Goal: Task Accomplishment & Management: Manage account settings

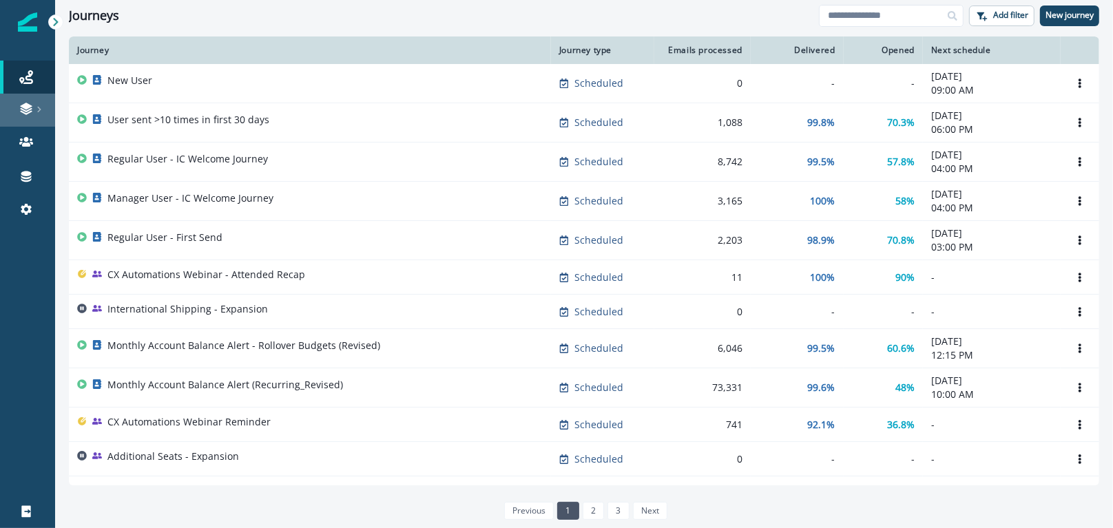
click at [16, 104] on div at bounding box center [28, 109] width 44 height 14
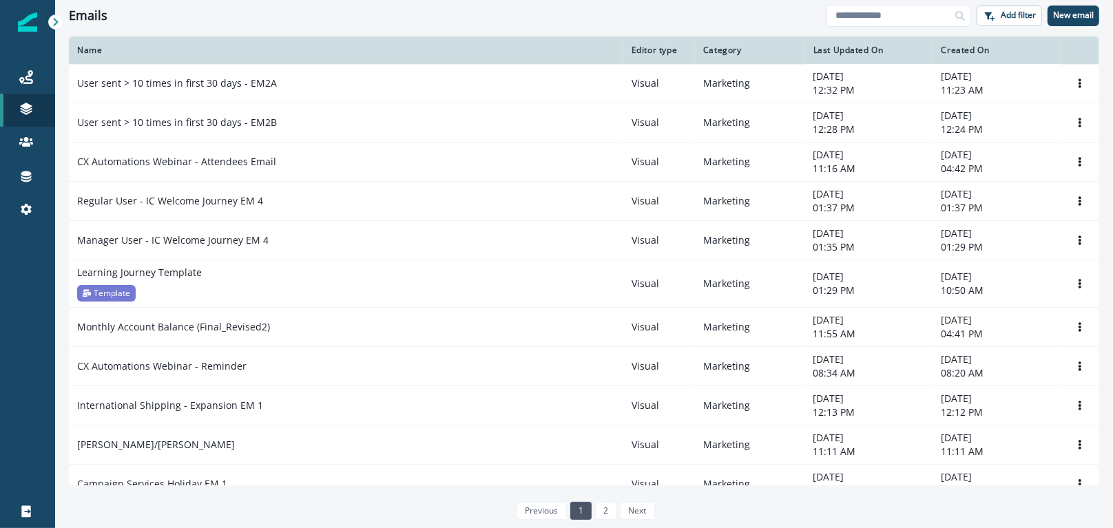
click at [295, 31] on div "Clear" at bounding box center [584, 34] width 1058 height 6
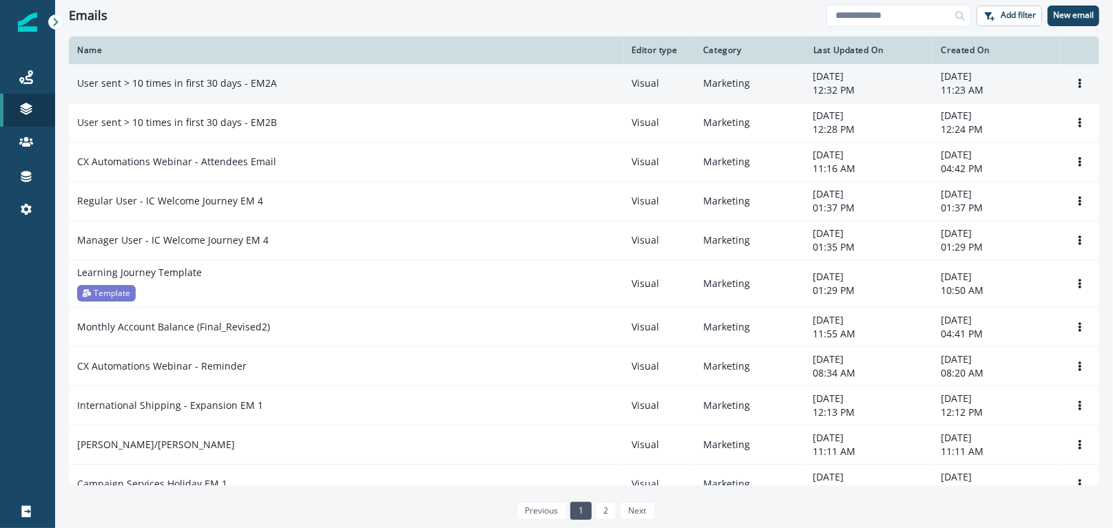
click at [209, 92] on td "User sent > 10 times in first 30 days - EM2A" at bounding box center [346, 83] width 554 height 39
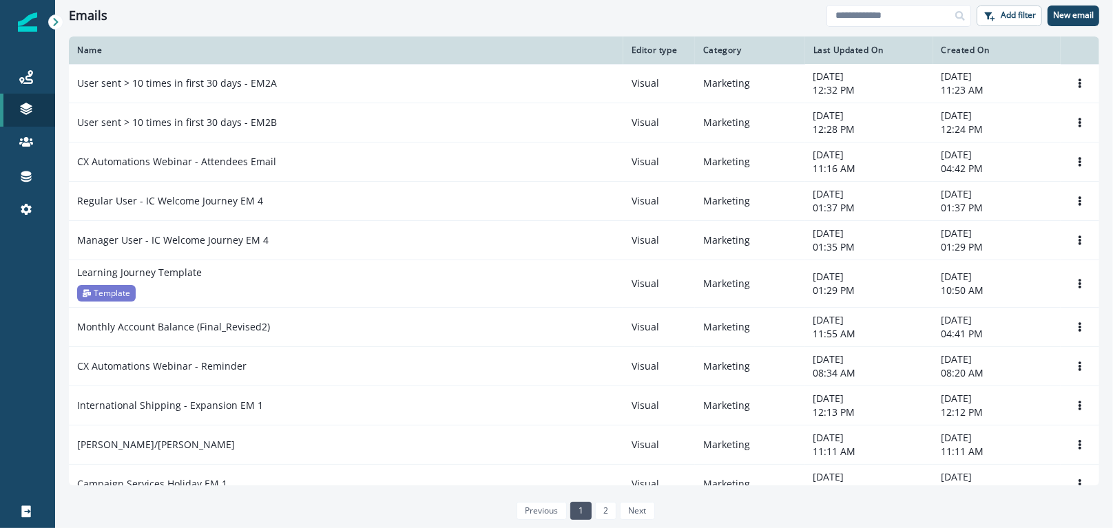
click at [663, 12] on div "Emails" at bounding box center [448, 15] width 758 height 15
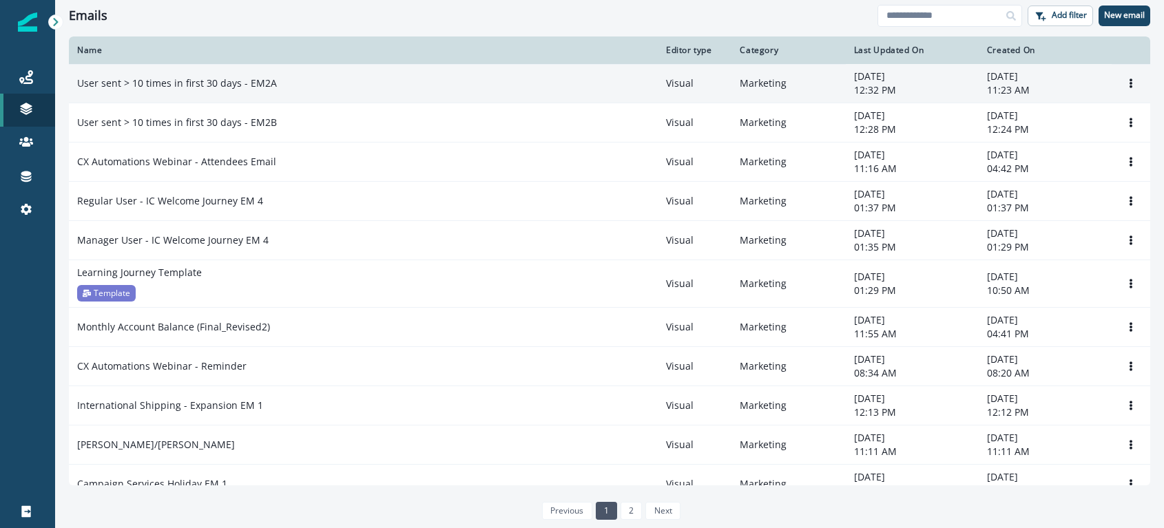
drag, startPoint x: 263, startPoint y: 4, endPoint x: 287, endPoint y: 71, distance: 70.8
click at [263, 4] on div "Emails Add filter New email" at bounding box center [609, 15] width 1109 height 31
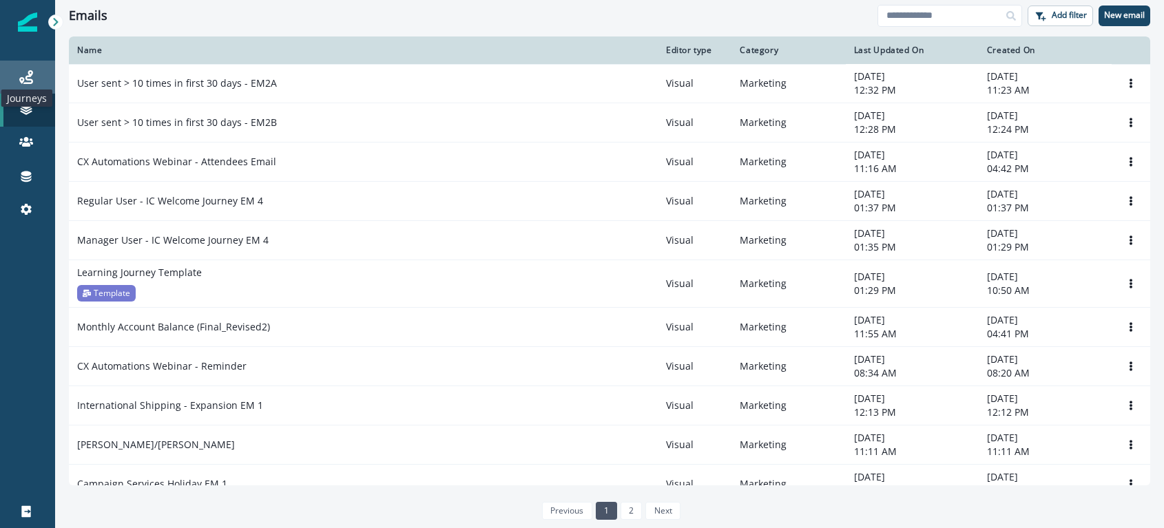
click at [29, 78] on icon at bounding box center [26, 77] width 14 height 14
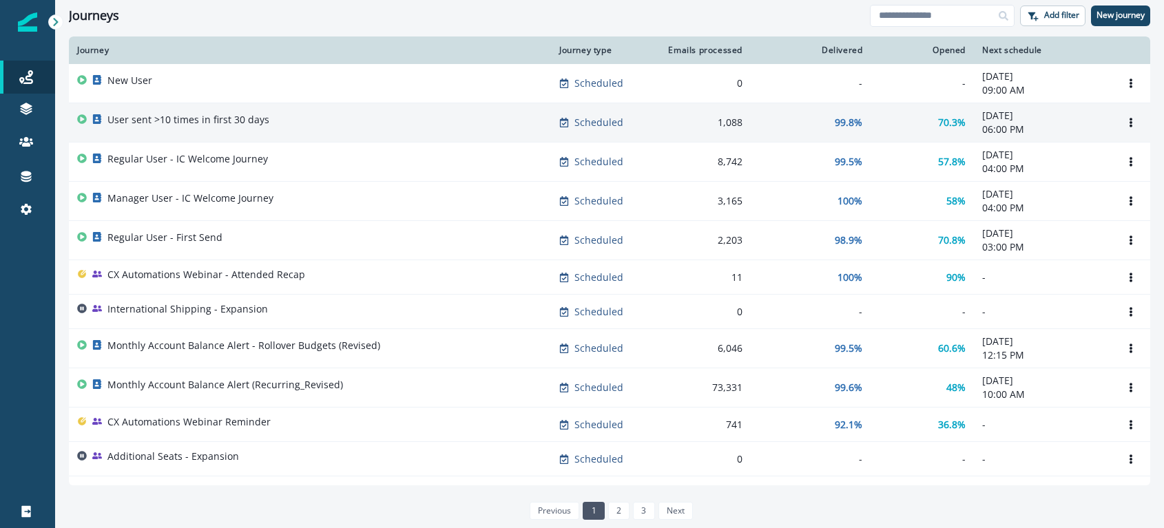
click at [211, 117] on p "User sent >10 times in first 30 days" at bounding box center [188, 120] width 162 height 14
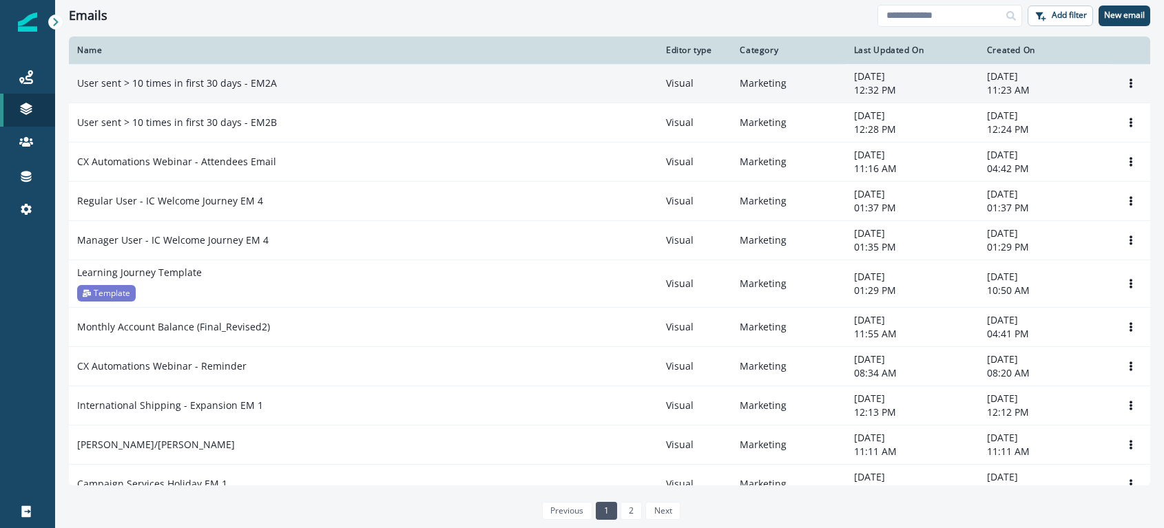
click at [240, 87] on p "User sent > 10 times in first 30 days - EM2A" at bounding box center [177, 83] width 200 height 14
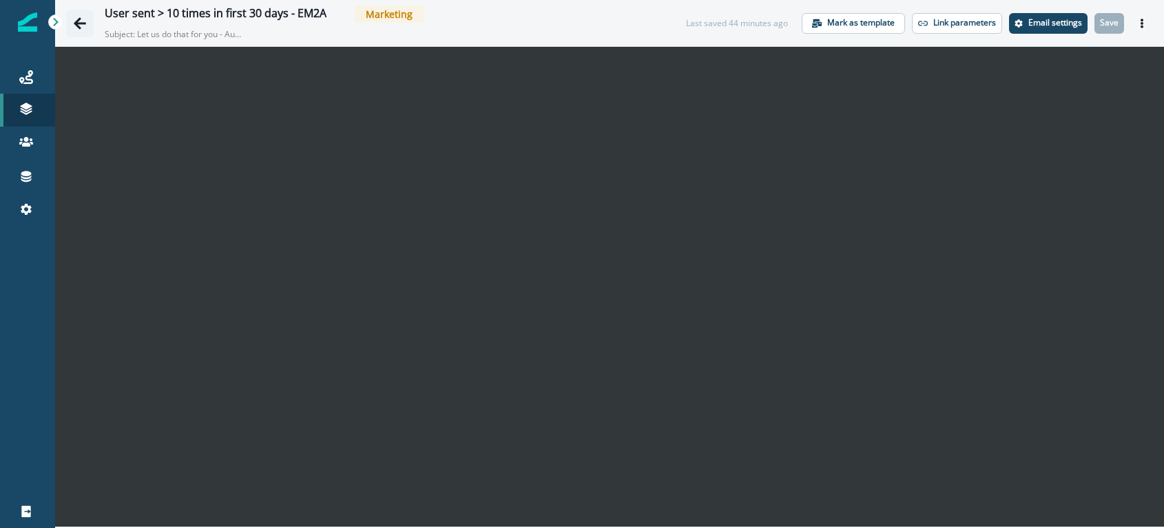
click at [81, 14] on button "Go back" at bounding box center [80, 24] width 28 height 28
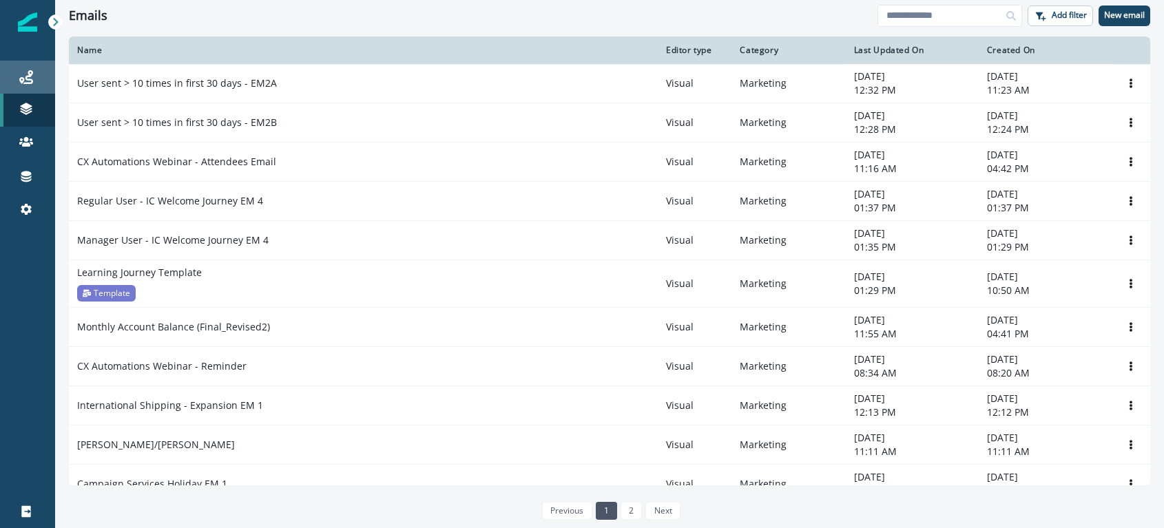
click at [27, 72] on icon at bounding box center [26, 77] width 14 height 14
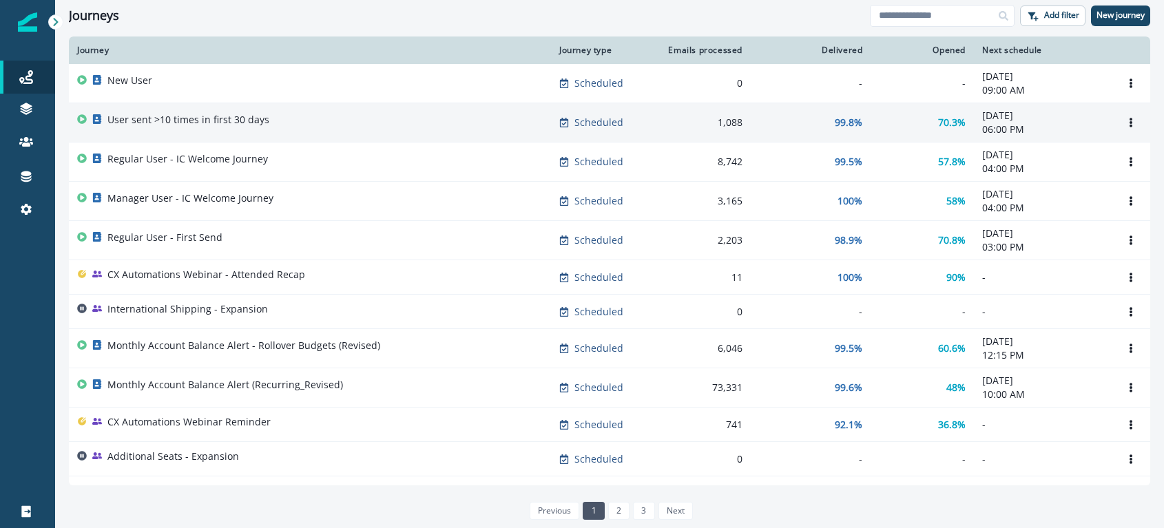
click at [267, 114] on div "User sent >10 times in first 30 days" at bounding box center [310, 122] width 466 height 19
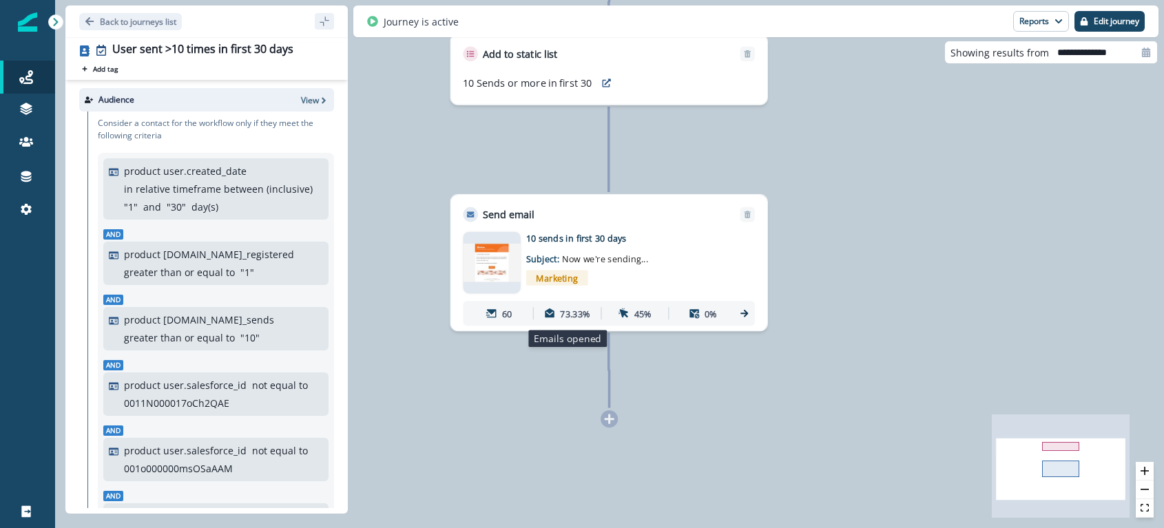
click at [594, 318] on div "73.33%" at bounding box center [567, 313] width 62 height 23
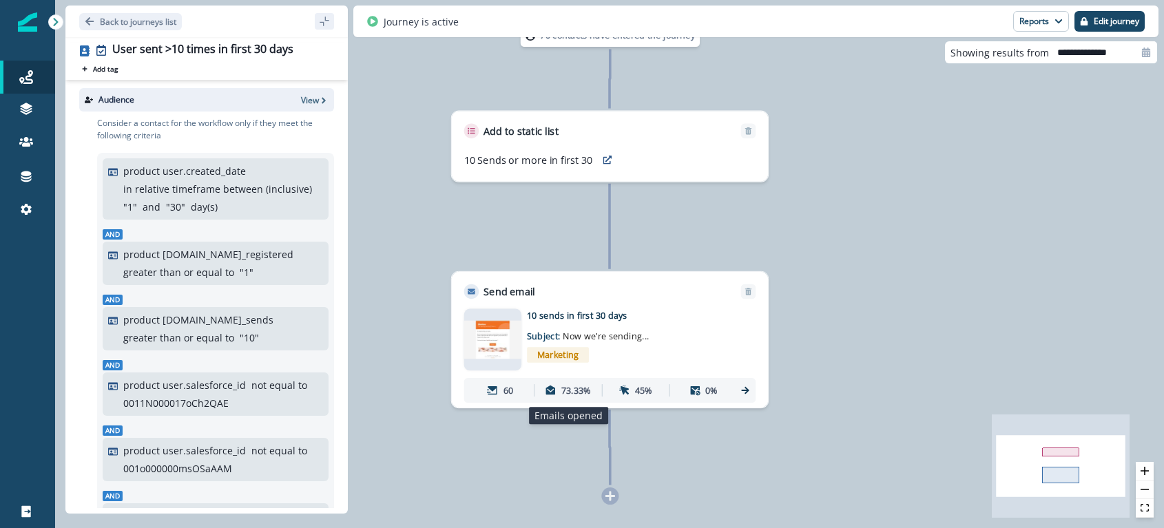
click at [579, 393] on p "73.33%" at bounding box center [576, 390] width 30 height 13
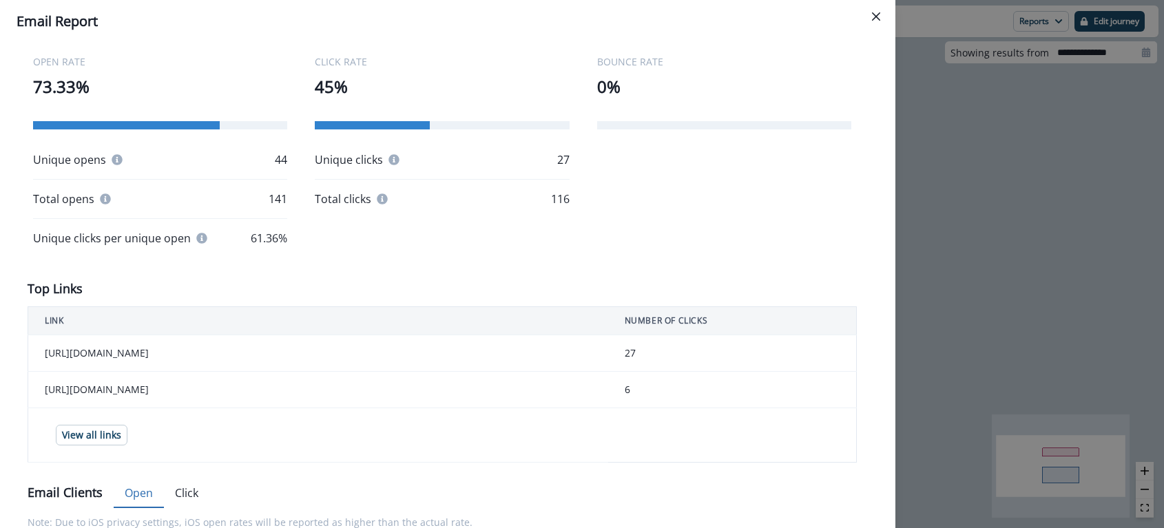
scroll to position [265, 0]
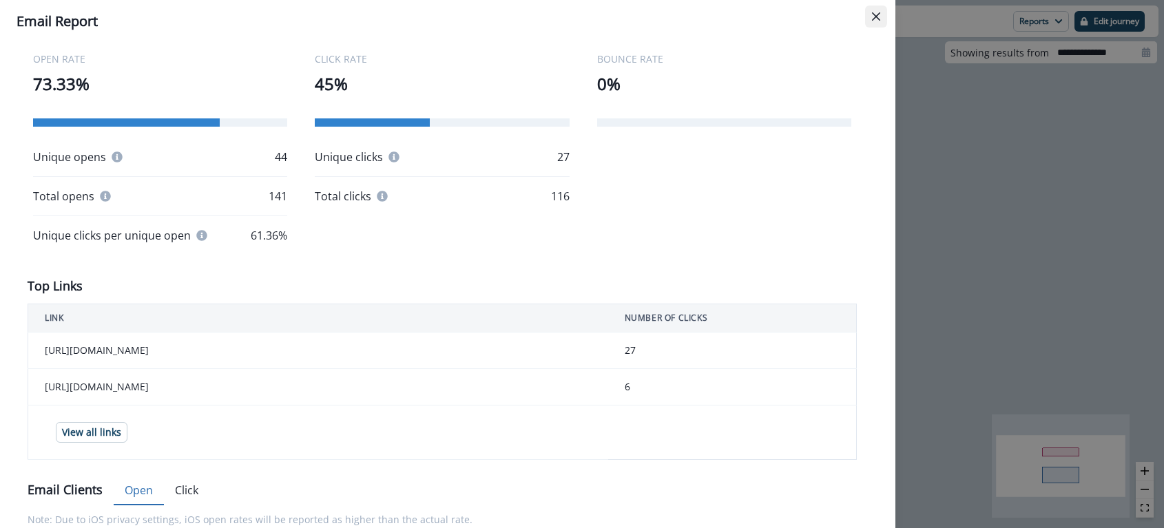
click at [879, 16] on icon "Close" at bounding box center [876, 16] width 8 height 8
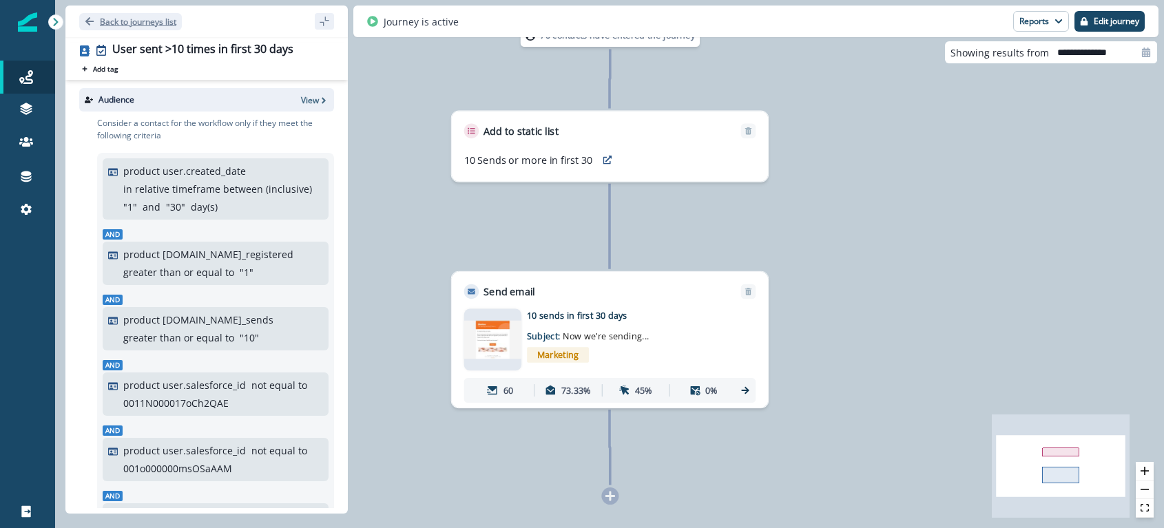
click at [110, 23] on p "Back to journeys list" at bounding box center [138, 22] width 76 height 12
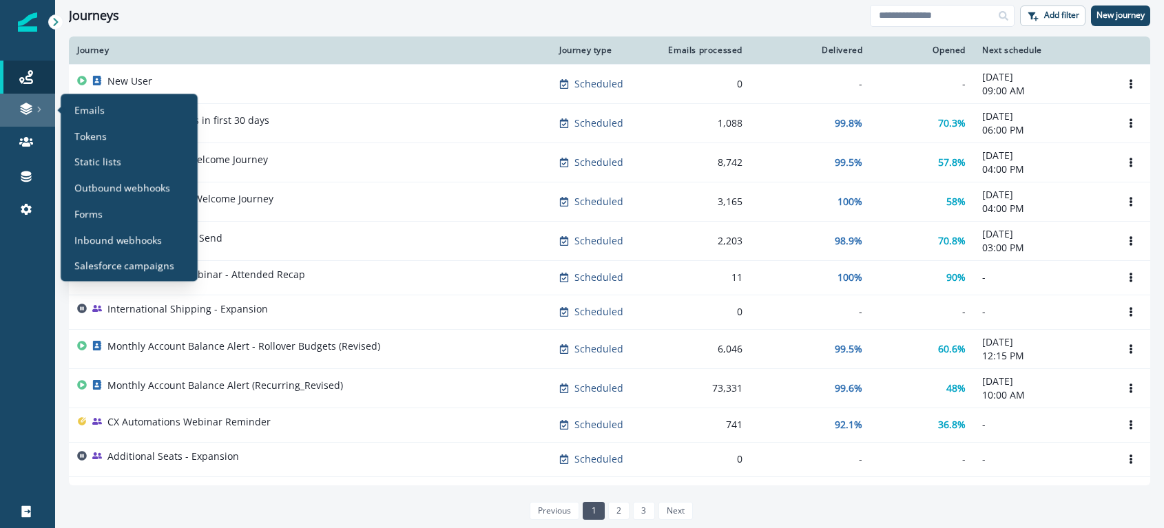
click at [39, 106] on icon at bounding box center [39, 109] width 7 height 7
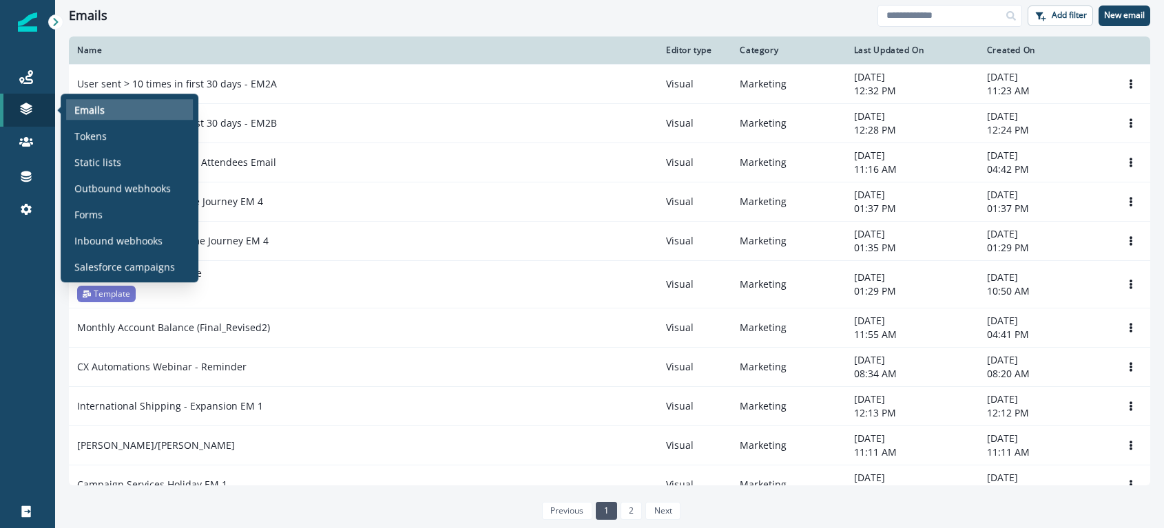
click at [90, 104] on p "Emails" at bounding box center [89, 110] width 30 height 14
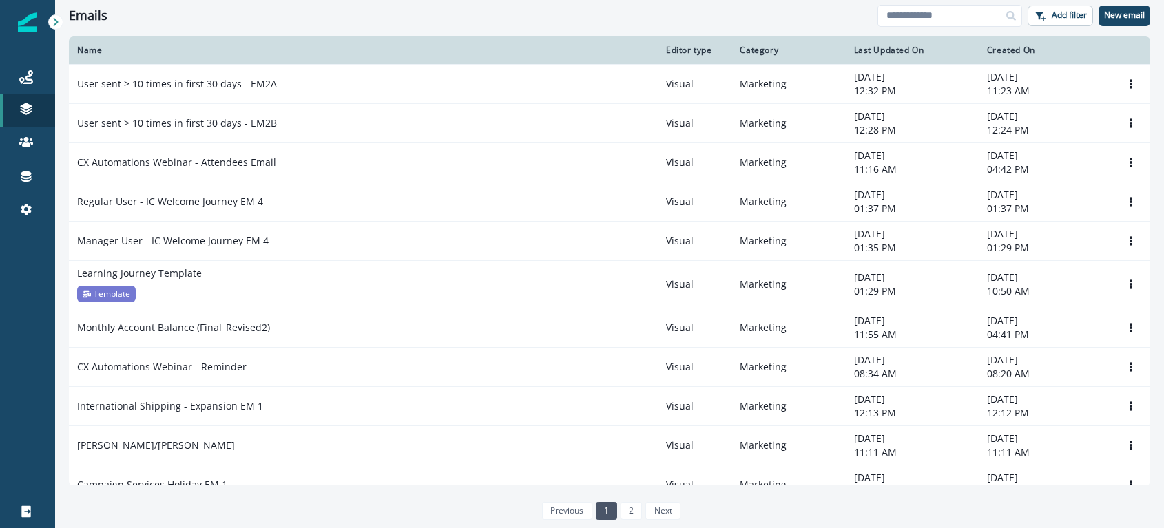
click at [300, 63] on th "Name" at bounding box center [363, 51] width 589 height 28
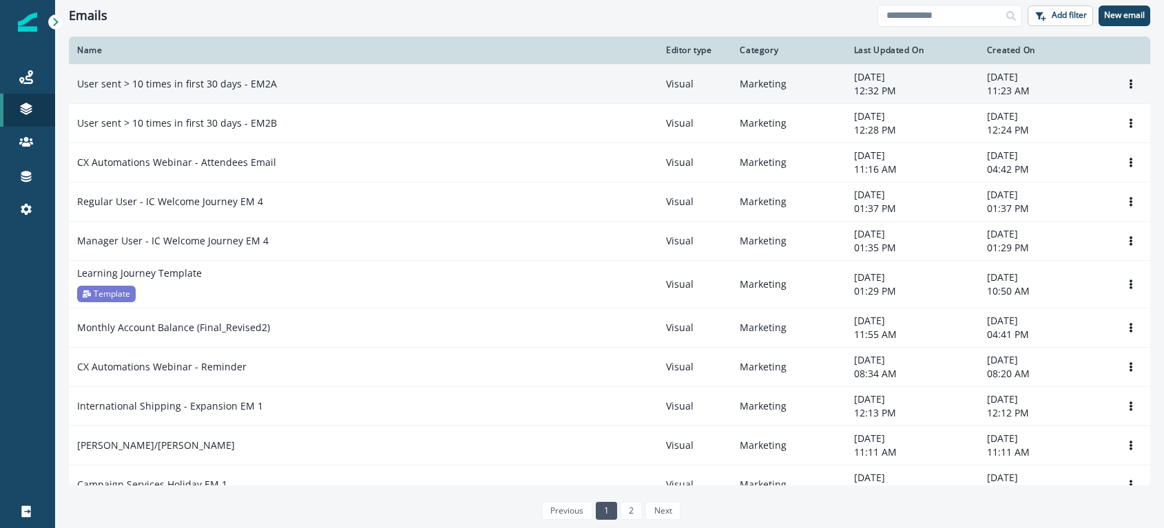
click at [295, 79] on div "User sent > 10 times in first 30 days - EM2A" at bounding box center [363, 84] width 572 height 14
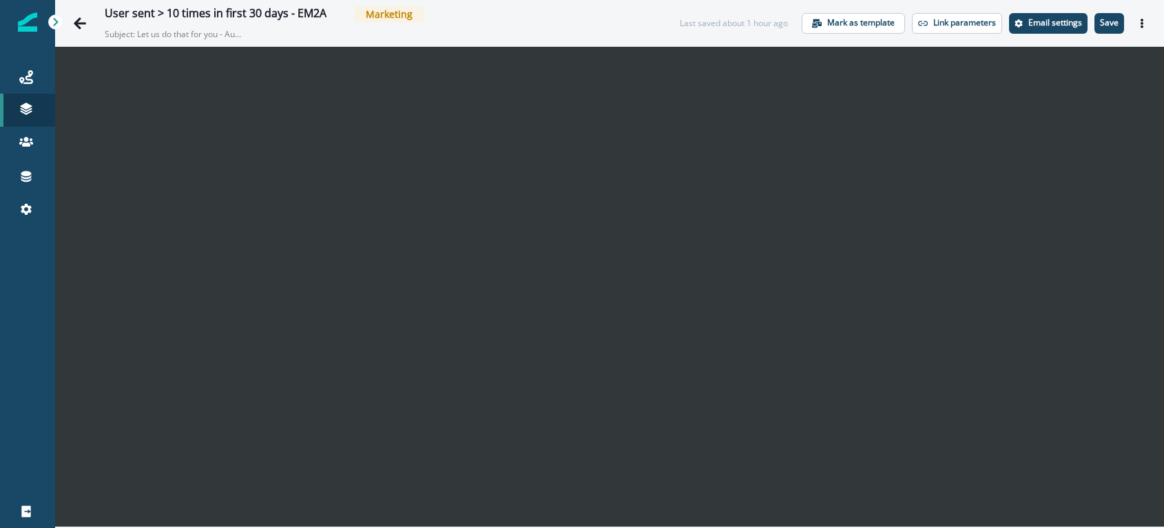
drag, startPoint x: 623, startPoint y: 22, endPoint x: 726, endPoint y: 8, distance: 103.5
click at [630, 20] on div "User sent > 10 times in first 30 days - EM2A Marketing Subject: Let us do that …" at bounding box center [379, 23] width 548 height 35
click at [641, 23] on div "User sent > 10 times in first 30 days - EM2A Marketing Subject: Let us do that …" at bounding box center [379, 23] width 548 height 35
click at [1112, 19] on p "Save" at bounding box center [1109, 23] width 19 height 10
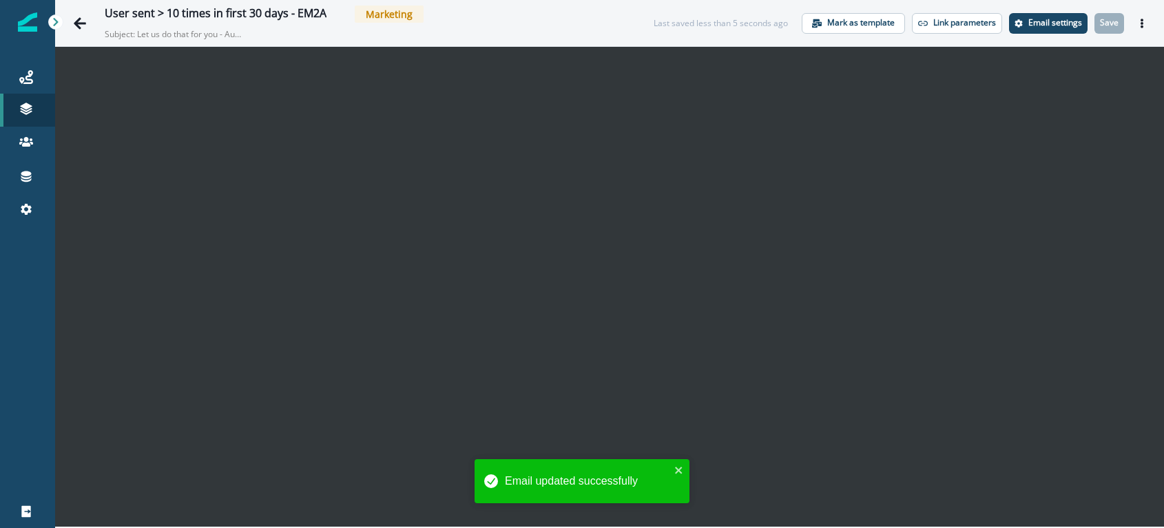
click at [101, 32] on div "User sent > 10 times in first 30 days - EM2A Marketing Subject: Let us do that …" at bounding box center [346, 23] width 560 height 35
click at [83, 26] on icon "Go back" at bounding box center [80, 24] width 14 height 14
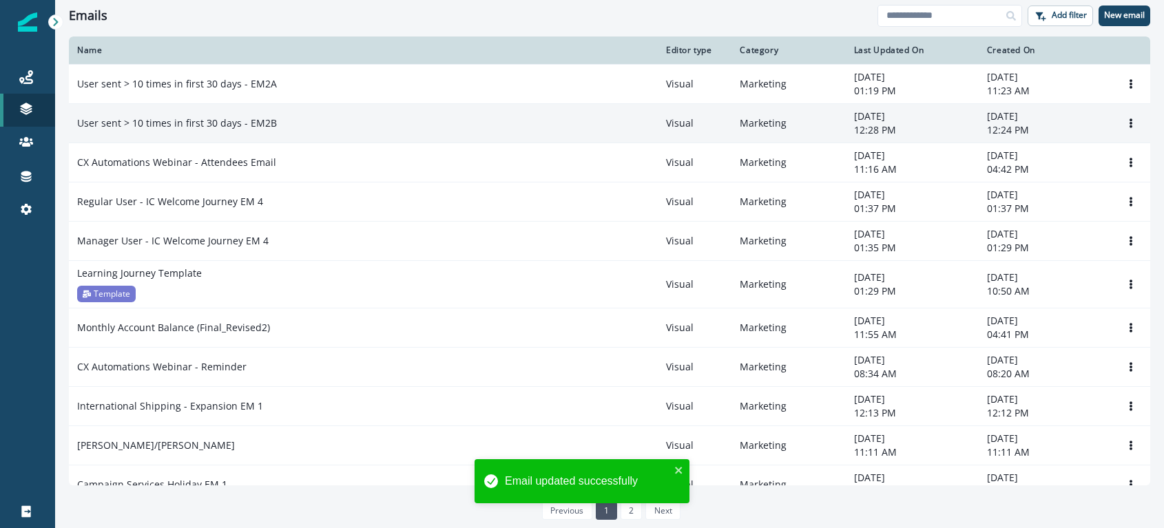
click at [291, 124] on div "User sent > 10 times in first 30 days - EM2B" at bounding box center [363, 123] width 572 height 14
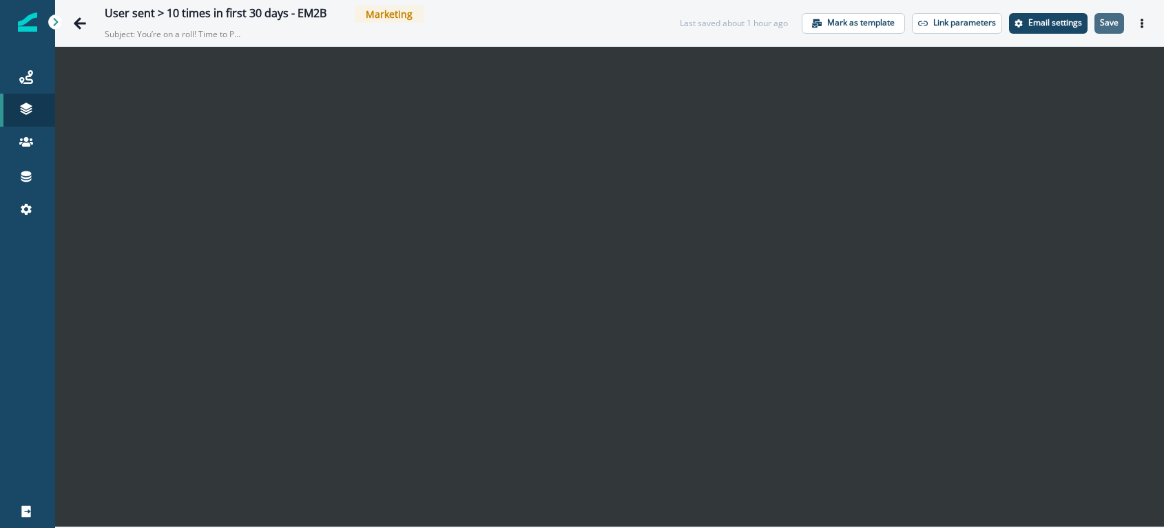
click at [1110, 22] on p "Save" at bounding box center [1109, 23] width 19 height 10
click at [61, 31] on div "User sent > 10 times in first 30 days - EM2B Marketing Subject: You’re on a rol…" at bounding box center [609, 23] width 1109 height 46
click at [80, 24] on icon "Go back" at bounding box center [80, 24] width 14 height 14
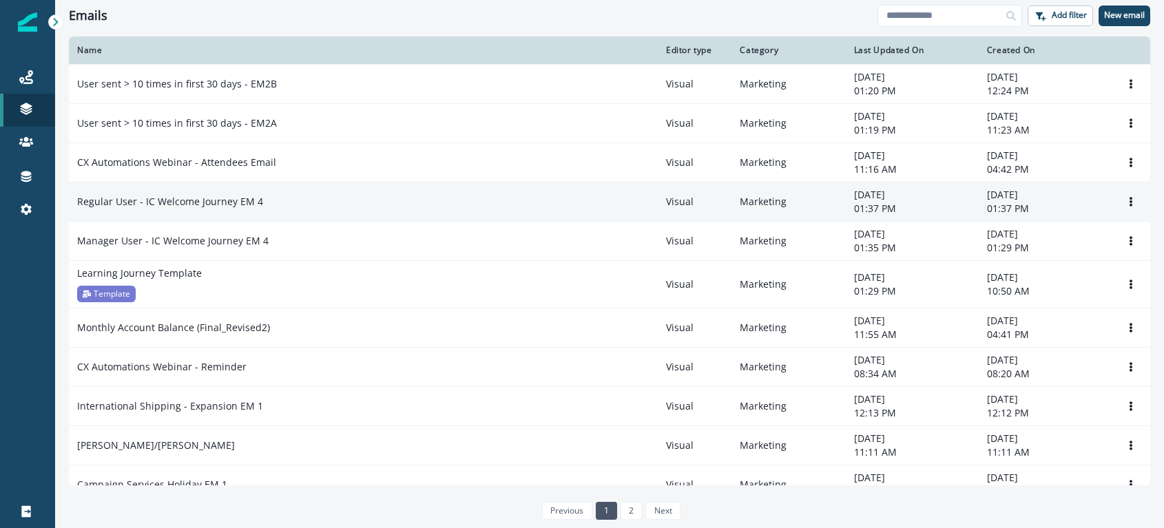
click at [262, 207] on div "Regular User - IC Welcome Journey EM 4" at bounding box center [363, 202] width 572 height 14
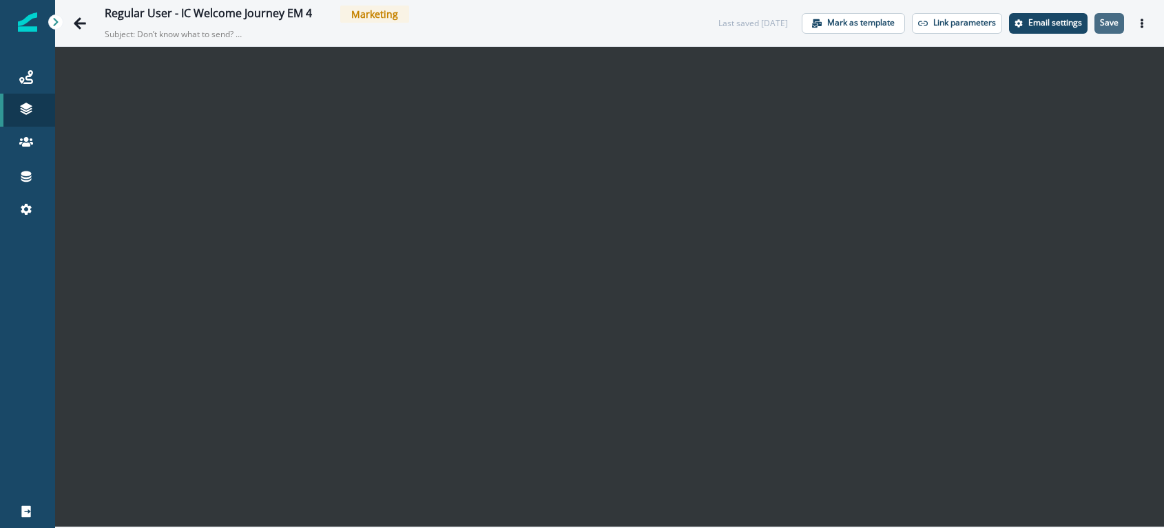
click at [1108, 24] on p "Save" at bounding box center [1109, 23] width 19 height 10
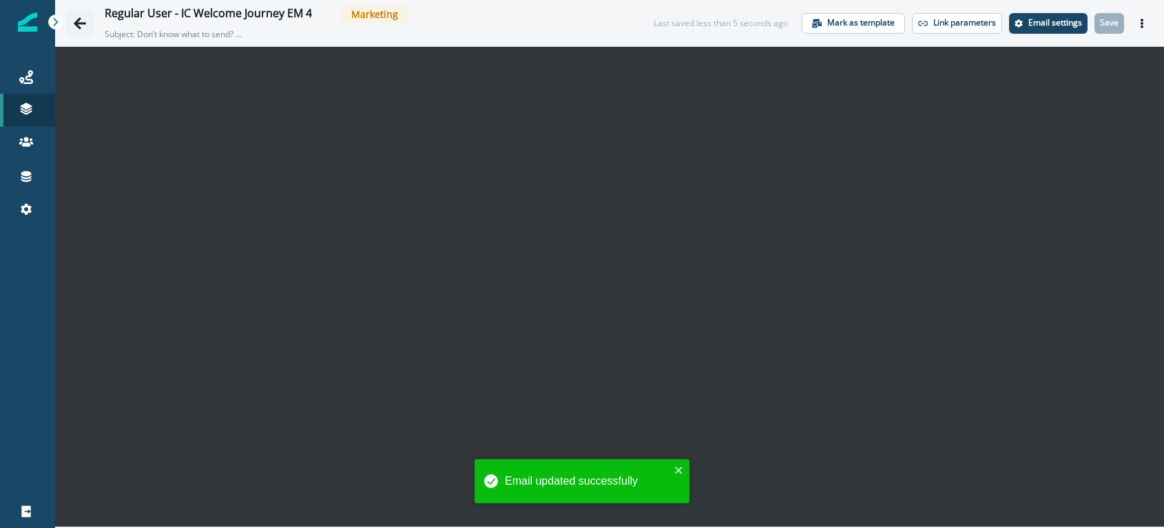
click at [89, 26] on button "Go back" at bounding box center [80, 24] width 28 height 28
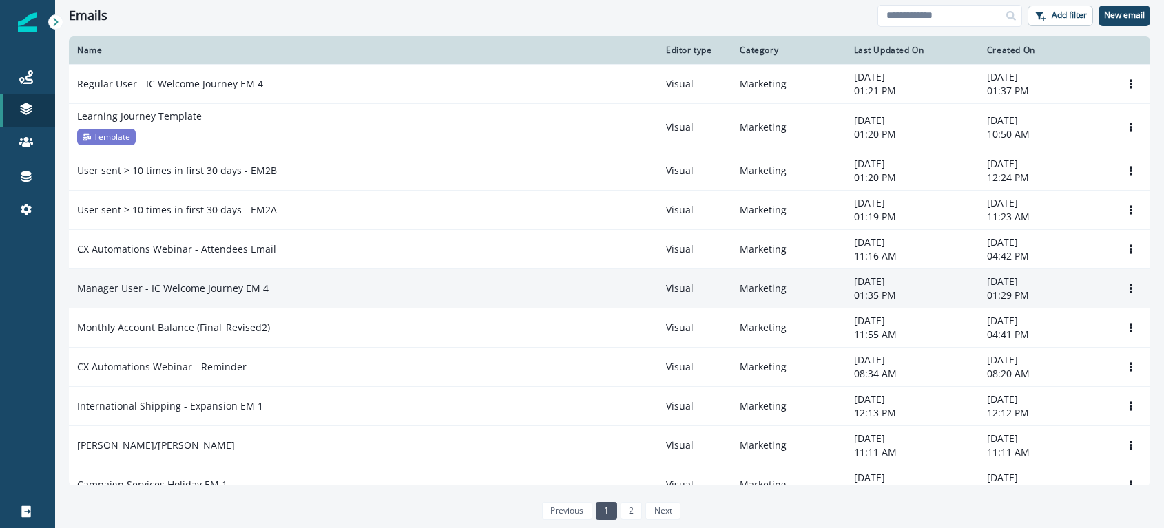
click at [279, 278] on td "Manager User - IC Welcome Journey EM 4" at bounding box center [363, 288] width 589 height 39
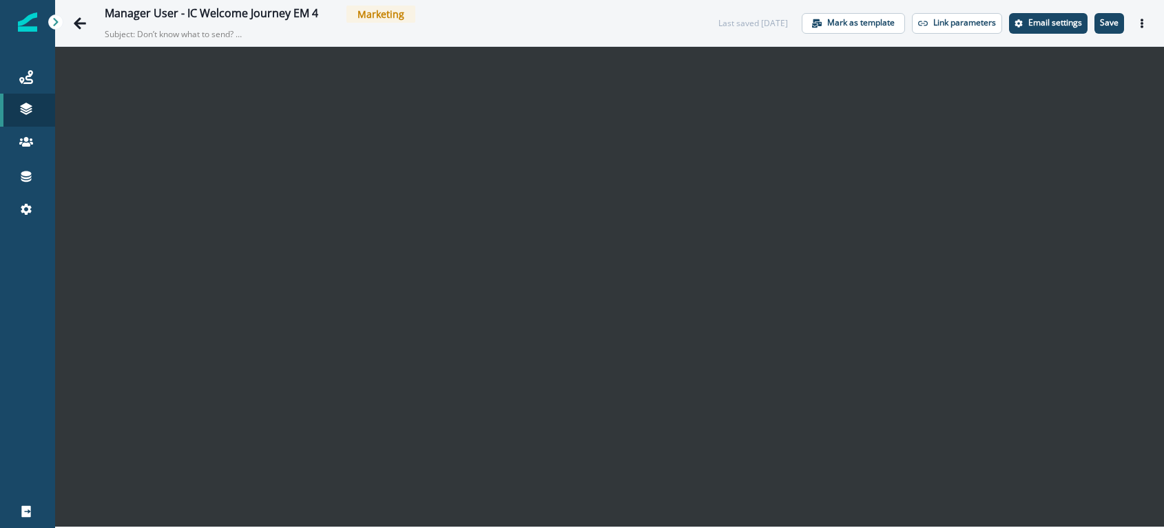
click at [616, 32] on div "Manager User - IC Welcome Journey EM 4 Marketing Subject: Don’t know what to se…" at bounding box center [398, 23] width 586 height 35
click at [1101, 25] on p "Save" at bounding box center [1109, 23] width 19 height 10
click at [511, 18] on div "Manager User - IC Welcome Journey EM 4 Marketing" at bounding box center [365, 14] width 521 height 17
click at [79, 19] on icon "Go back" at bounding box center [80, 23] width 12 height 12
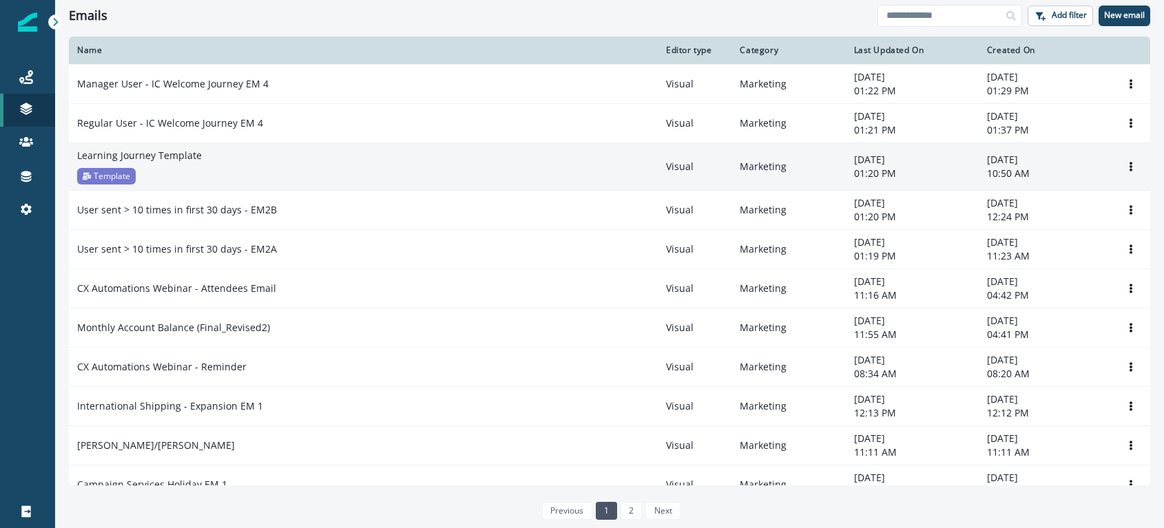
click at [211, 163] on div "Learning Journey Template Template" at bounding box center [363, 167] width 572 height 36
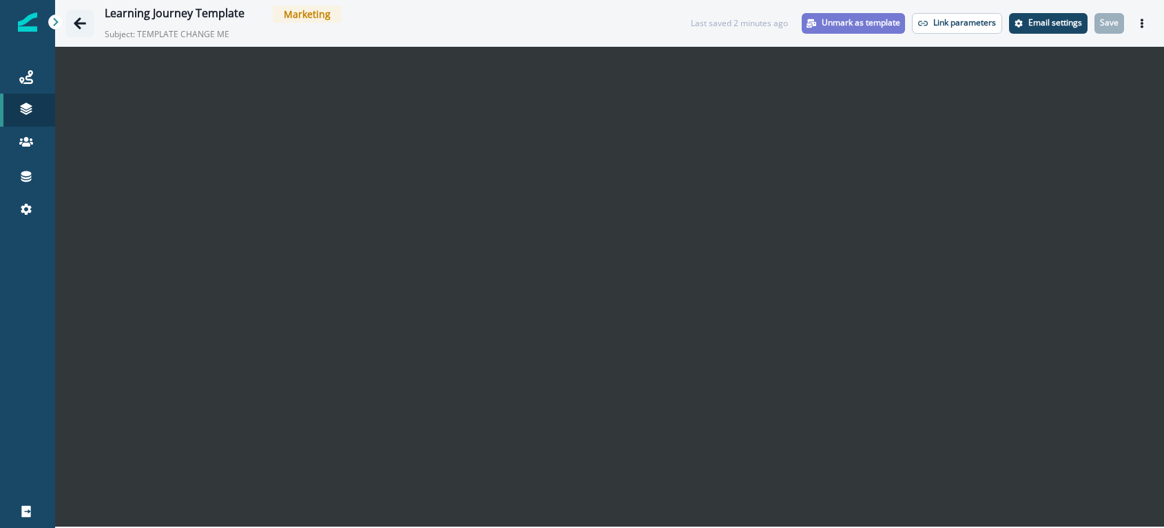
click at [72, 21] on button "Go back" at bounding box center [80, 24] width 28 height 28
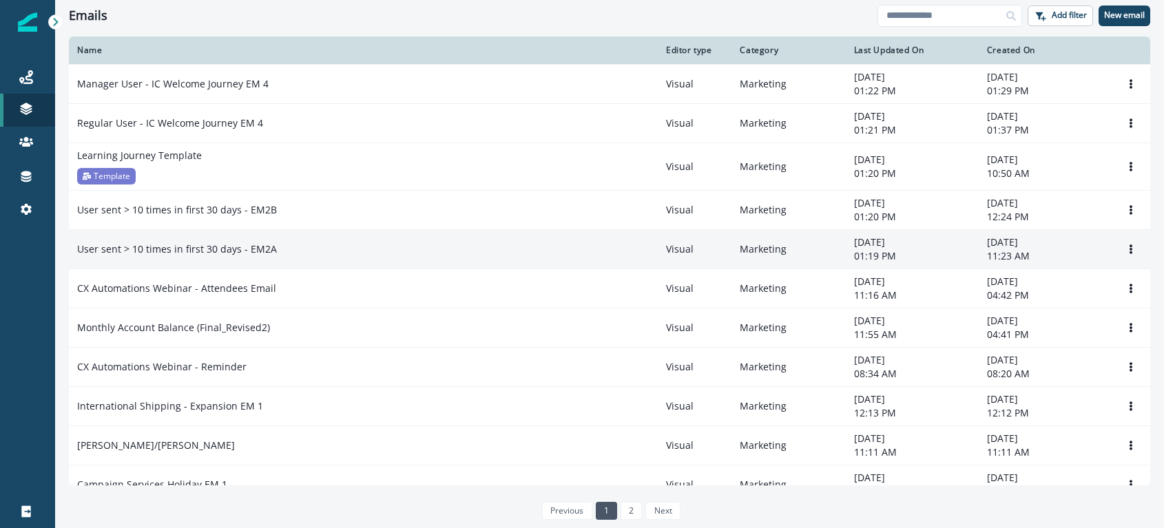
click at [314, 249] on div "User sent > 10 times in first 30 days - EM2A" at bounding box center [363, 249] width 572 height 14
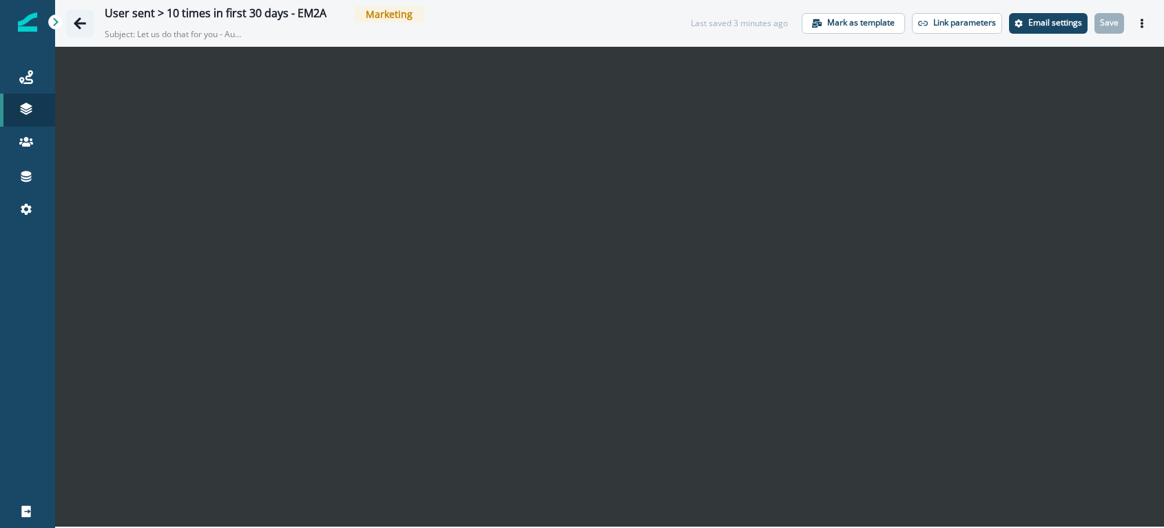
click at [86, 21] on icon "Go back" at bounding box center [80, 24] width 14 height 14
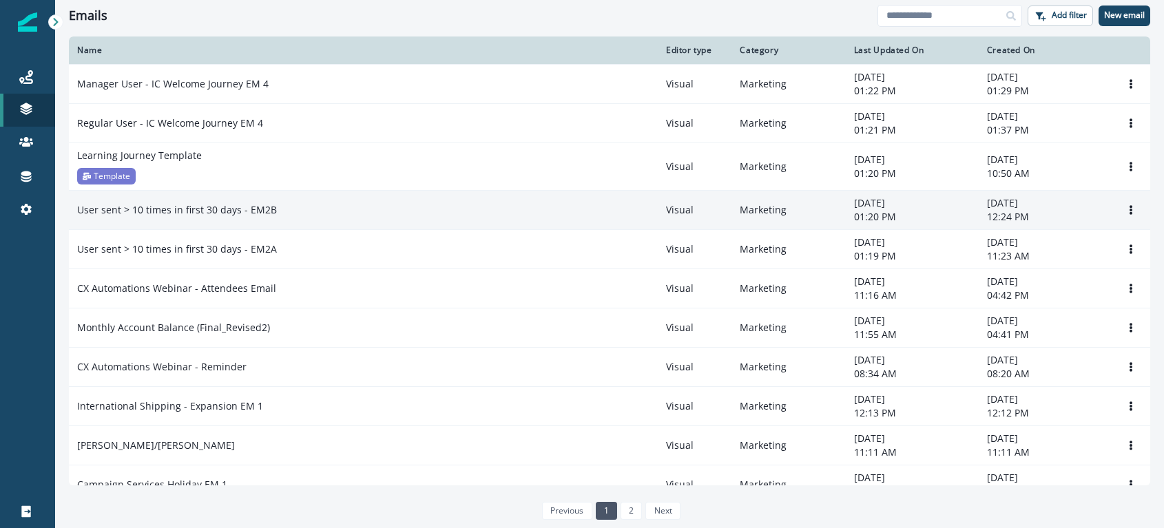
click at [303, 216] on td "User sent > 10 times in first 30 days - EM2B" at bounding box center [363, 209] width 589 height 39
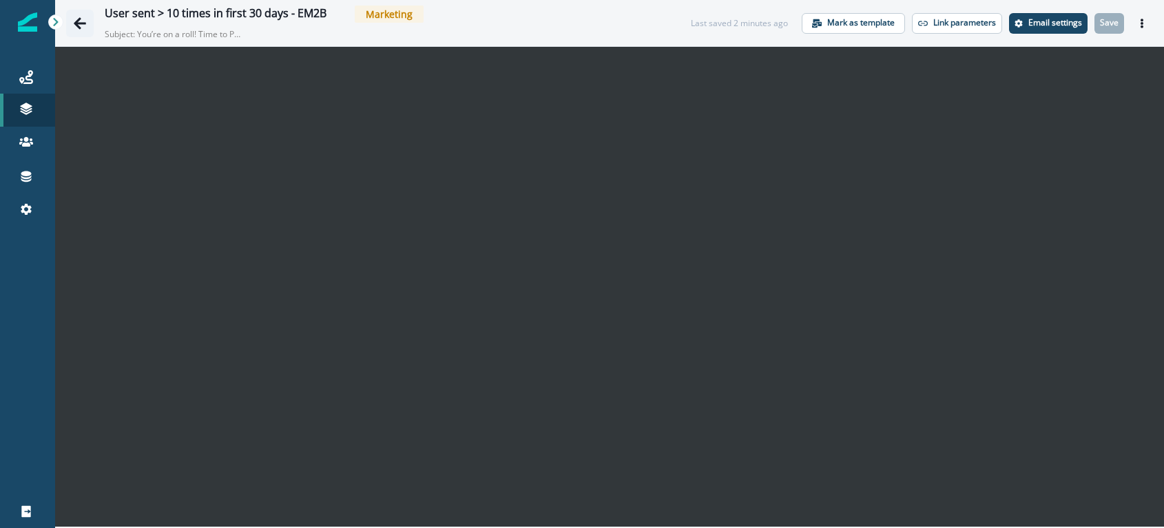
click at [76, 17] on icon "Go back" at bounding box center [80, 24] width 14 height 14
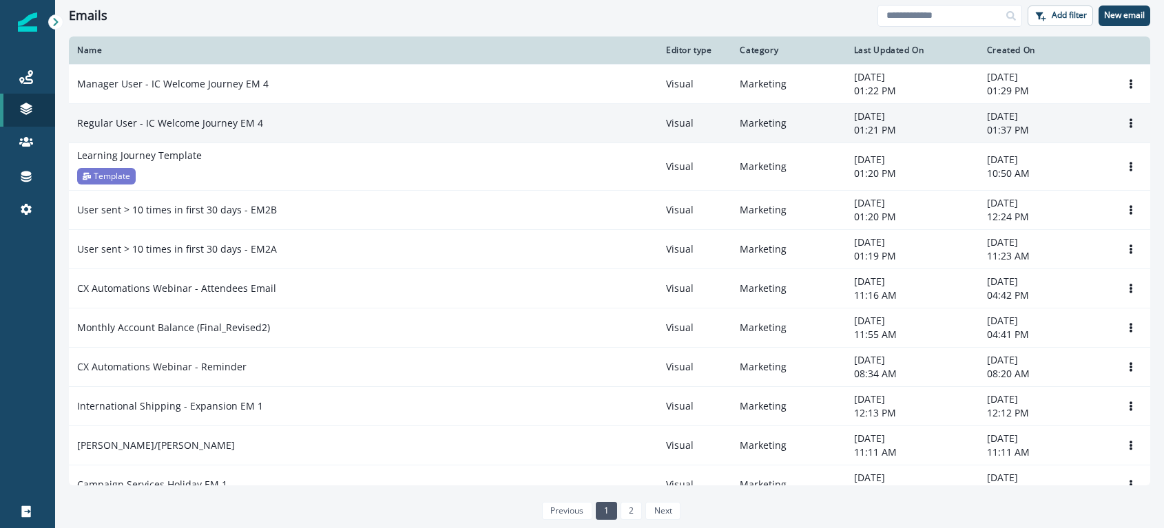
click at [292, 125] on div "Regular User - IC Welcome Journey EM 4" at bounding box center [363, 123] width 572 height 14
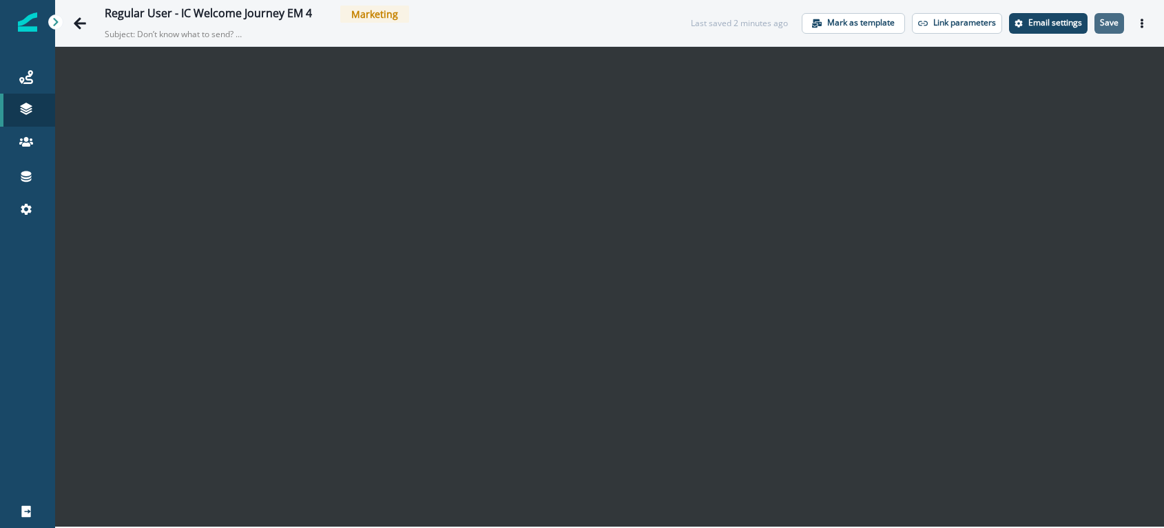
click at [1112, 21] on p "Save" at bounding box center [1109, 23] width 19 height 10
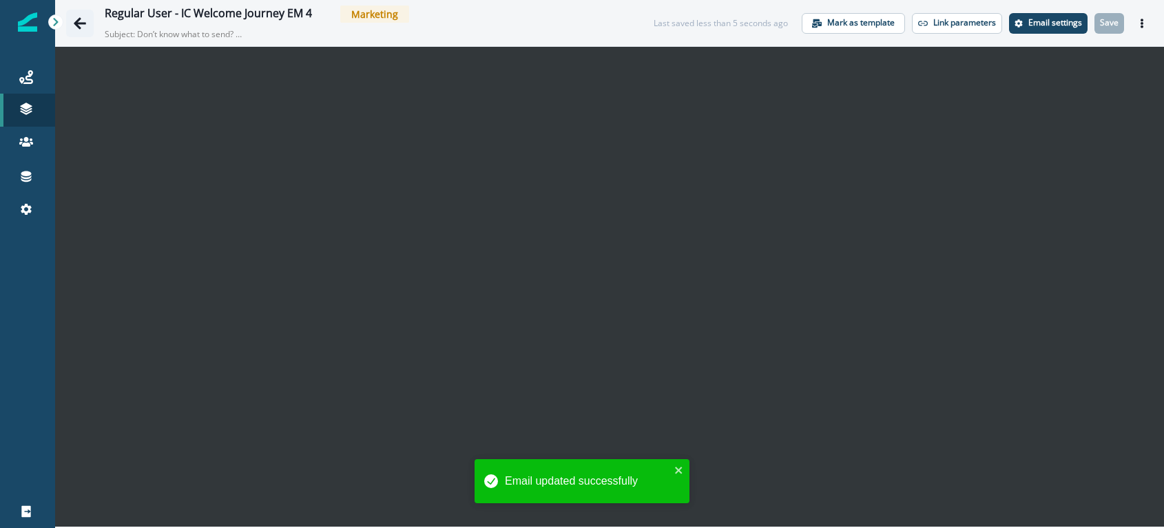
click at [82, 25] on icon "Go back" at bounding box center [80, 24] width 14 height 14
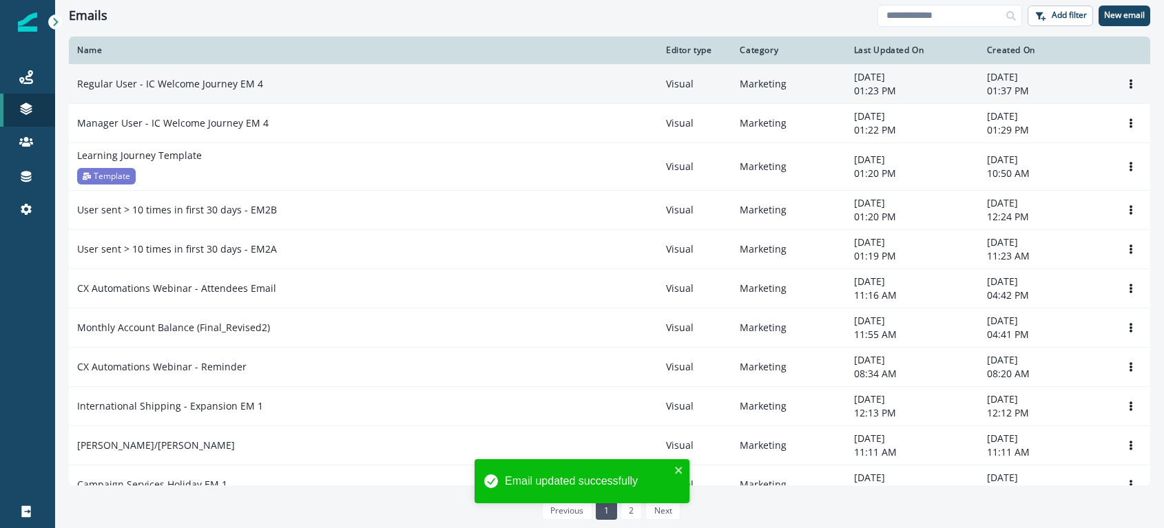
click at [214, 88] on p "Regular User - IC Welcome Journey EM 4" at bounding box center [170, 84] width 186 height 14
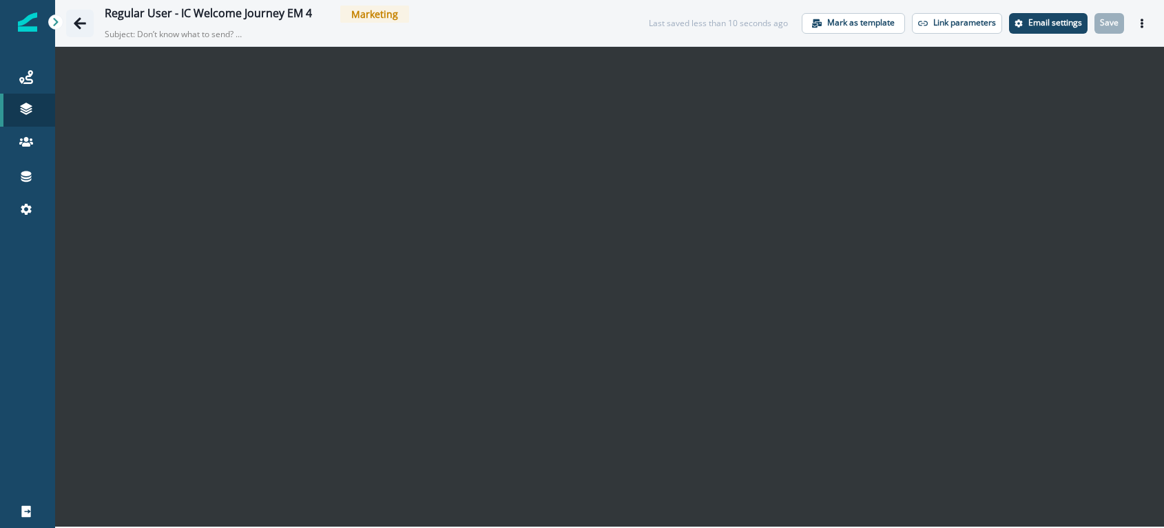
click at [75, 17] on icon "Go back" at bounding box center [80, 24] width 14 height 14
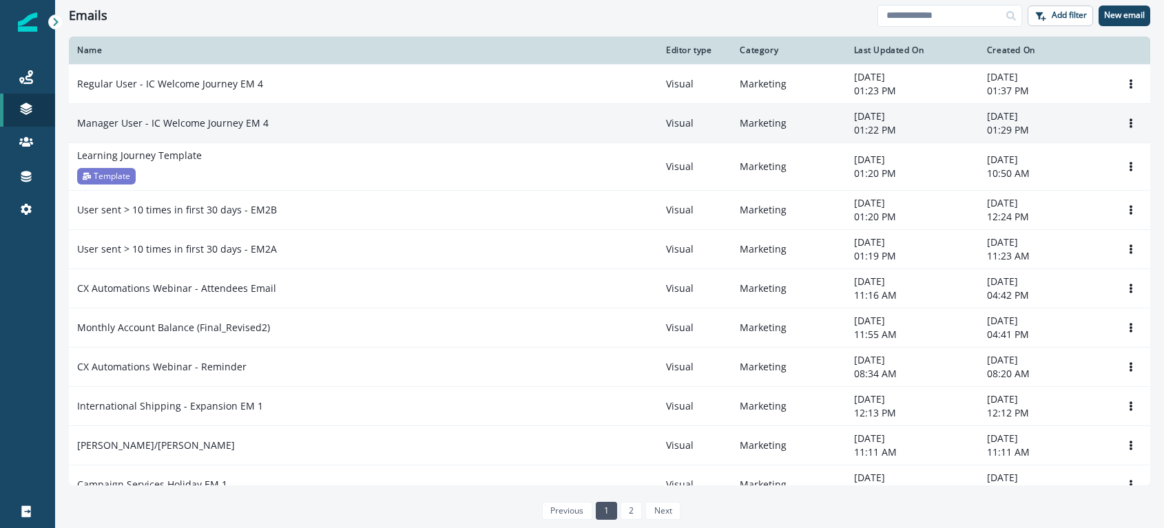
click at [322, 126] on div "Manager User - IC Welcome Journey EM 4" at bounding box center [363, 123] width 572 height 14
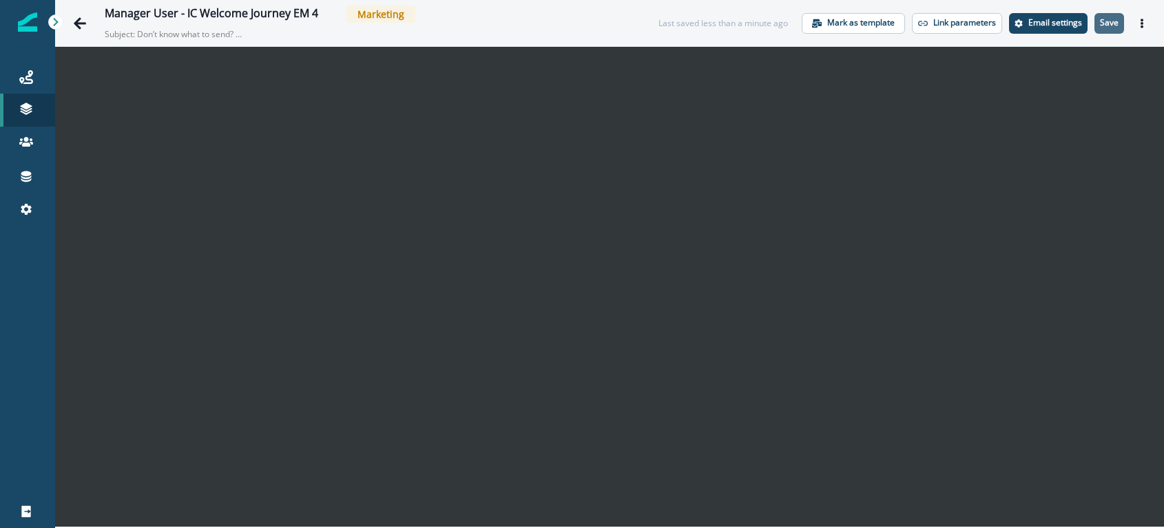
click at [1100, 20] on button "Save" at bounding box center [1109, 23] width 30 height 21
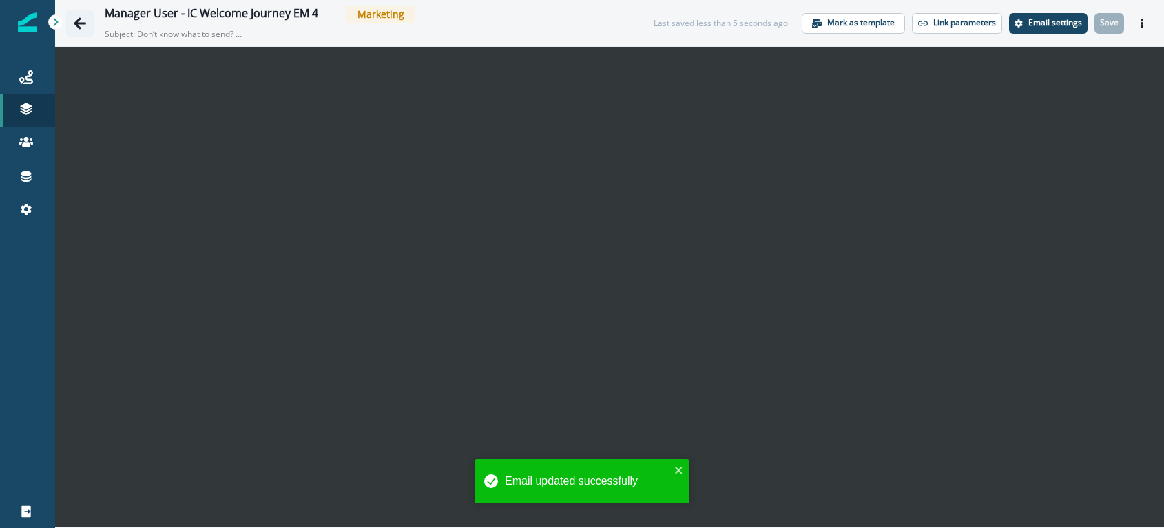
click at [76, 22] on icon "Go back" at bounding box center [80, 23] width 12 height 12
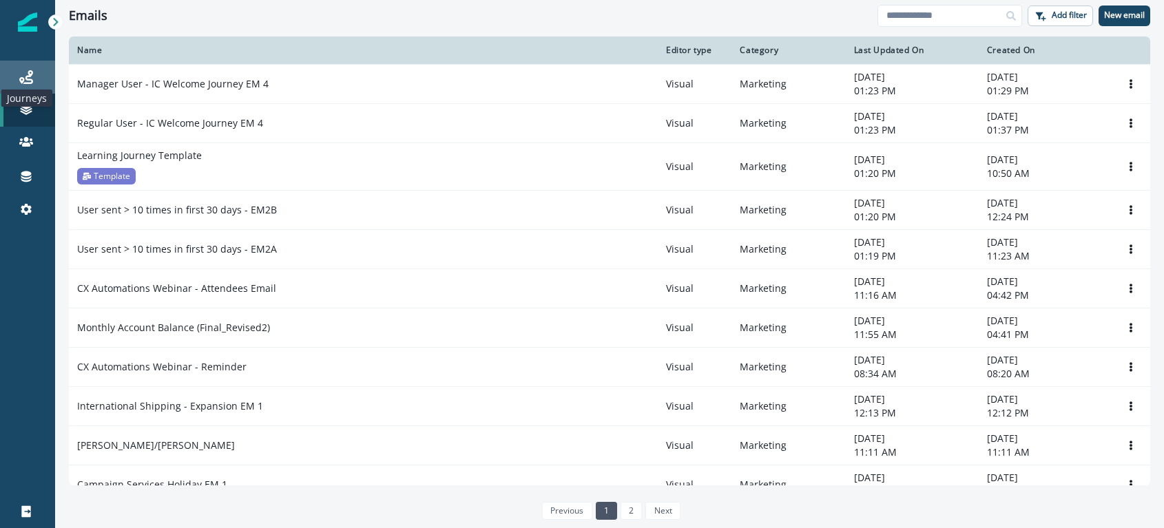
click at [29, 79] on icon at bounding box center [26, 77] width 14 height 14
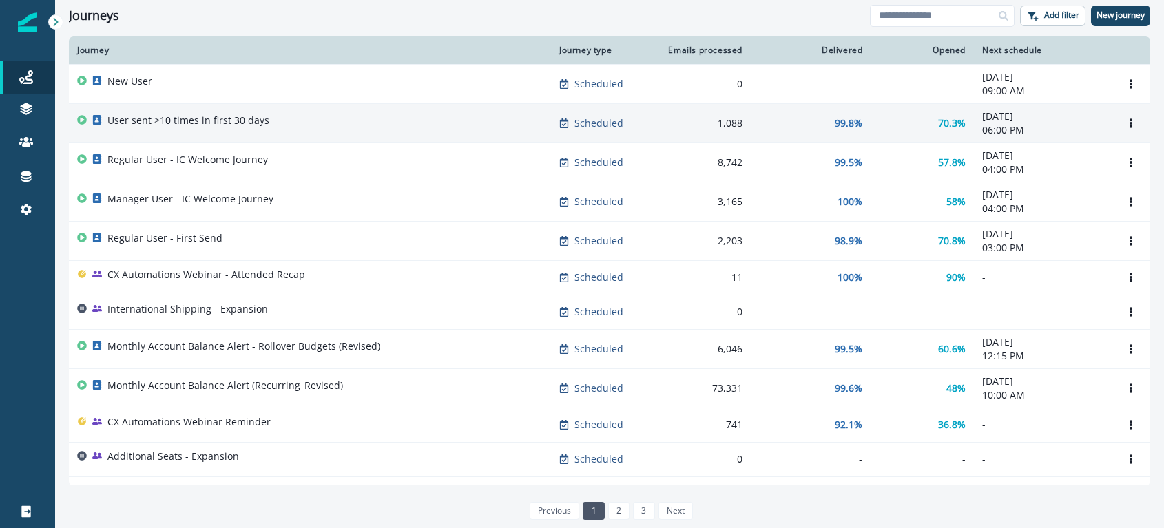
click at [222, 116] on p "User sent >10 times in first 30 days" at bounding box center [188, 121] width 162 height 14
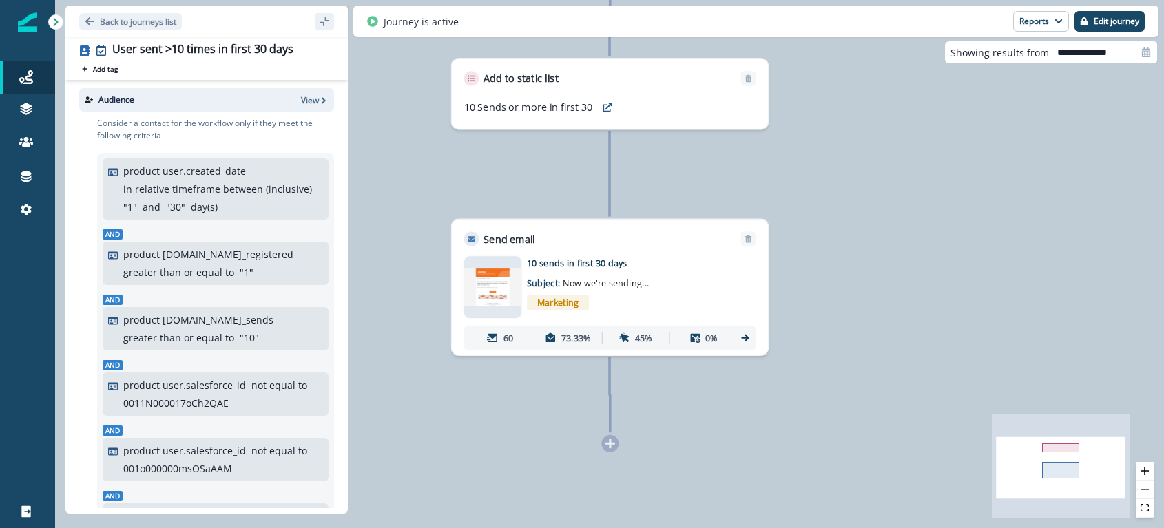
click at [612, 448] on div at bounding box center [609, 443] width 17 height 17
click at [1125, 23] on p "Edit journey" at bounding box center [1116, 22] width 45 height 10
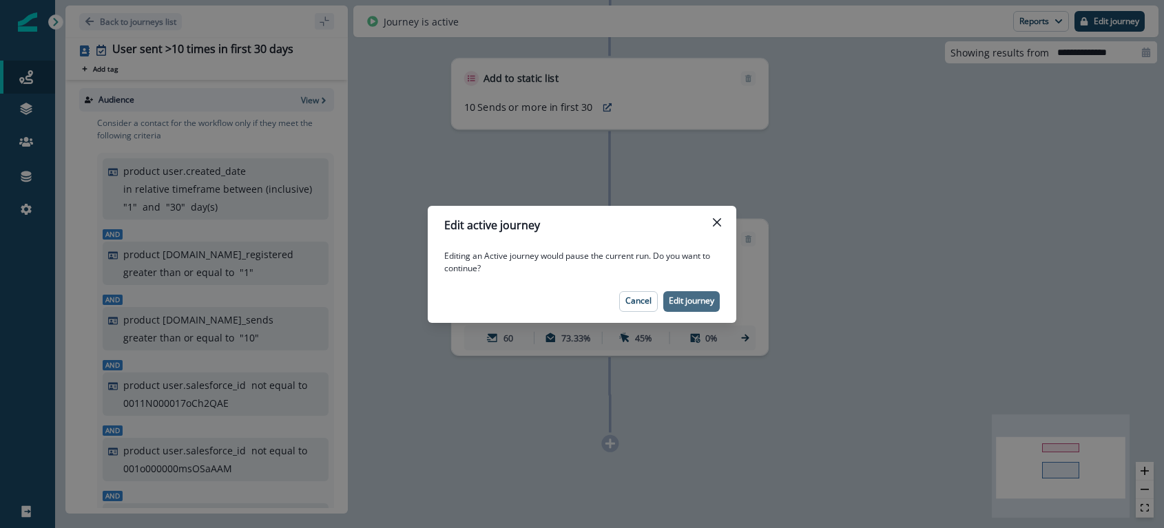
click at [682, 303] on p "Edit journey" at bounding box center [691, 301] width 45 height 10
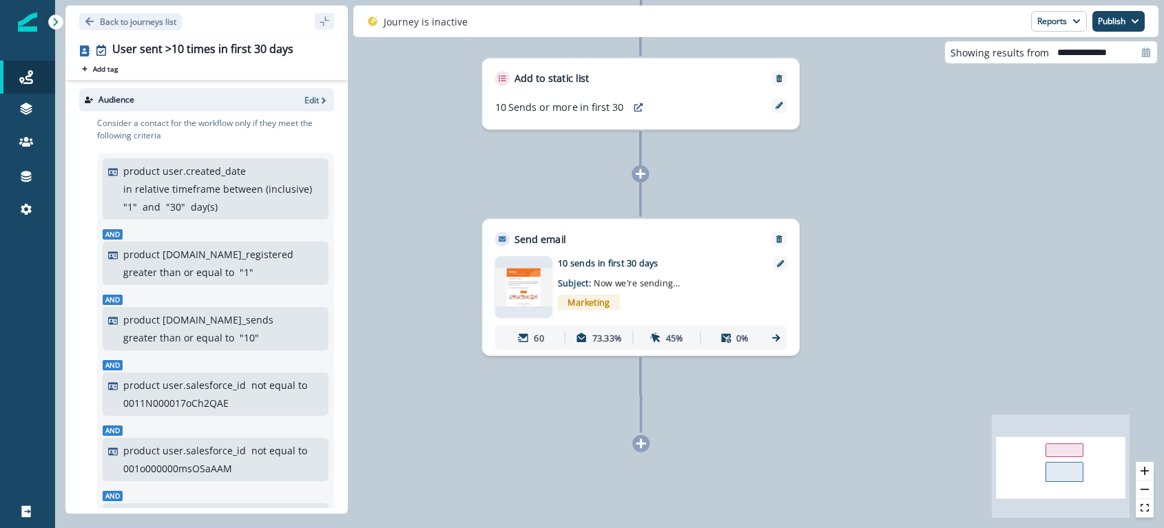
click at [638, 448] on icon at bounding box center [641, 443] width 11 height 11
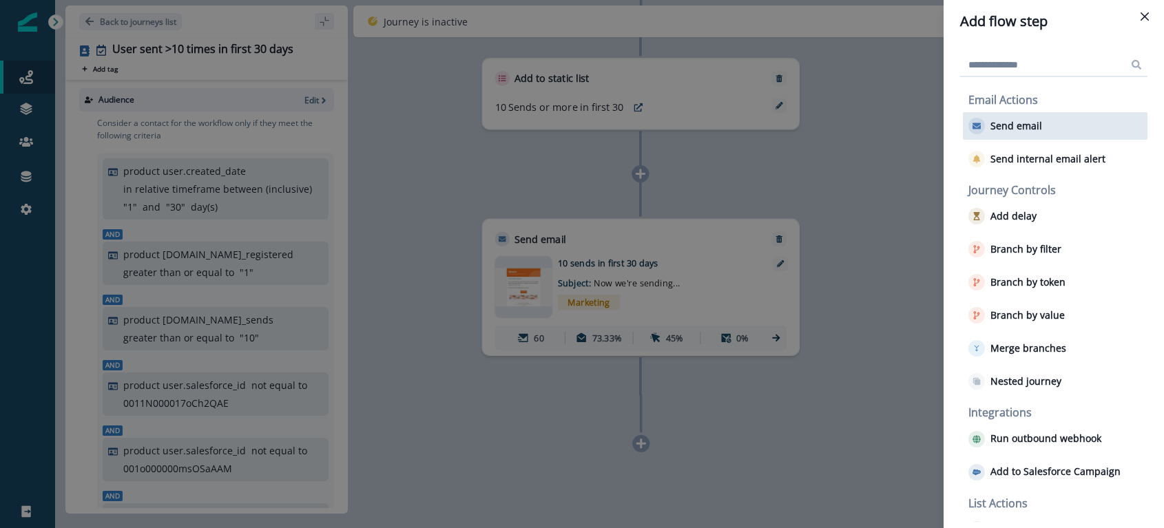
click at [1007, 118] on button "Send email" at bounding box center [1005, 126] width 74 height 17
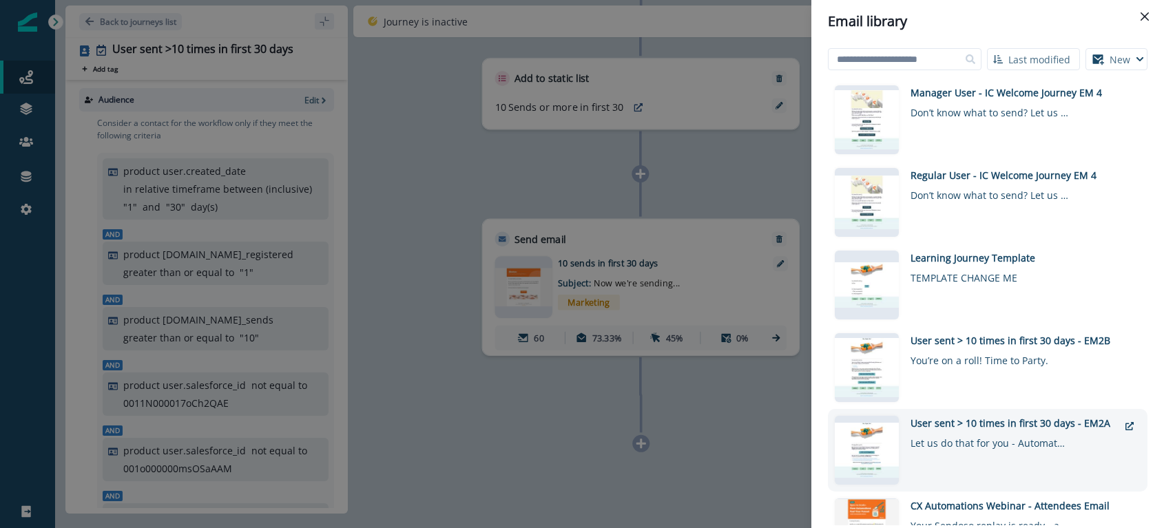
click at [983, 424] on div "User sent > 10 times in first 30 days - EM2A" at bounding box center [1014, 423] width 208 height 14
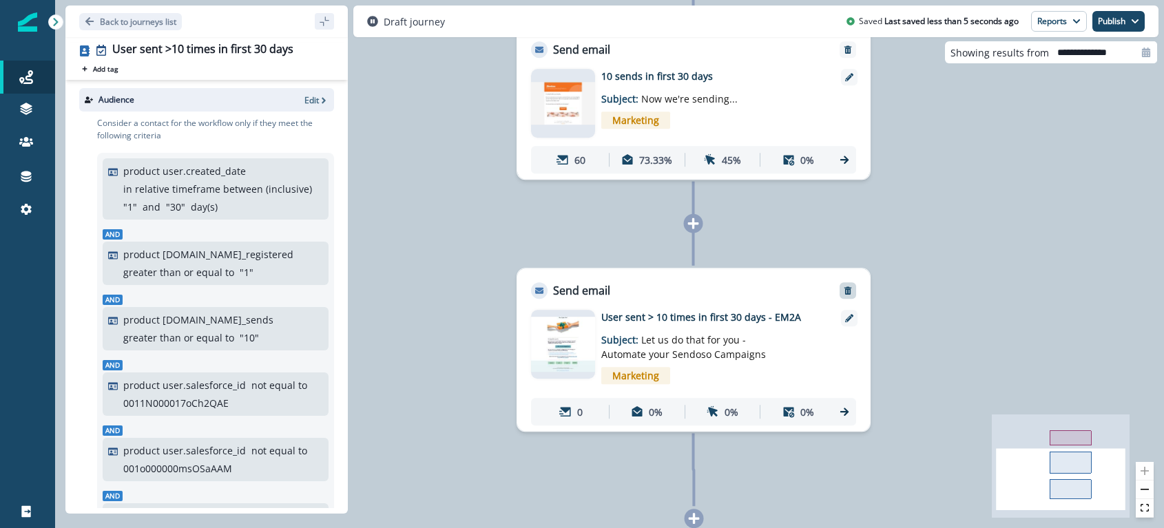
click at [846, 287] on icon "Remove" at bounding box center [848, 291] width 8 height 8
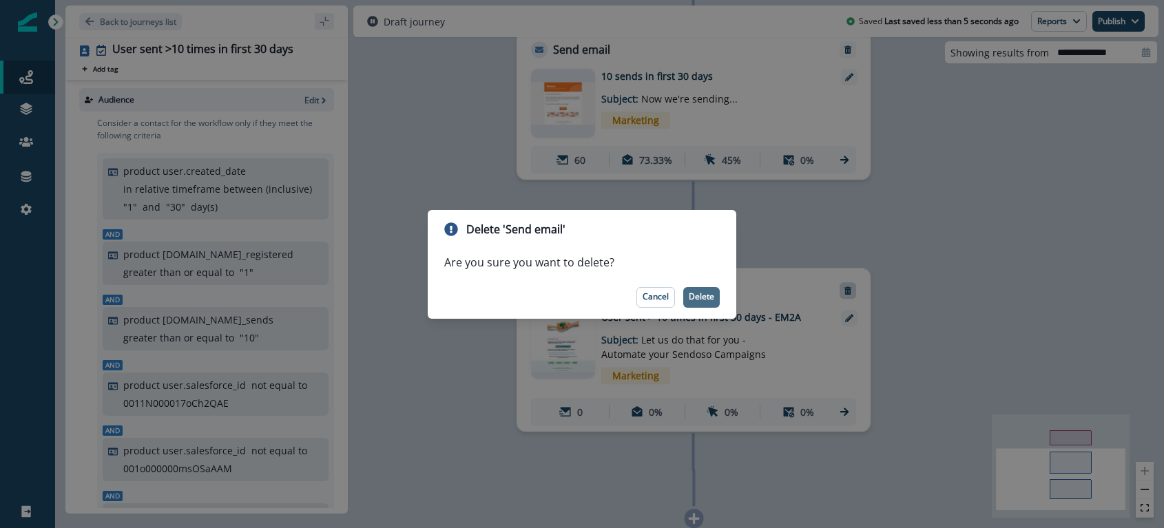
click at [700, 301] on p "Delete" at bounding box center [701, 297] width 25 height 10
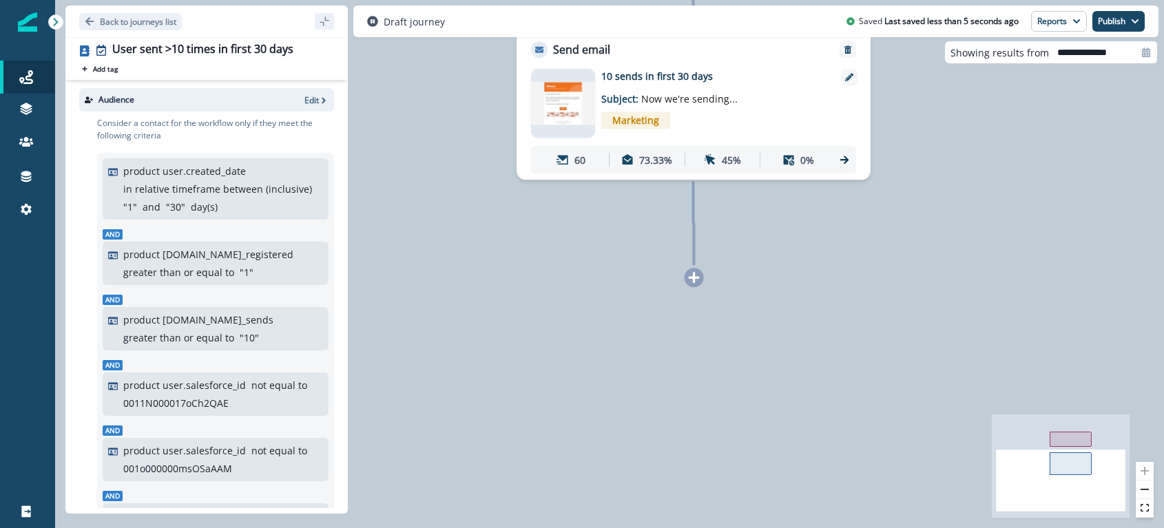
click at [692, 275] on icon at bounding box center [694, 277] width 12 height 12
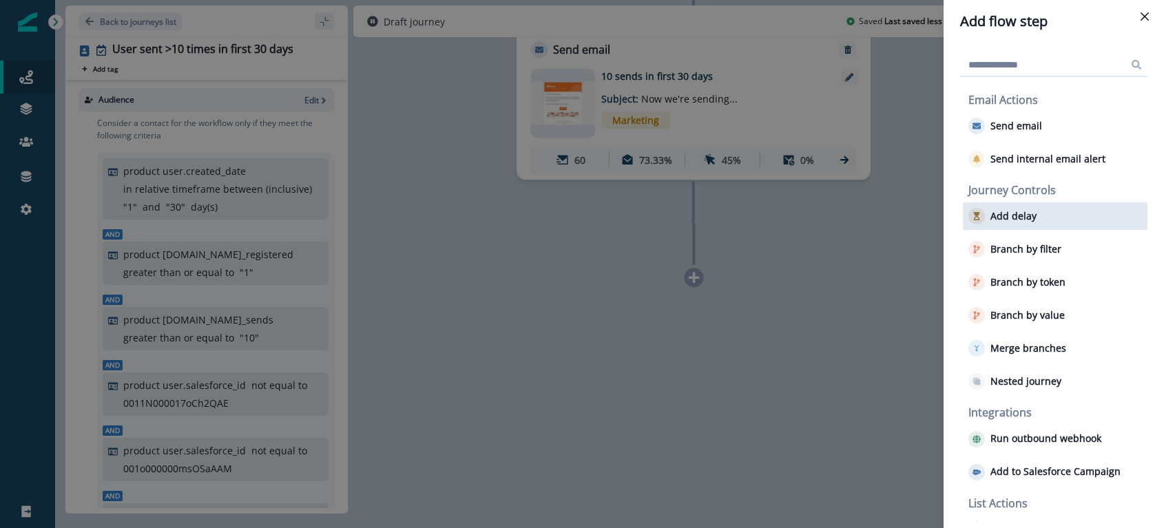
click at [1003, 211] on p "Add delay" at bounding box center [1013, 217] width 46 height 12
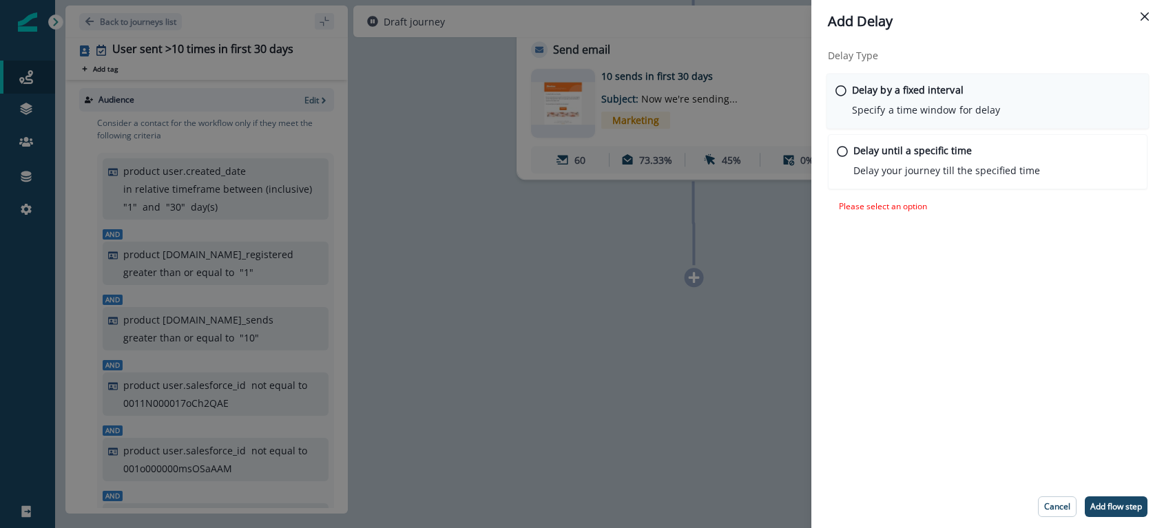
click at [957, 103] on p "Specify a time window for delay" at bounding box center [926, 110] width 148 height 14
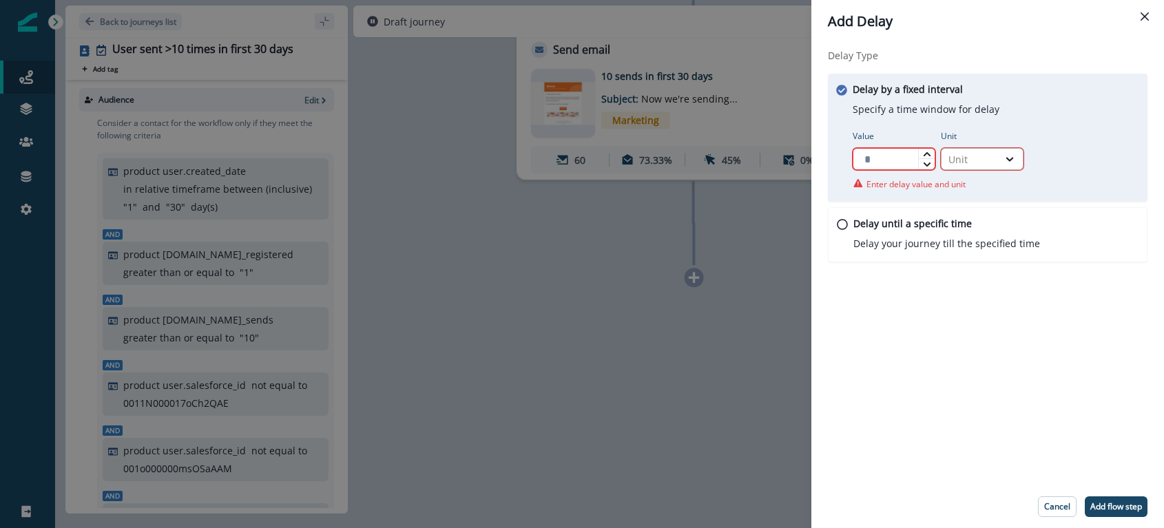
click at [954, 156] on div "Unit" at bounding box center [969, 159] width 43 height 14
click at [975, 239] on div "Day" at bounding box center [982, 241] width 83 height 25
click at [875, 158] on input "Value" at bounding box center [894, 159] width 83 height 22
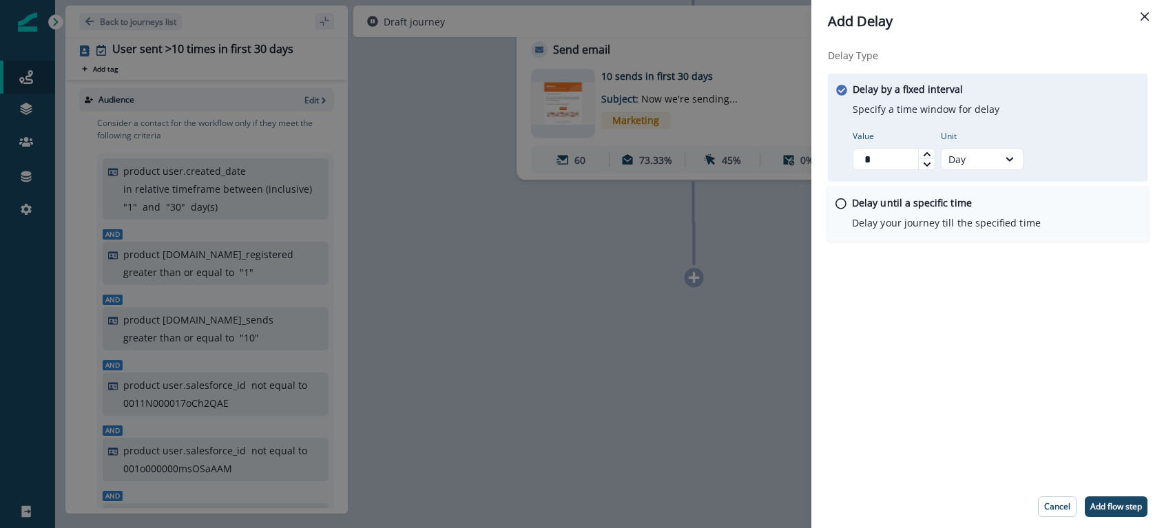
type input "*"
click at [933, 191] on div "Delay until a specific time Delay your journey till the specified time" at bounding box center [987, 215] width 323 height 56
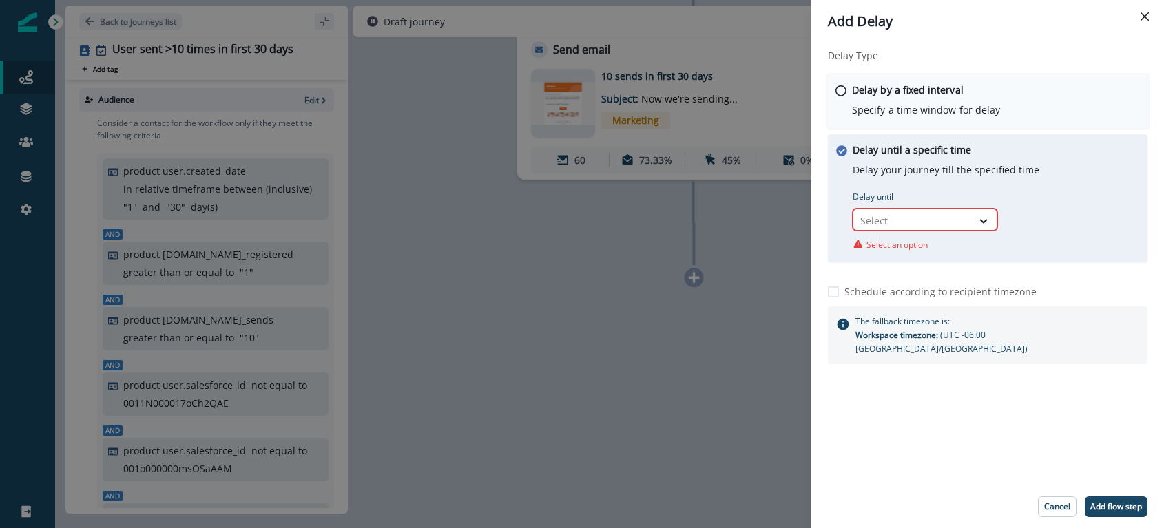
click at [913, 117] on div "Delay by a fixed interval Specify a time window for delay" at bounding box center [987, 102] width 323 height 56
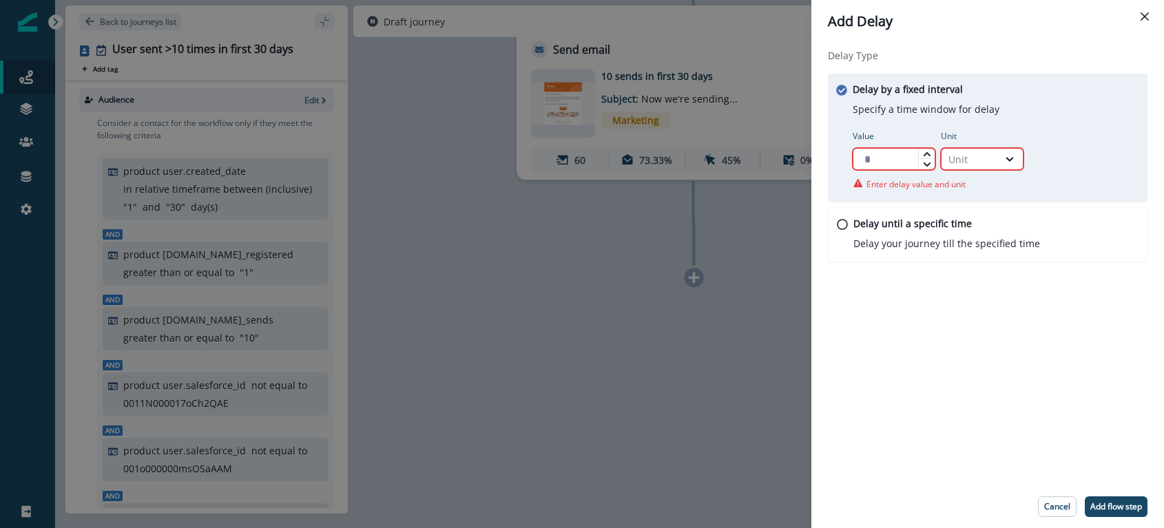
click at [888, 162] on input "Value" at bounding box center [894, 159] width 83 height 22
type input "*"
click at [955, 157] on div "Unit" at bounding box center [969, 159] width 43 height 14
click at [970, 245] on div "Day" at bounding box center [982, 241] width 83 height 25
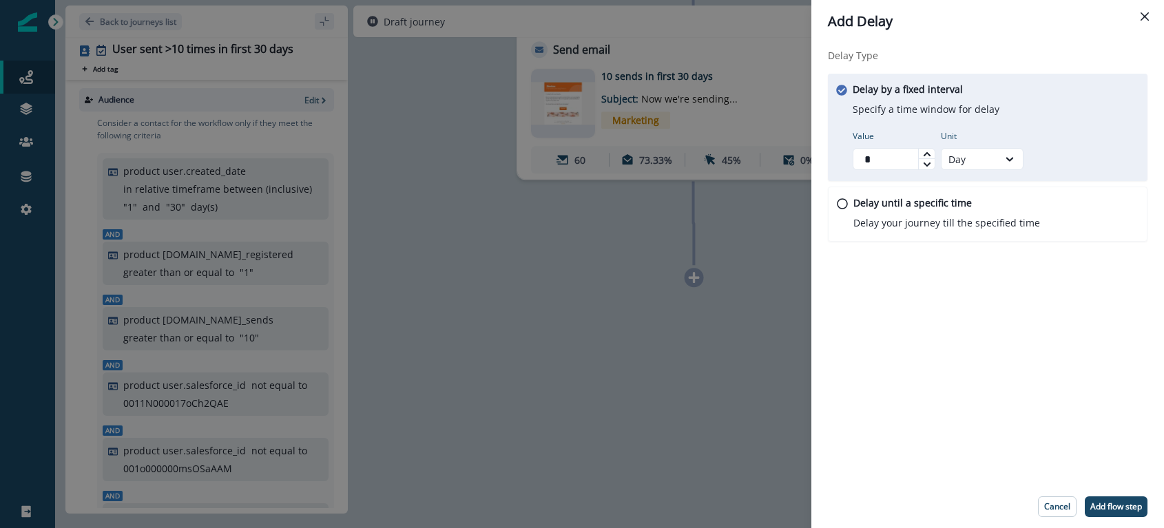
click at [1014, 307] on div "Delay Type Delay by a fixed interval Specify a time window for delay Value * Un…" at bounding box center [987, 264] width 353 height 443
click at [1108, 497] on button "Add flow step" at bounding box center [1116, 507] width 63 height 21
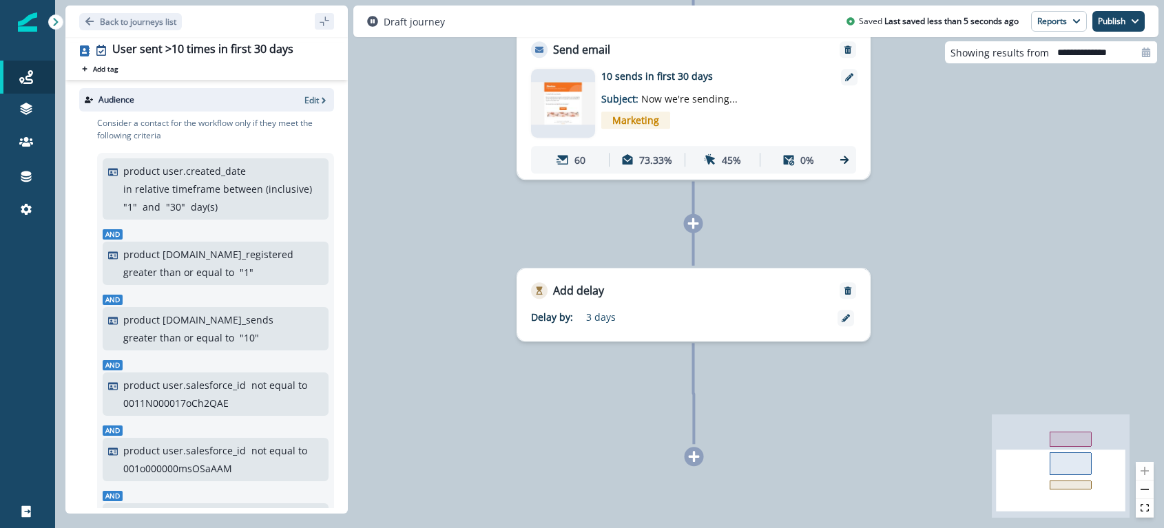
click at [693, 464] on div at bounding box center [694, 456] width 19 height 19
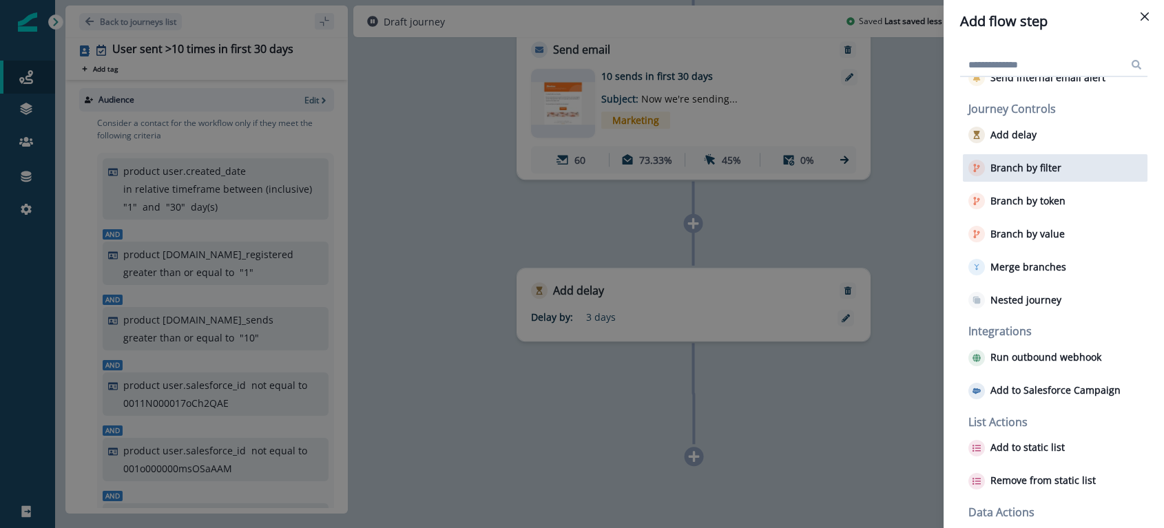
scroll to position [85, 0]
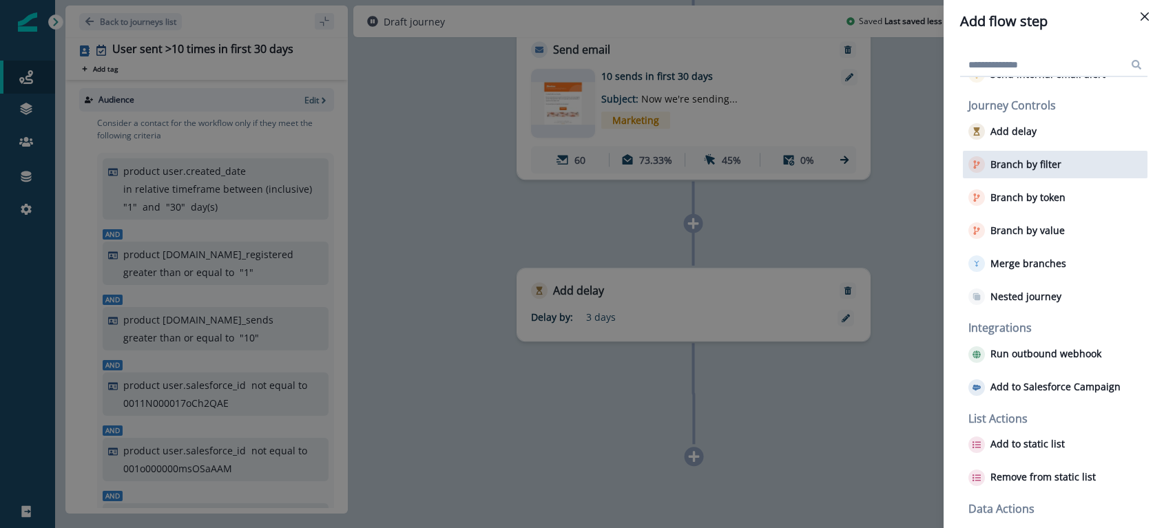
click at [1018, 169] on p "Branch by filter" at bounding box center [1025, 165] width 71 height 12
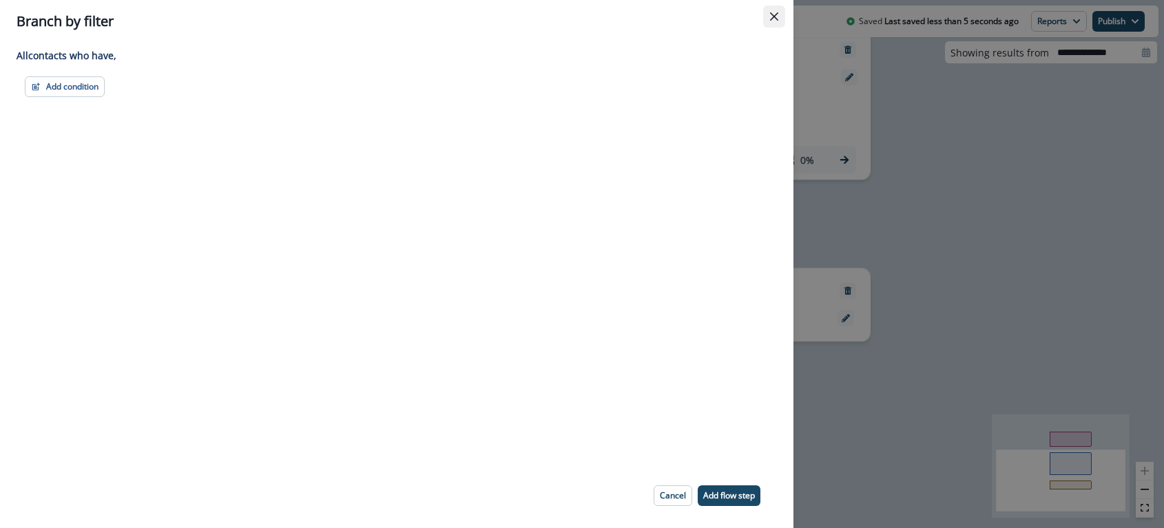
click at [774, 18] on icon "Close" at bounding box center [774, 16] width 8 height 8
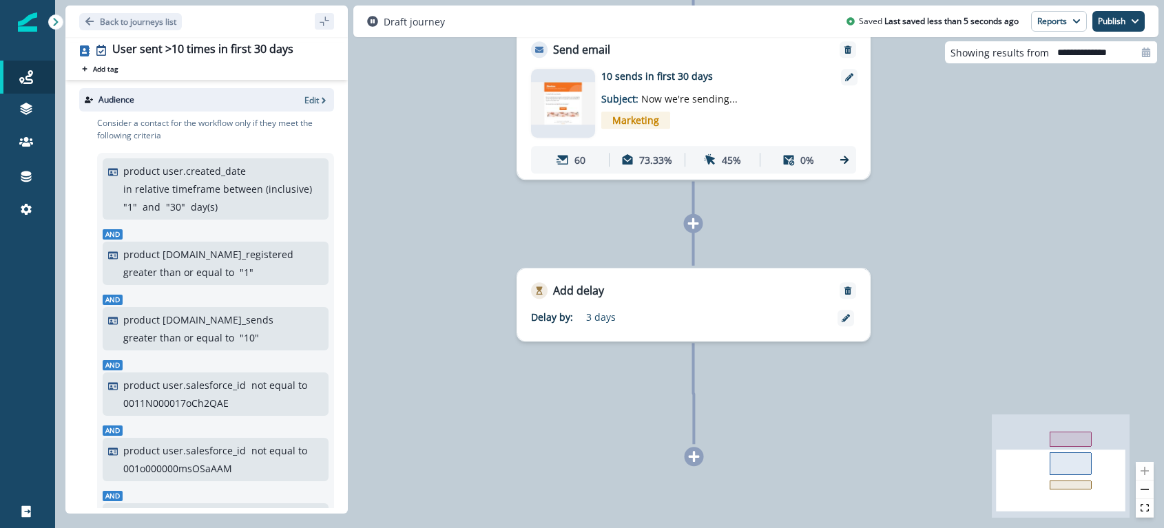
click at [691, 467] on div "70 contacts have entered the journey Add to static list 10 Sends or more in fir…" at bounding box center [609, 264] width 1109 height 528
click at [693, 458] on icon at bounding box center [694, 456] width 11 height 11
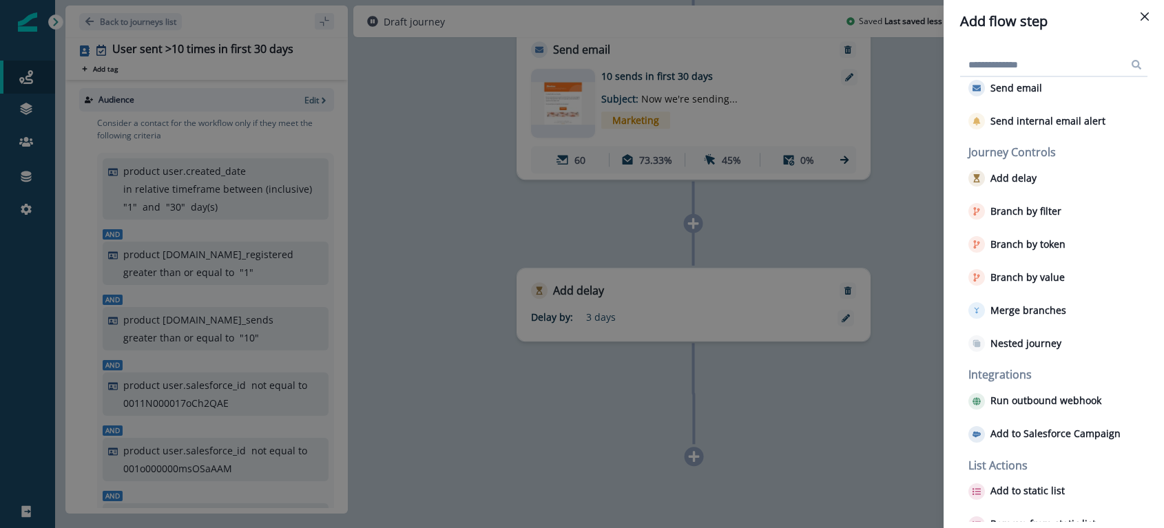
scroll to position [0, 0]
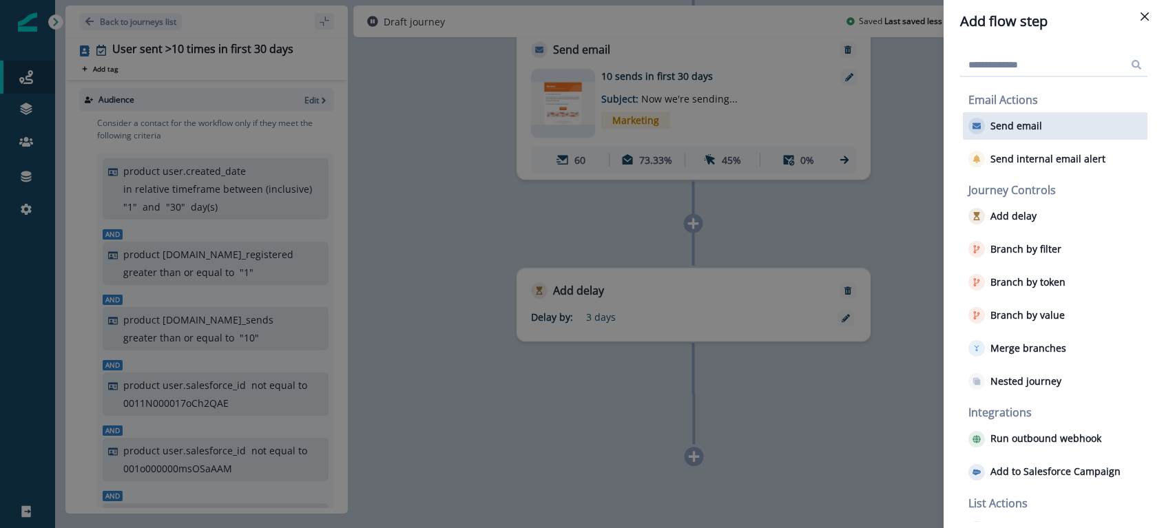
click at [1006, 123] on p "Send email" at bounding box center [1016, 127] width 52 height 12
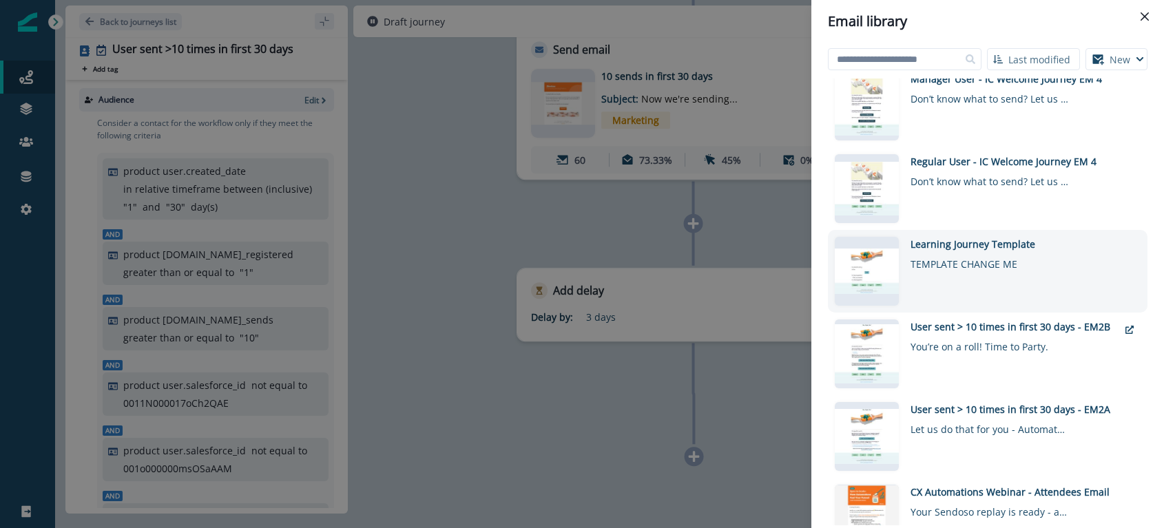
scroll to position [35, 0]
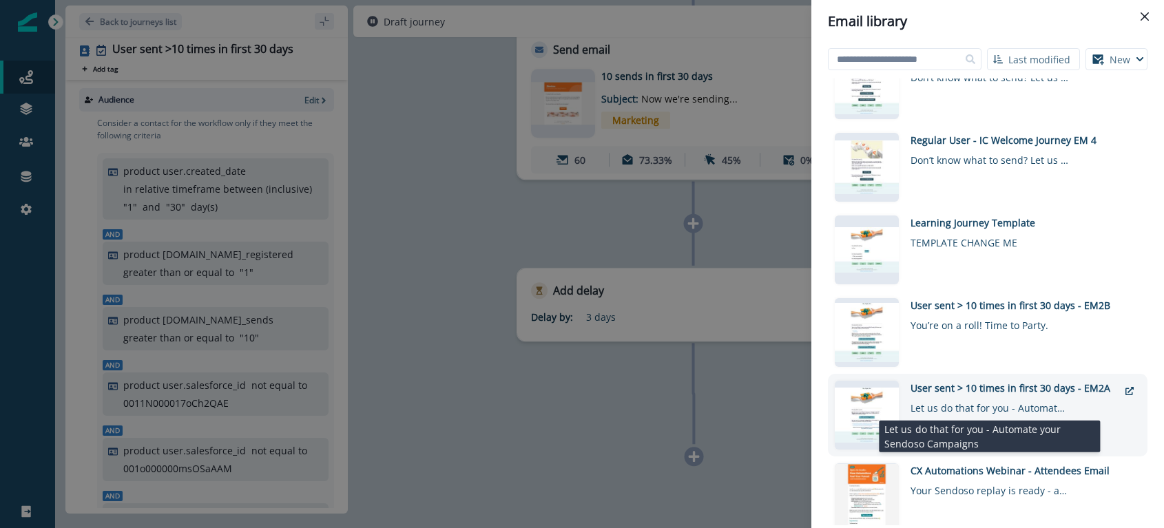
click at [1008, 409] on div "Let us do that for you - Automate your Sendoso Campaigns" at bounding box center [989, 405] width 158 height 20
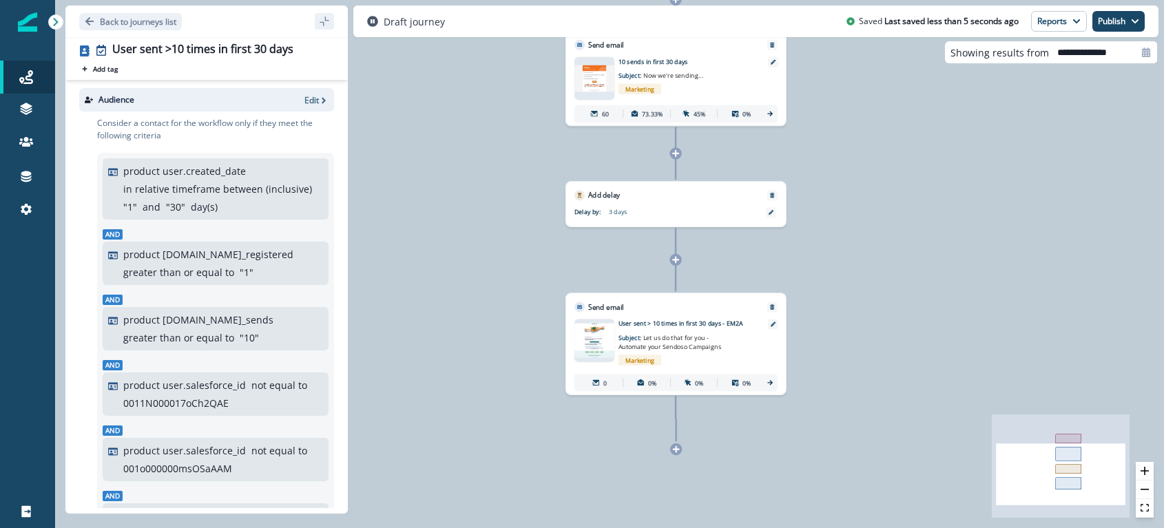
click at [824, 352] on div "70 contacts have entered the journey Add to static list 10 Sends or more in fir…" at bounding box center [609, 264] width 1109 height 528
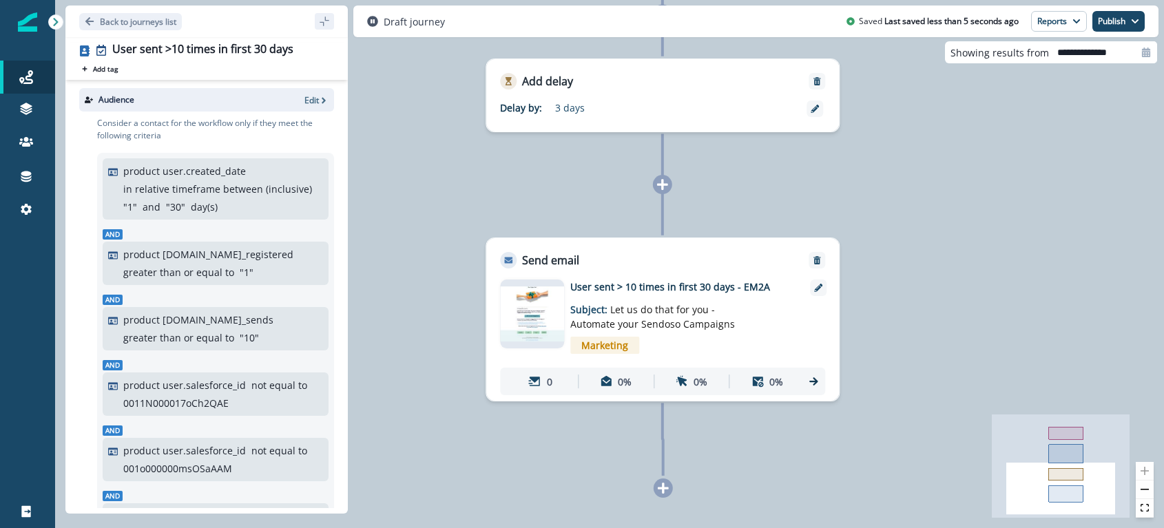
click at [671, 501] on div "70 contacts have entered the journey Add to static list 10 Sends or more in fir…" at bounding box center [609, 264] width 1109 height 528
click at [663, 492] on icon at bounding box center [663, 488] width 11 height 11
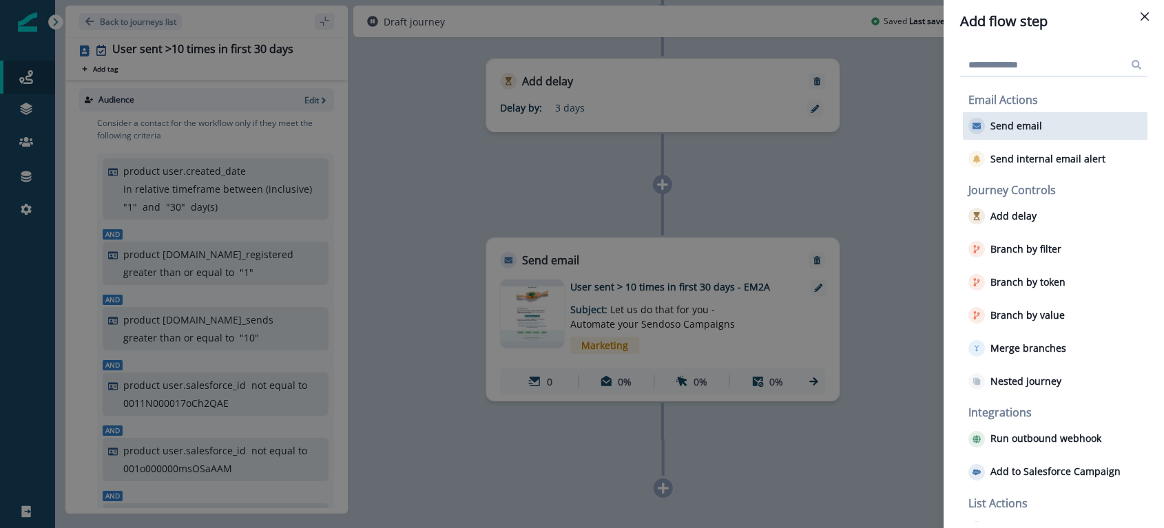
click at [1033, 121] on p "Send email" at bounding box center [1016, 127] width 52 height 12
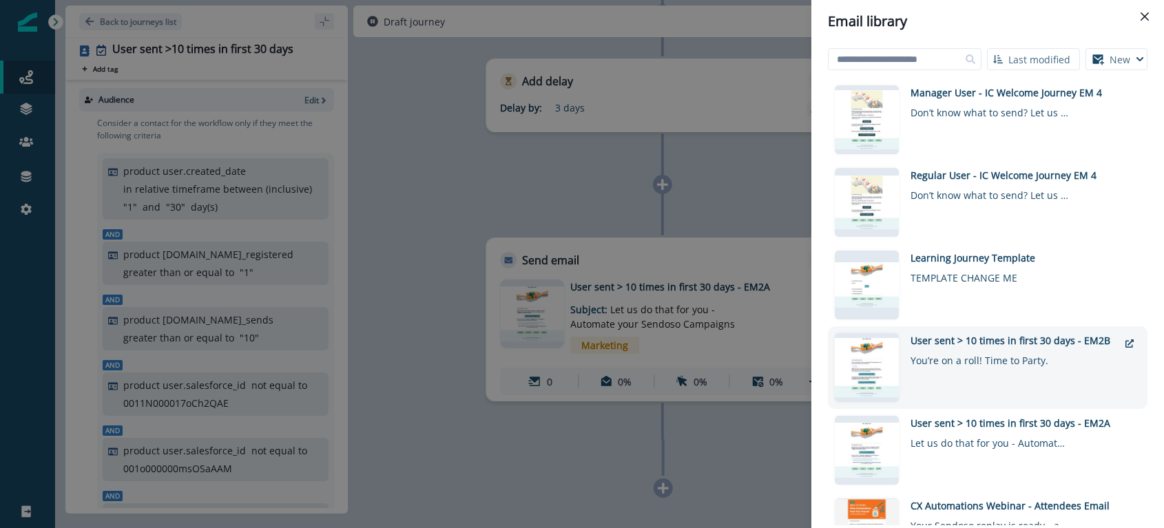
click at [1008, 380] on div "User sent > 10 times in first 30 days - EM2B You’re on a roll! Time to Party." at bounding box center [1014, 367] width 208 height 69
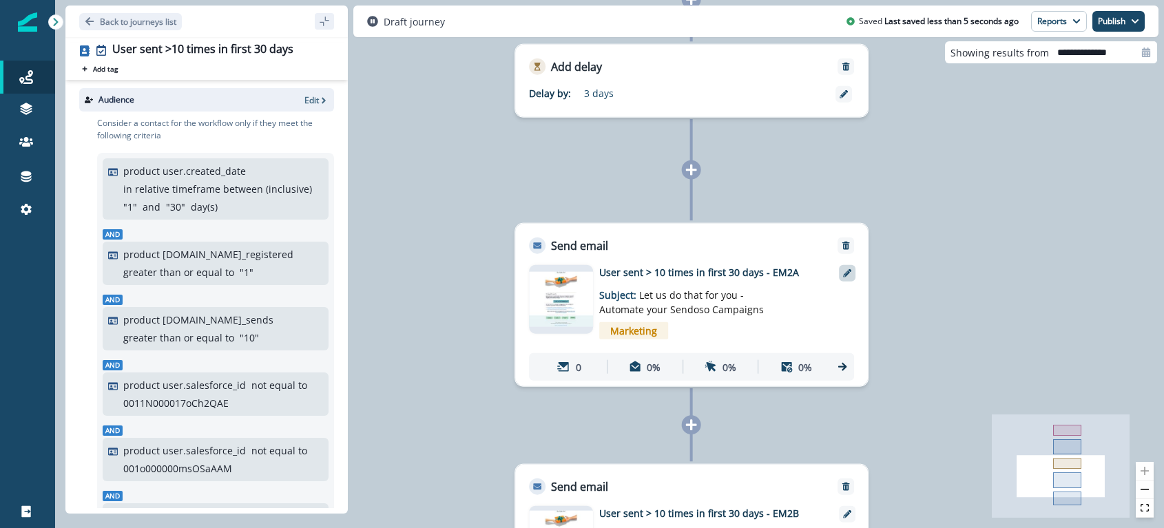
click at [846, 269] on icon at bounding box center [847, 273] width 8 height 8
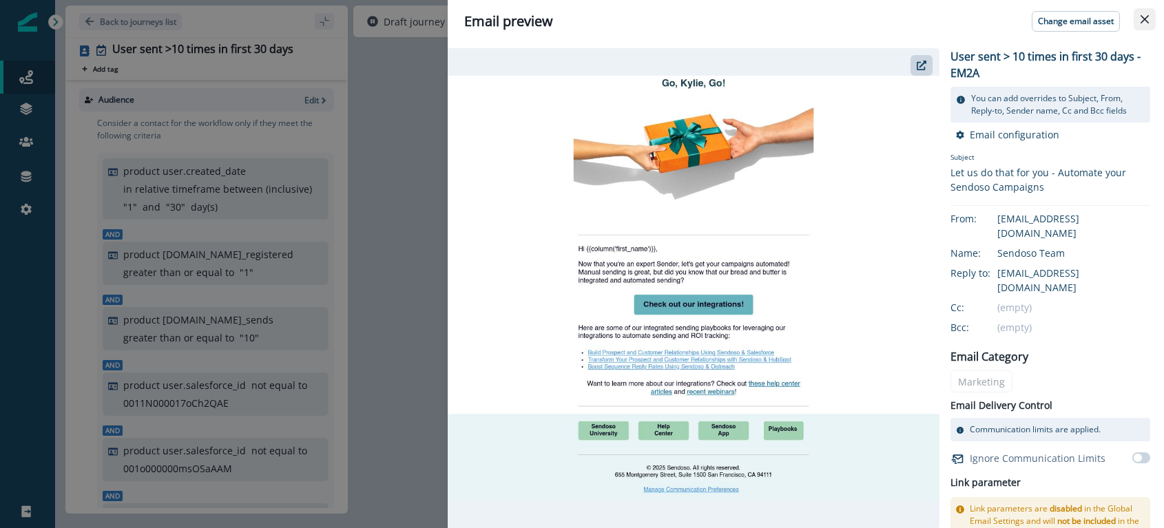
click at [1147, 19] on icon "Close" at bounding box center [1145, 19] width 8 height 8
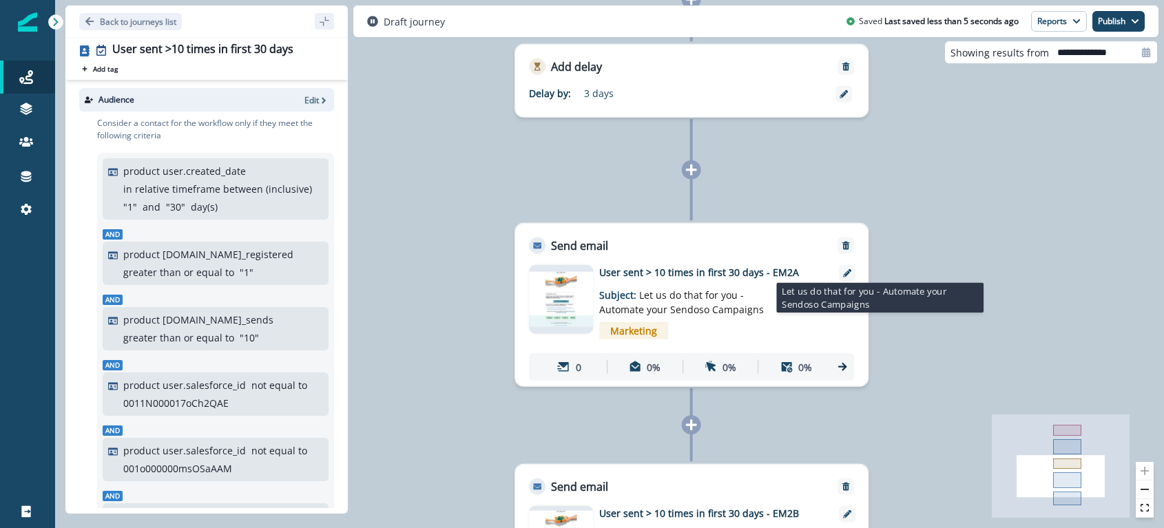
click at [694, 295] on span "Let us do that for you - Automate your Sendoso Campaigns" at bounding box center [681, 303] width 165 height 28
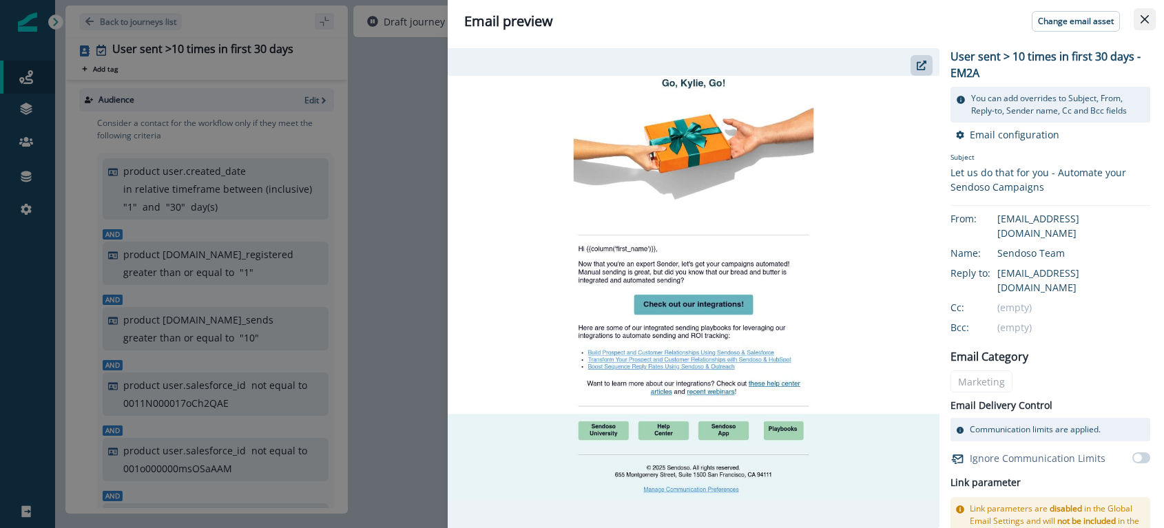
click at [1152, 14] on button "Close" at bounding box center [1145, 19] width 22 height 22
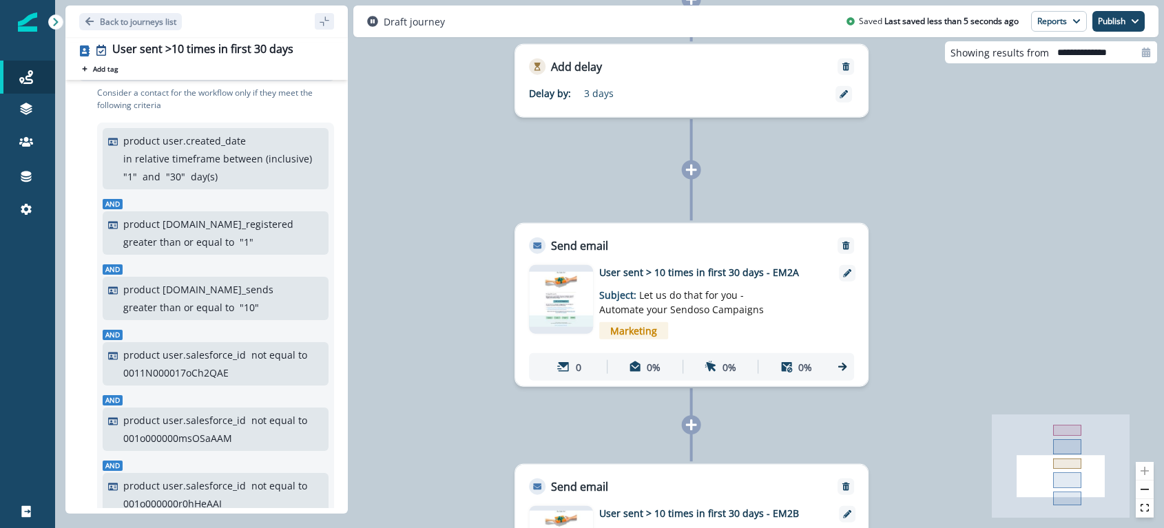
scroll to position [0, 0]
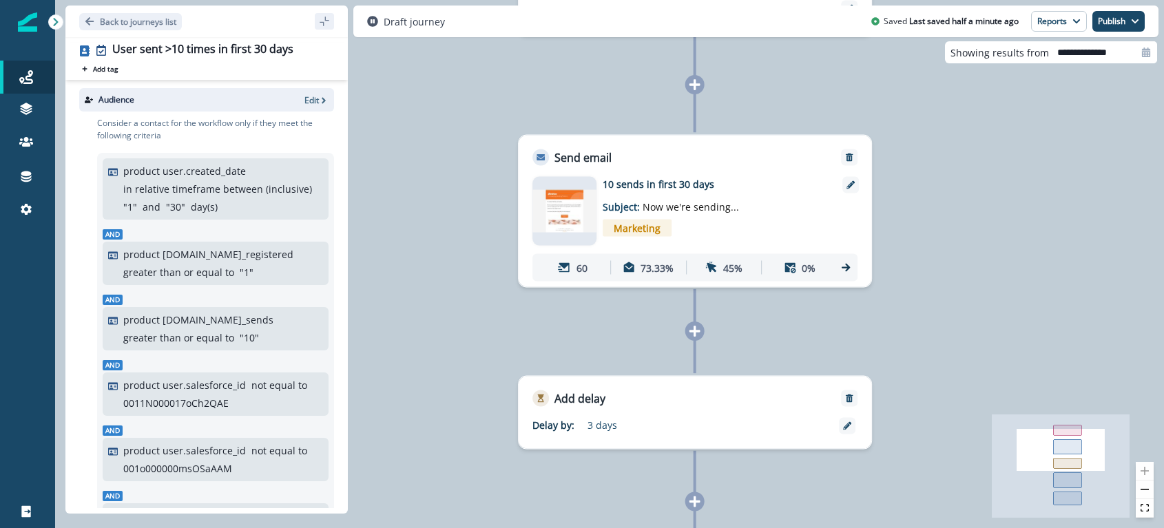
drag, startPoint x: 599, startPoint y: 182, endPoint x: 749, endPoint y: 187, distance: 149.5
click at [749, 187] on div "10 sends in first 30 days Subject: Now we're sending... Marketing 60 73.33% 45%…" at bounding box center [694, 229] width 325 height 105
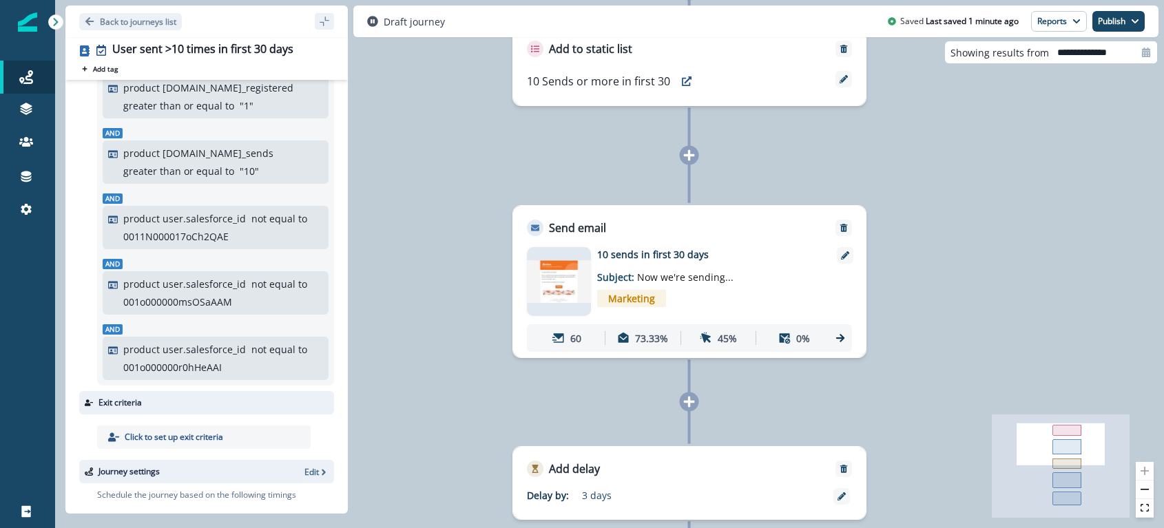
scroll to position [164, 0]
click at [121, 20] on p "Back to journeys list" at bounding box center [138, 22] width 76 height 12
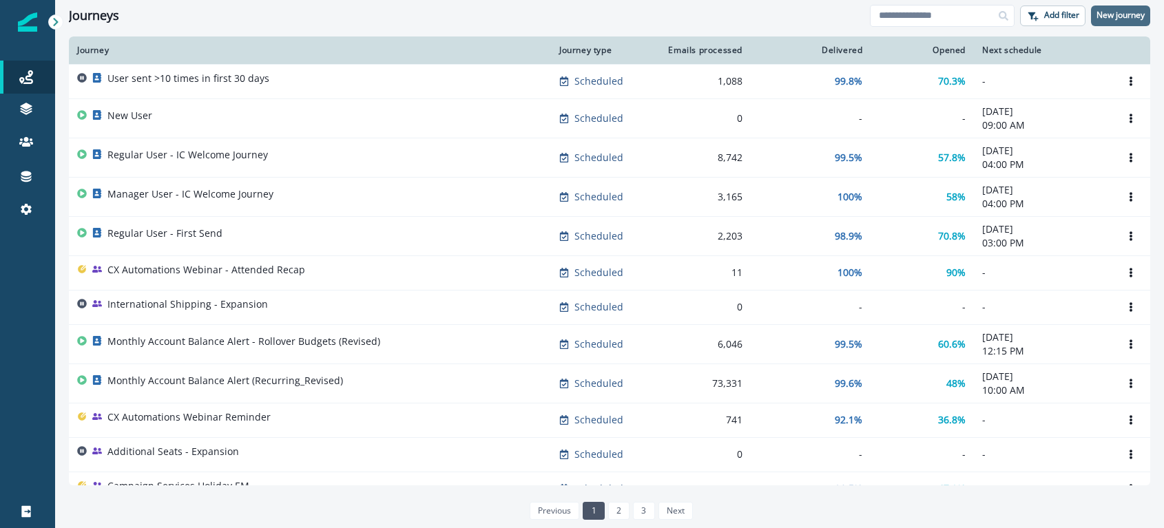
click at [1098, 17] on p "New journey" at bounding box center [1120, 15] width 48 height 10
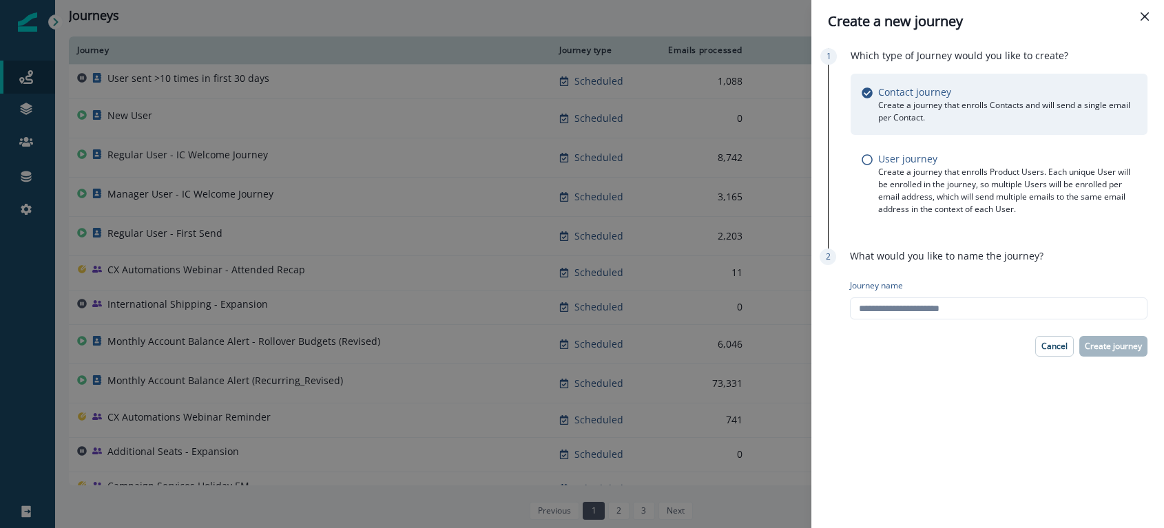
click at [924, 227] on div "Which type of Journey would you like to create? Contact journey Create a journe…" at bounding box center [988, 148] width 320 height 200
drag, startPoint x: 912, startPoint y: 199, endPoint x: 935, endPoint y: 269, distance: 73.4
click at [917, 205] on p "Create a journey that enrolls Product Users. Each unique User will be enrolled …" at bounding box center [1007, 191] width 258 height 50
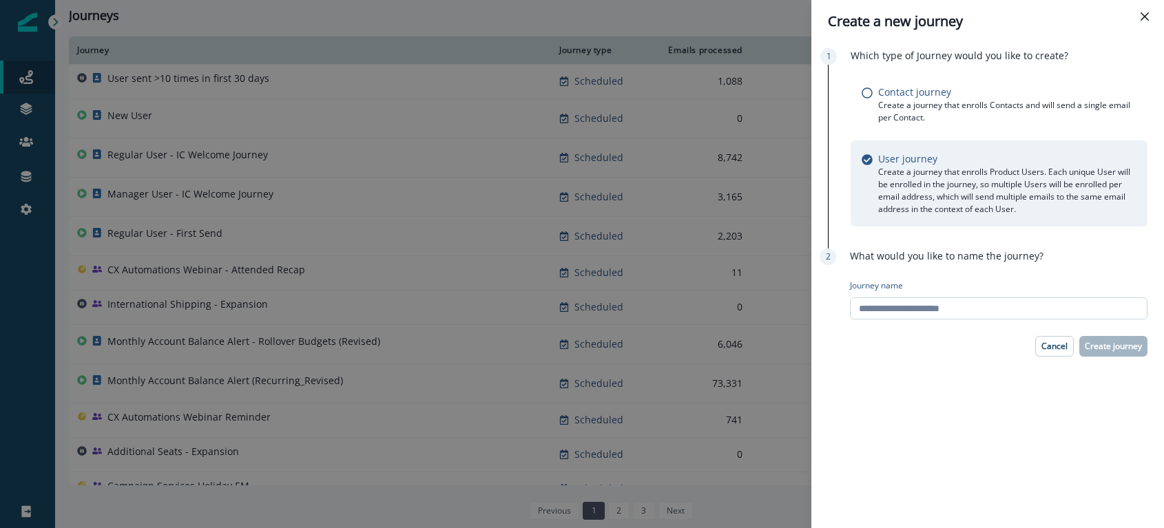
click at [928, 302] on input "Journey name" at bounding box center [999, 309] width 298 height 22
type input "**********"
click at [1118, 342] on p "Create journey" at bounding box center [1113, 347] width 57 height 10
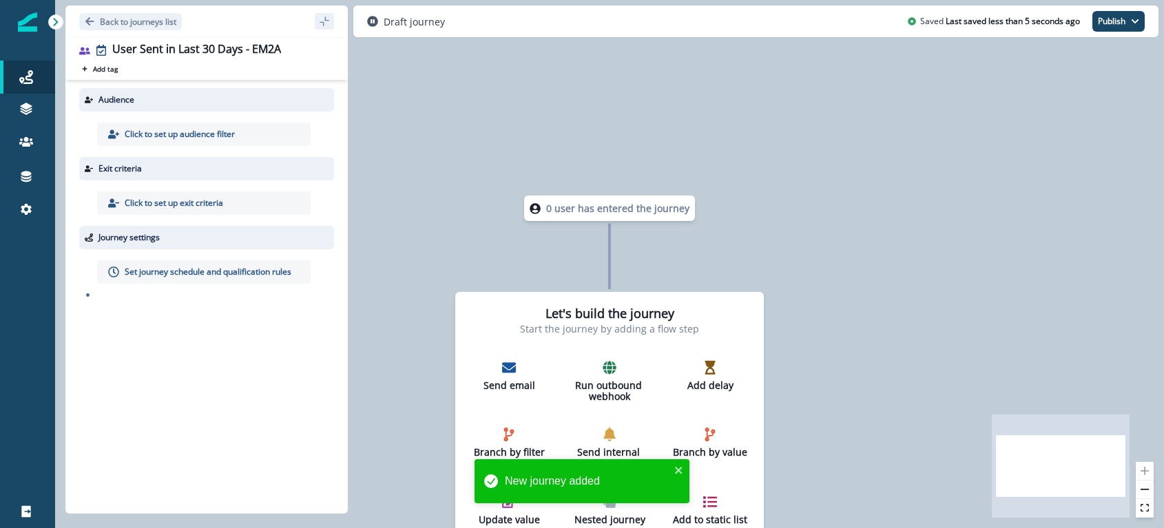
click at [197, 131] on p "Click to set up audience filter" at bounding box center [180, 134] width 110 height 12
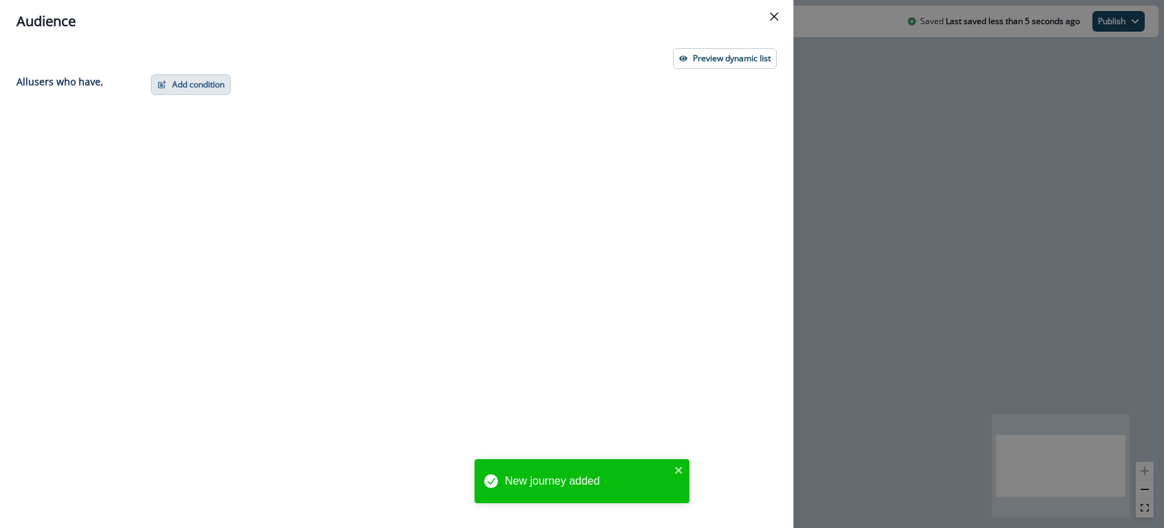
click at [208, 76] on button "Add condition" at bounding box center [191, 84] width 80 height 21
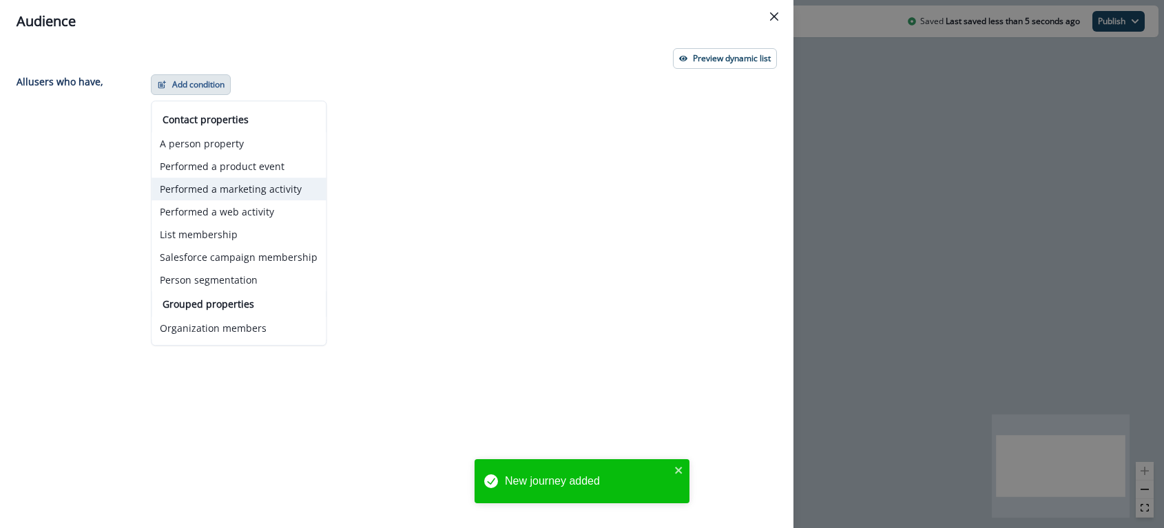
click at [276, 190] on button "Performed a marketing activity" at bounding box center [239, 189] width 174 height 23
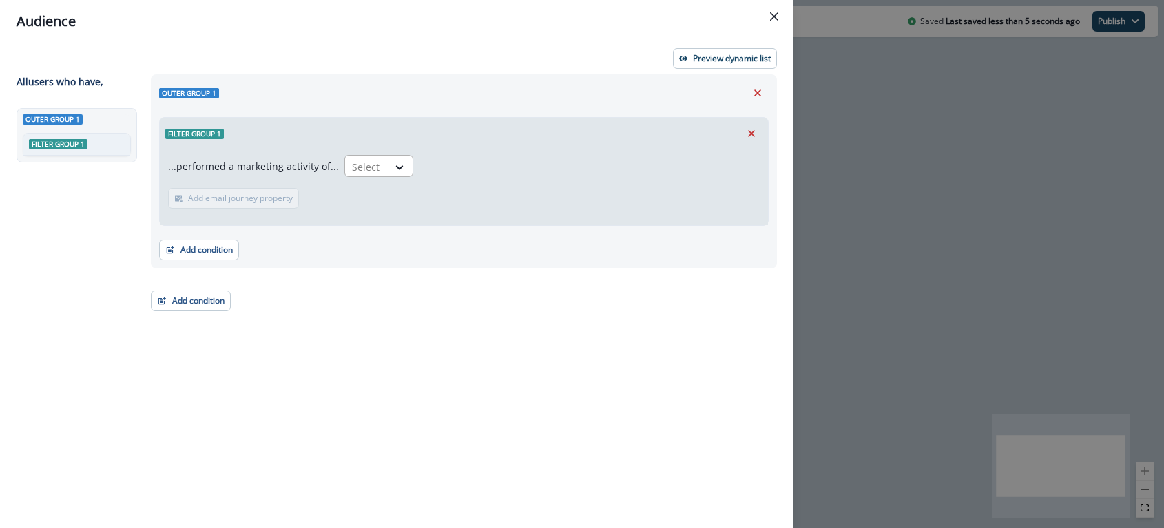
click at [354, 176] on div "Select" at bounding box center [366, 167] width 43 height 23
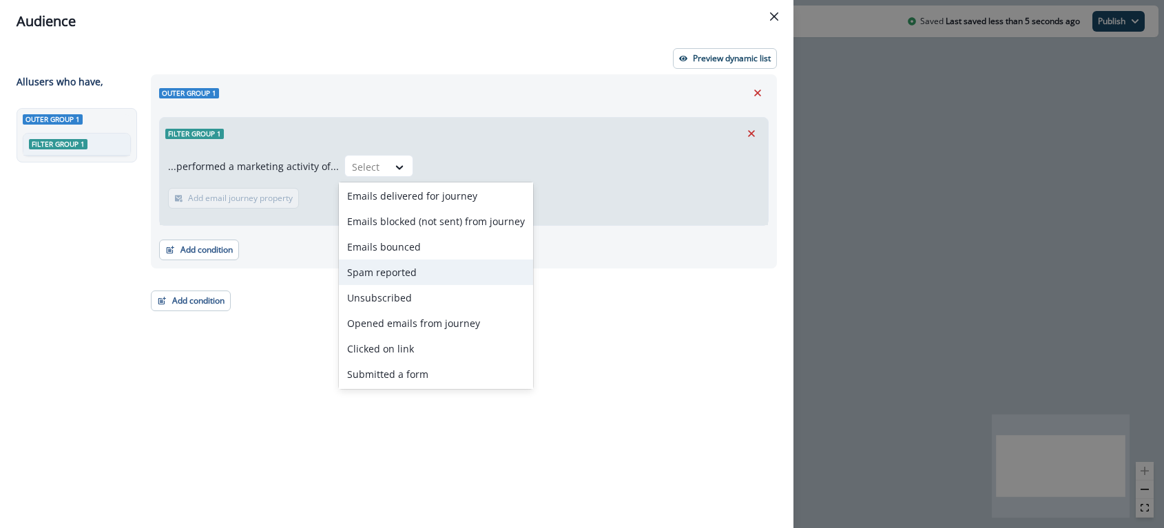
scroll to position [54, 0]
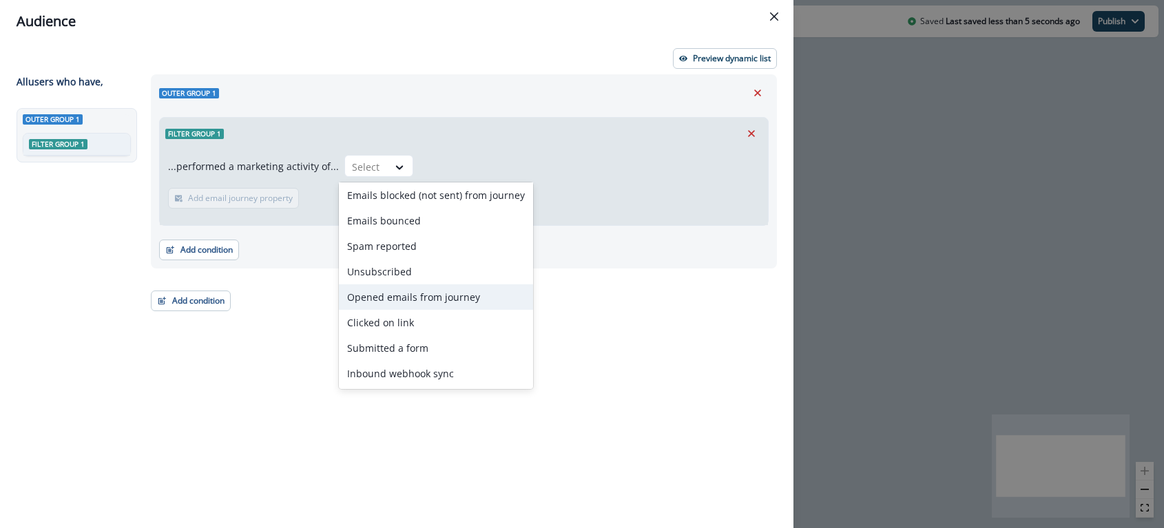
click at [409, 297] on div "Opened emails from journey" at bounding box center [436, 296] width 194 height 25
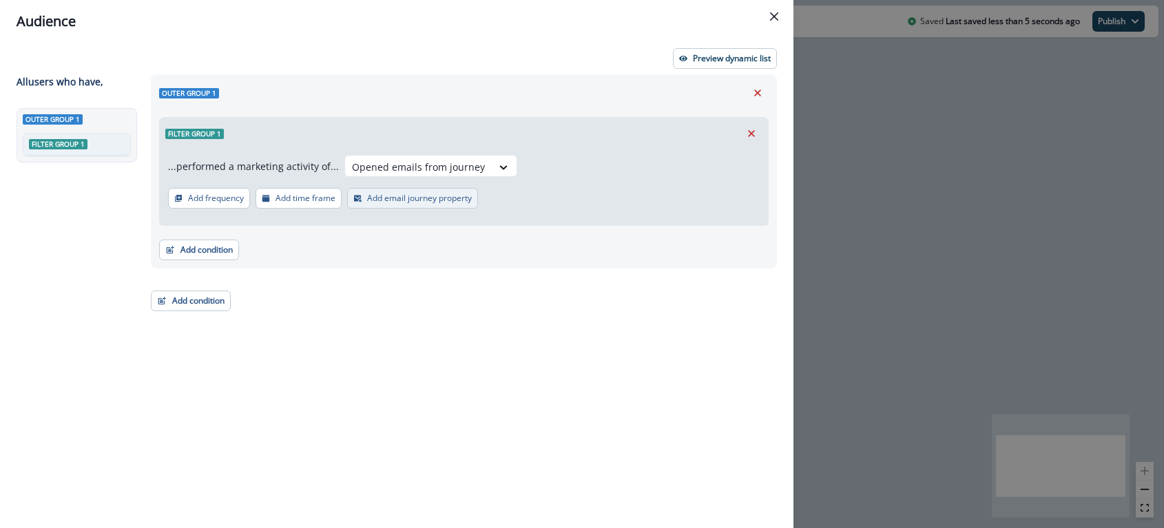
click at [404, 204] on button "Add email journey property" at bounding box center [412, 198] width 131 height 21
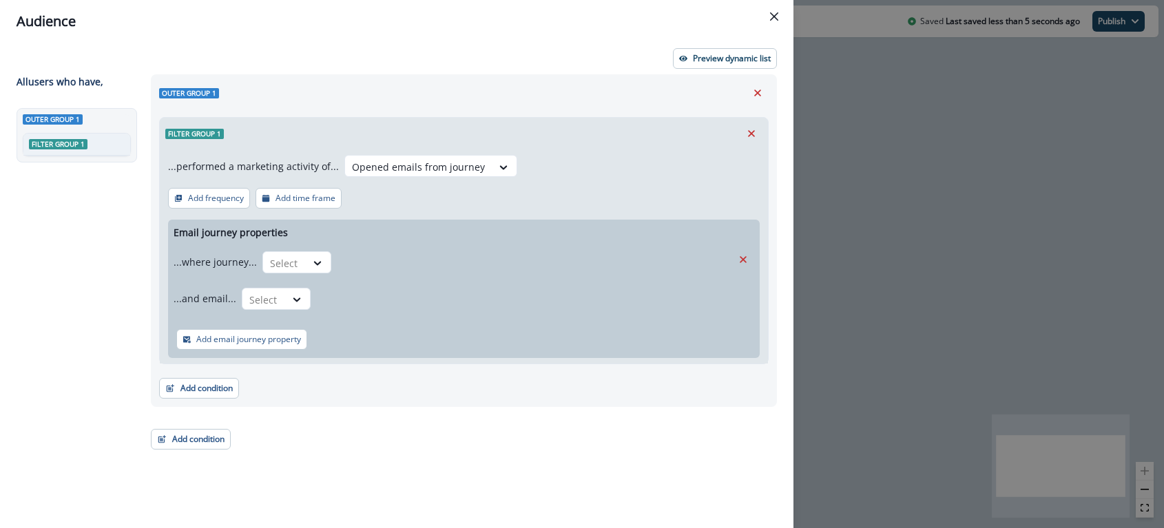
click at [445, 194] on div "...performed a marketing activity of... Opened emails from journey Add frequenc…" at bounding box center [464, 256] width 608 height 214
click at [306, 258] on div at bounding box center [317, 263] width 23 height 14
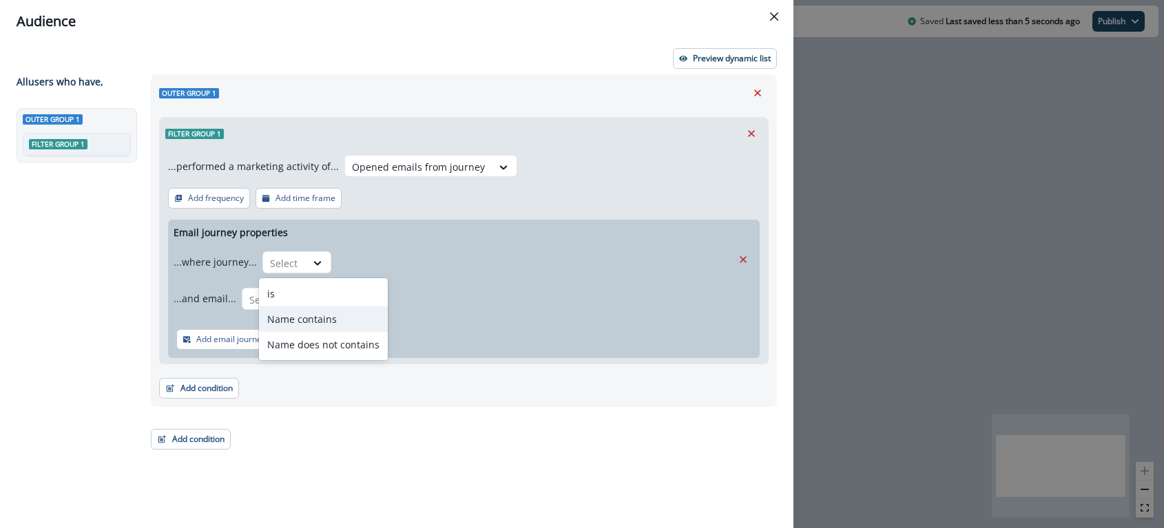
click at [311, 319] on div "Name contains" at bounding box center [323, 318] width 129 height 25
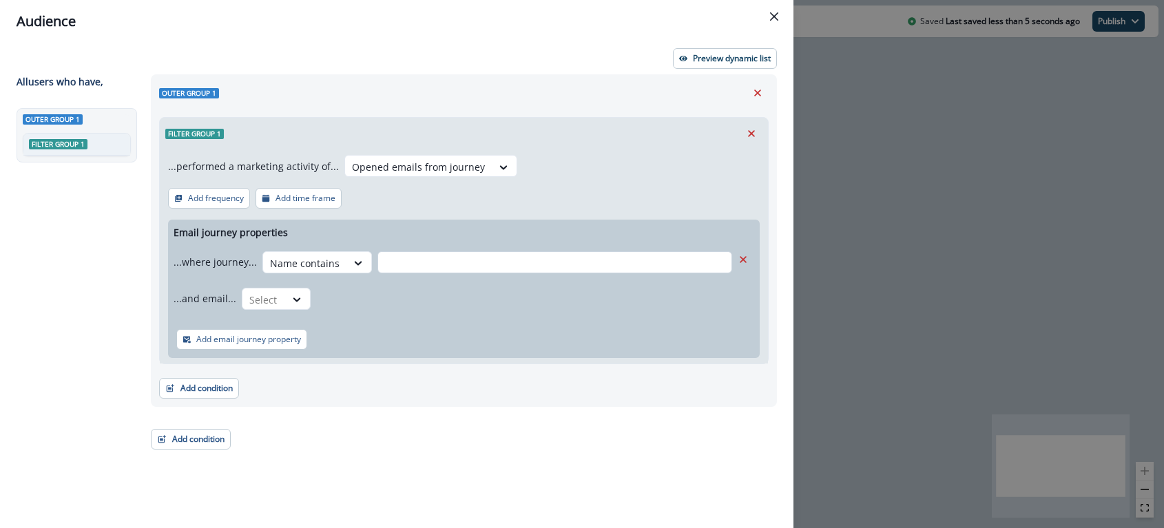
click at [397, 260] on input "text" at bounding box center [554, 262] width 355 height 22
type input "**********"
click at [417, 261] on input "text" at bounding box center [554, 262] width 355 height 22
type input "**********"
click at [492, 318] on div "**********" at bounding box center [464, 289] width 592 height 138
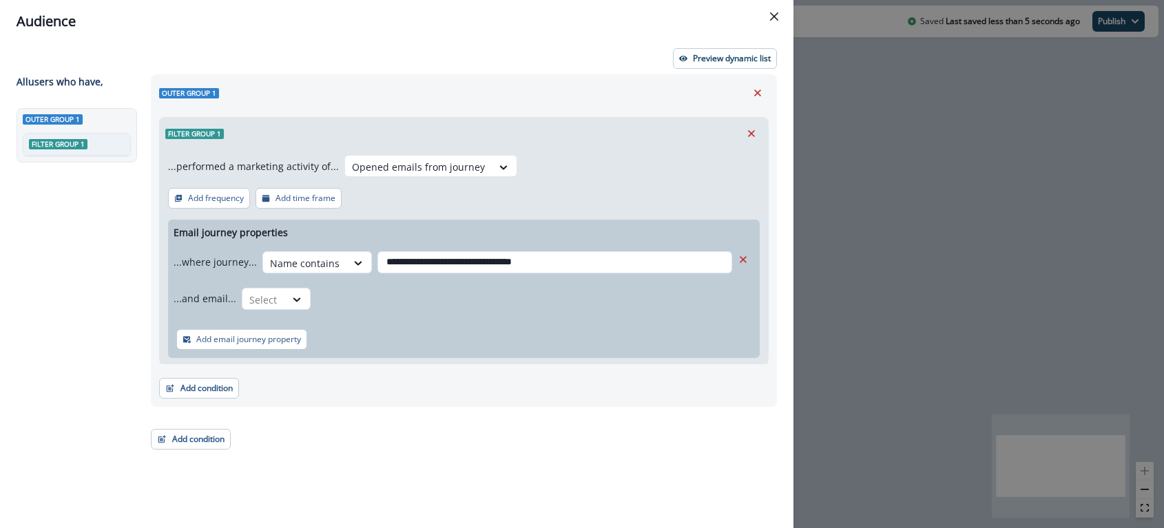
click at [337, 379] on div "Add condition Contact properties A person property Performed a product event Pe…" at bounding box center [464, 381] width 610 height 34
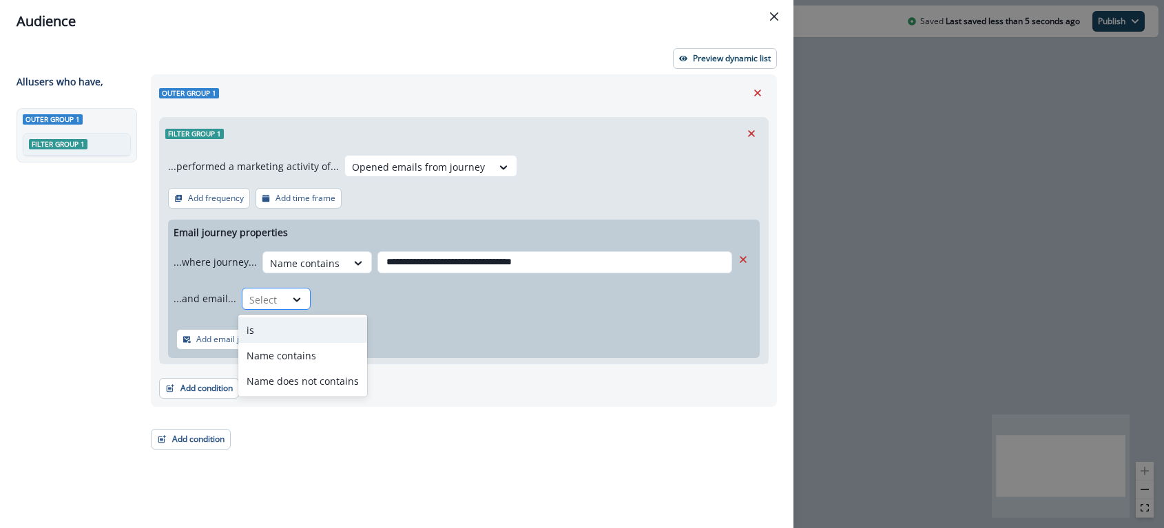
click at [269, 292] on div at bounding box center [263, 299] width 29 height 17
click at [271, 331] on div "is" at bounding box center [302, 329] width 129 height 25
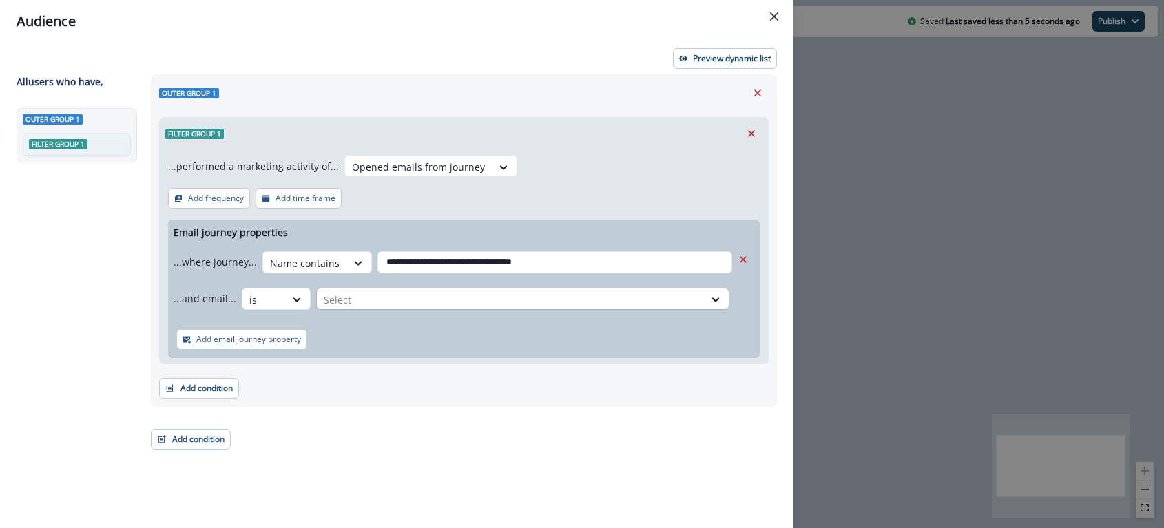
click at [390, 302] on div at bounding box center [510, 299] width 373 height 17
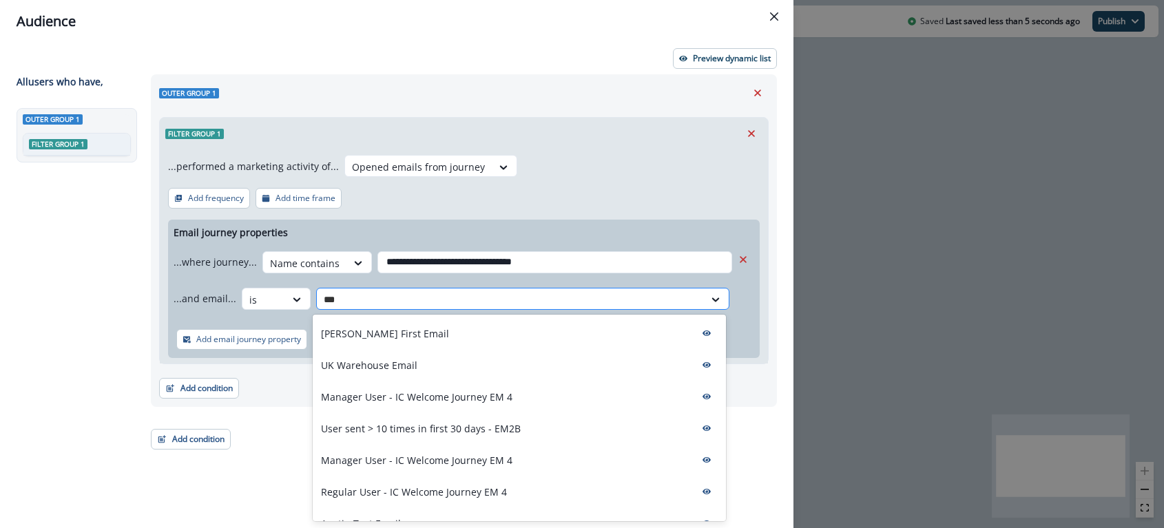
type input "****"
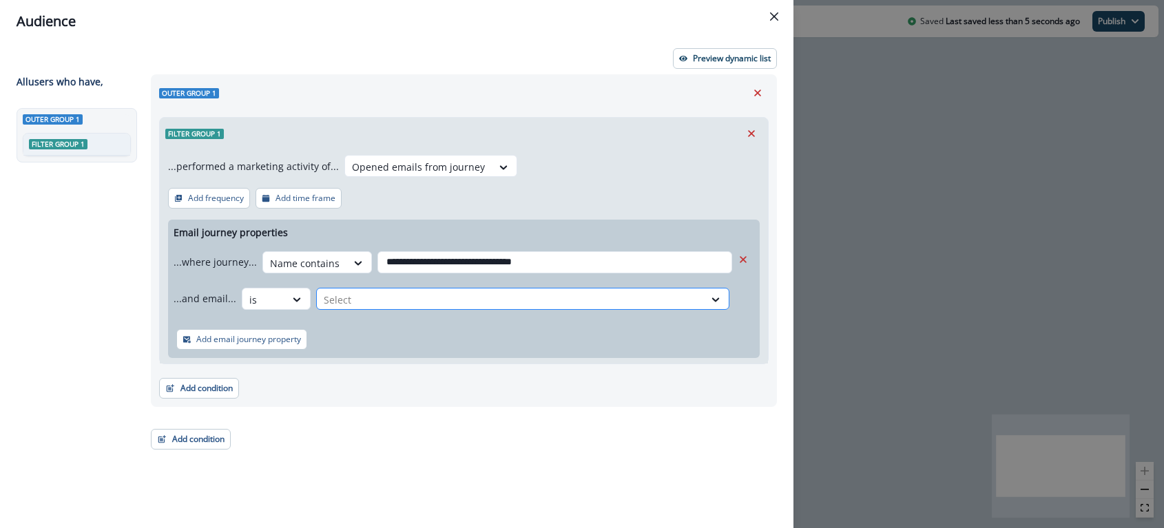
click at [364, 300] on div at bounding box center [510, 299] width 373 height 17
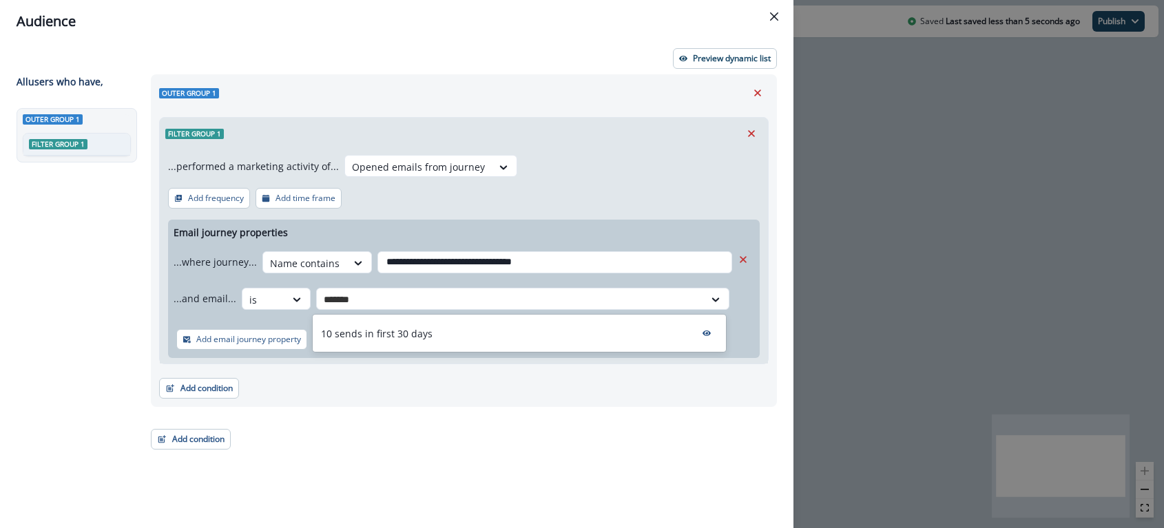
type input "********"
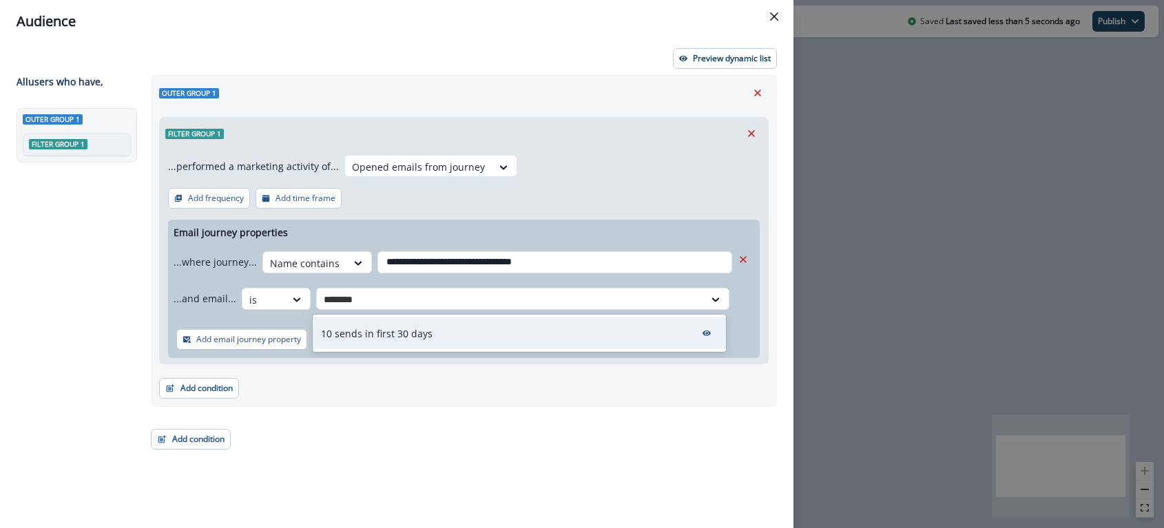
click at [358, 331] on p "10 sends in first 30 days" at bounding box center [377, 333] width 112 height 14
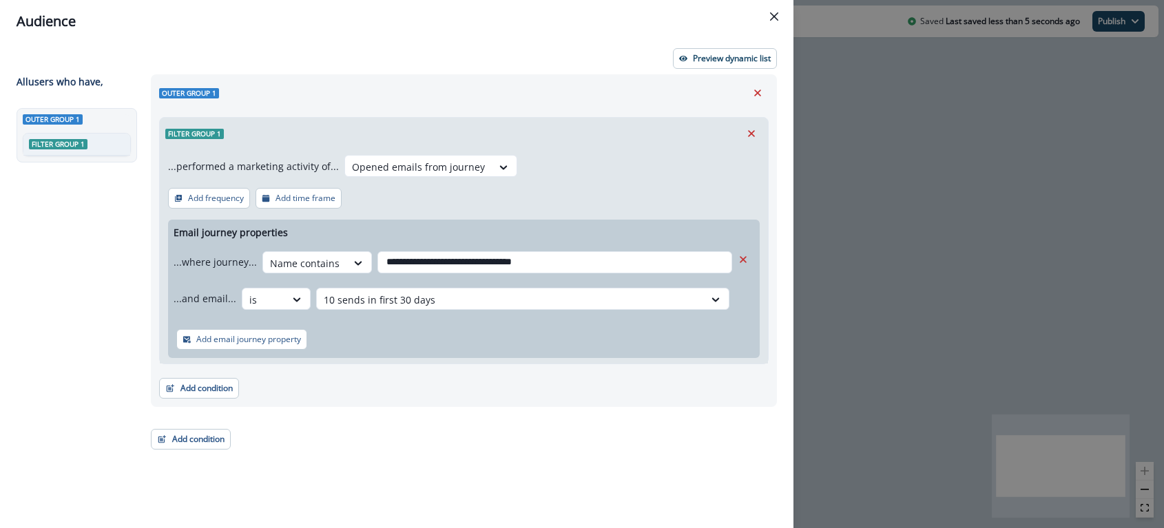
click at [410, 323] on div "Add email journey property" at bounding box center [464, 339] width 592 height 37
click at [407, 464] on div "**********" at bounding box center [460, 276] width 634 height 404
click at [740, 55] on p "Preview dynamic list" at bounding box center [732, 59] width 78 height 10
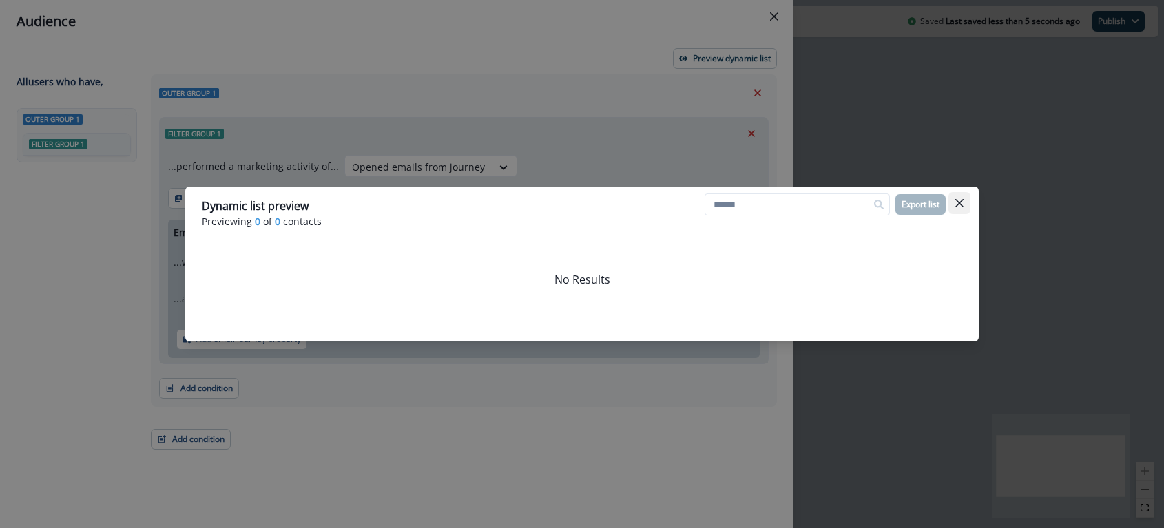
click at [961, 201] on icon "Close" at bounding box center [959, 203] width 8 height 8
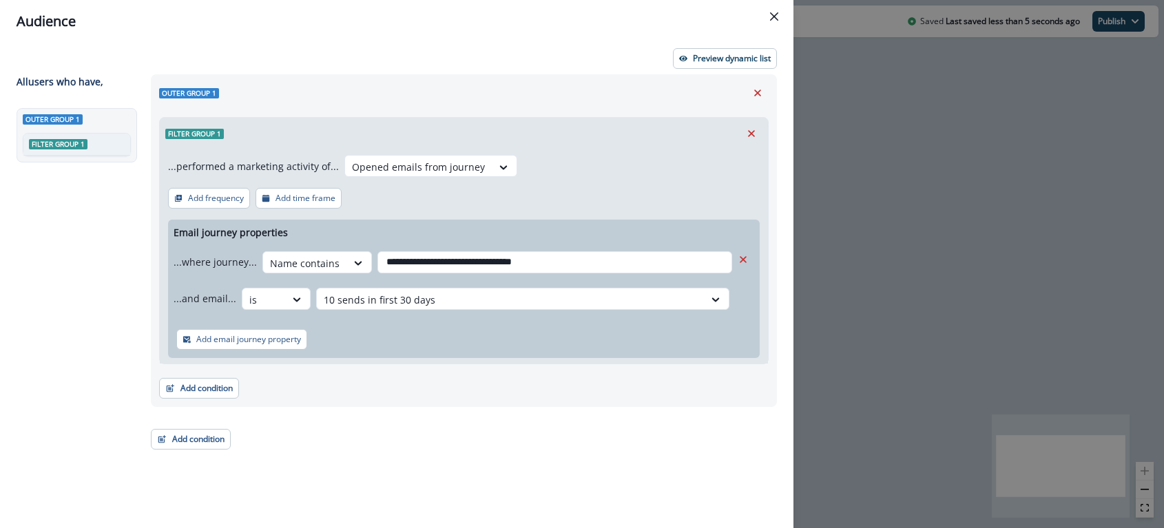
click at [260, 186] on div at bounding box center [464, 186] width 592 height 6
click at [291, 196] on p "Add time frame" at bounding box center [305, 199] width 60 height 10
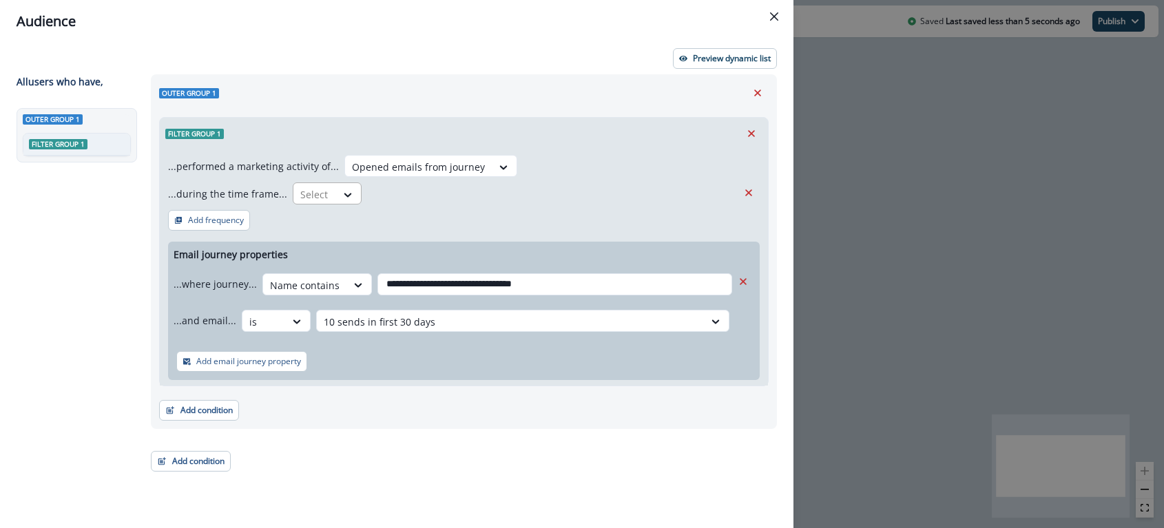
click at [329, 198] on div "Select" at bounding box center [314, 194] width 43 height 23
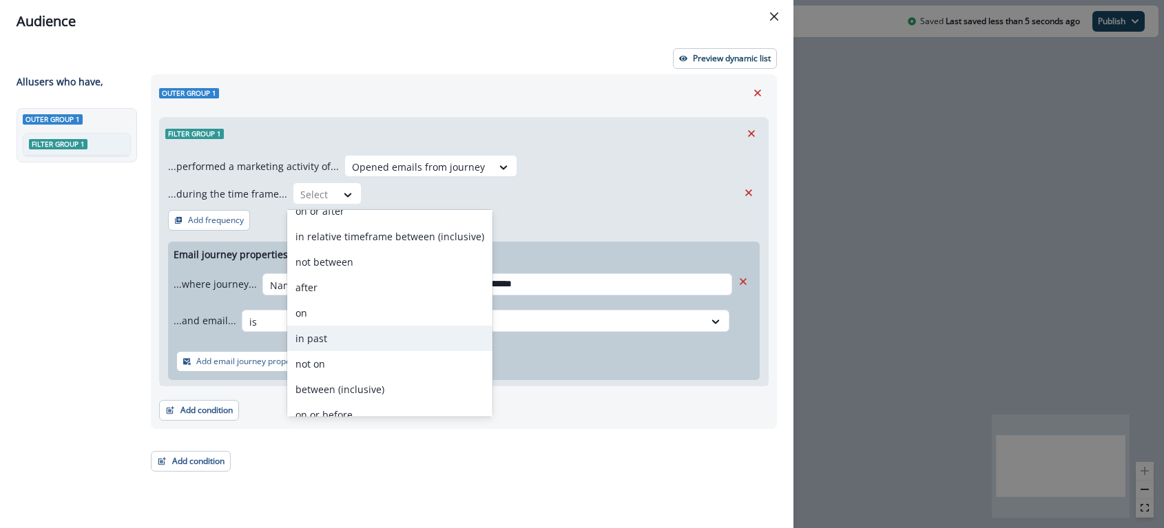
scroll to position [17, 0]
click at [354, 333] on div "in past" at bounding box center [389, 335] width 205 height 25
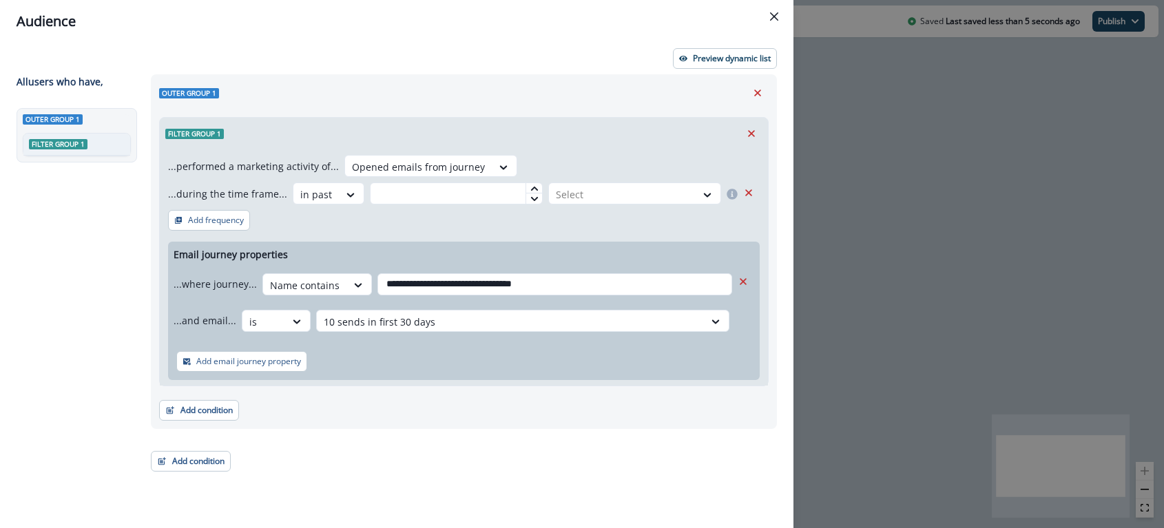
click at [418, 227] on div "**********" at bounding box center [464, 267] width 608 height 236
click at [408, 188] on input "text" at bounding box center [456, 194] width 173 height 22
click at [596, 194] on div at bounding box center [622, 194] width 133 height 17
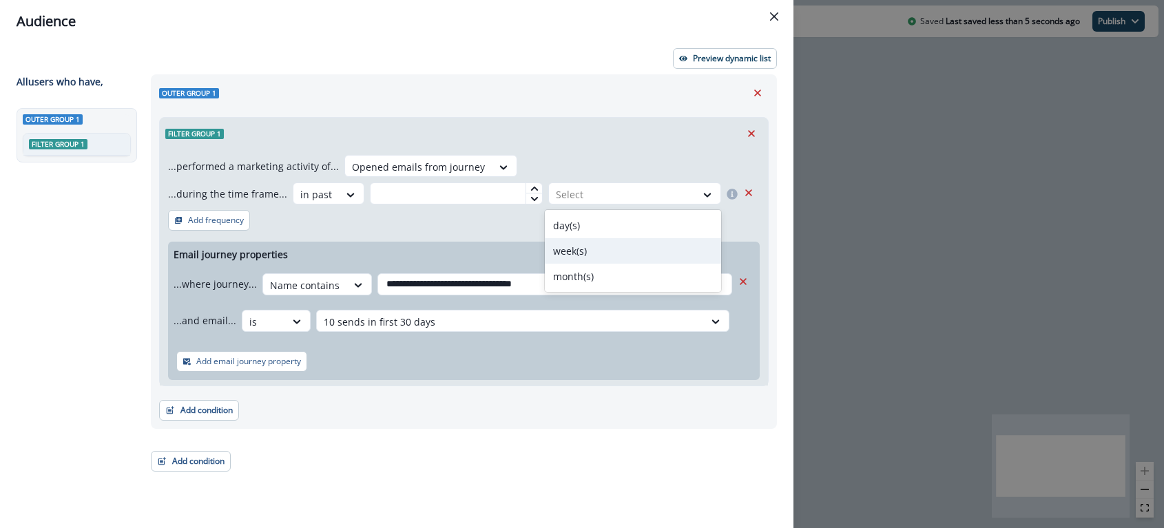
click at [599, 250] on div "week(s)" at bounding box center [633, 250] width 177 height 25
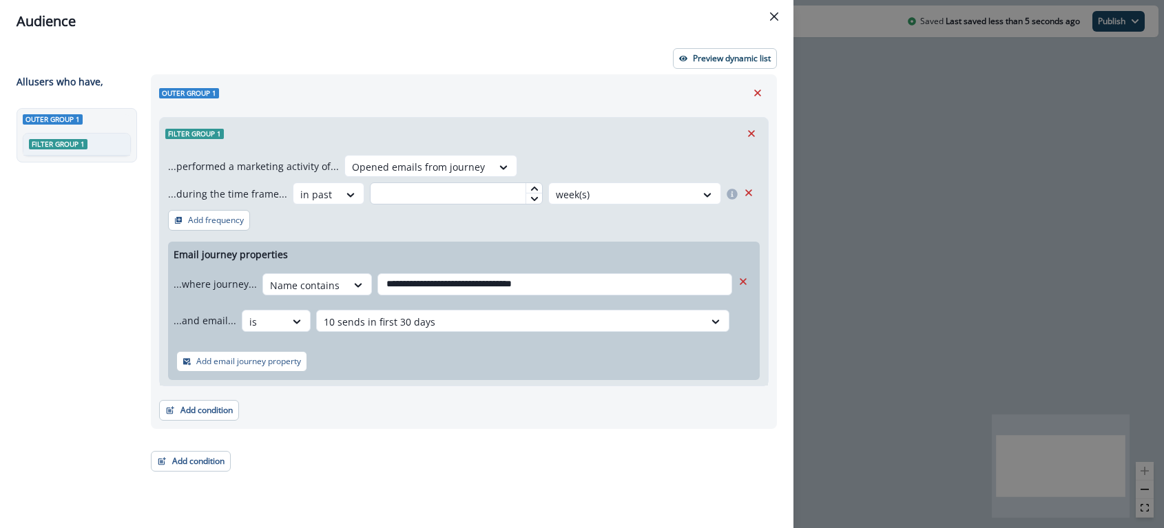
click at [472, 200] on input "text" at bounding box center [456, 194] width 173 height 22
type input "*"
click at [488, 224] on div "**********" at bounding box center [464, 267] width 608 height 236
click at [696, 62] on p "Preview dynamic list" at bounding box center [732, 59] width 78 height 10
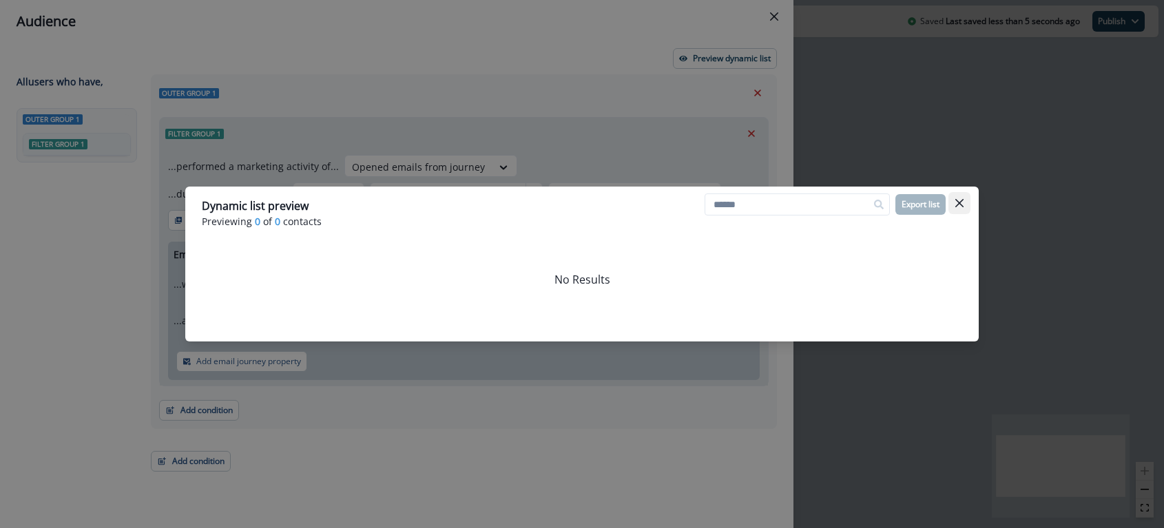
click at [964, 200] on button "Close" at bounding box center [959, 203] width 22 height 22
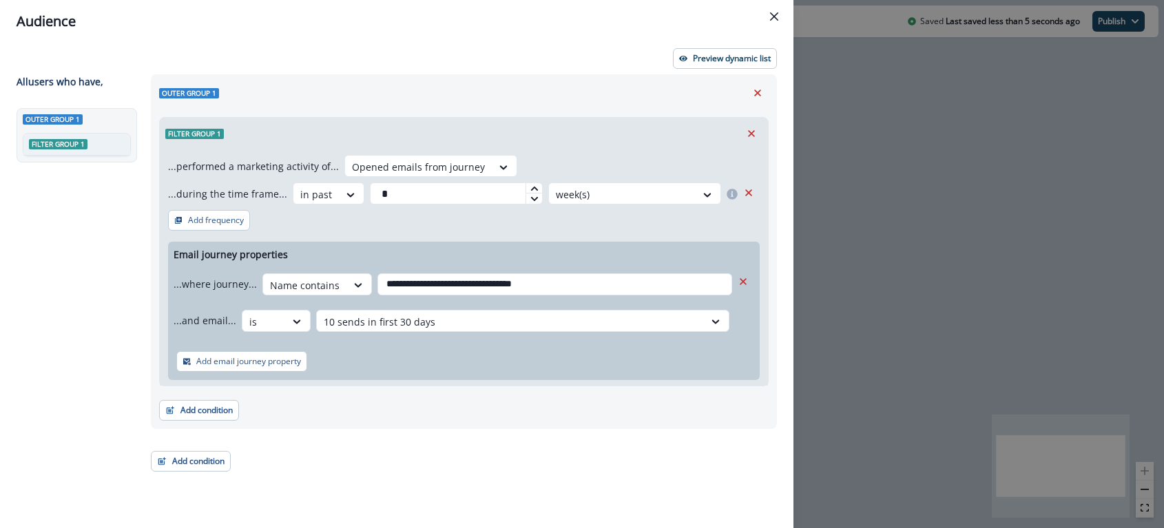
click at [519, 413] on div "Add condition Contact properties A person property Performed a product event Pe…" at bounding box center [464, 403] width 610 height 34
click at [310, 189] on div at bounding box center [316, 194] width 32 height 17
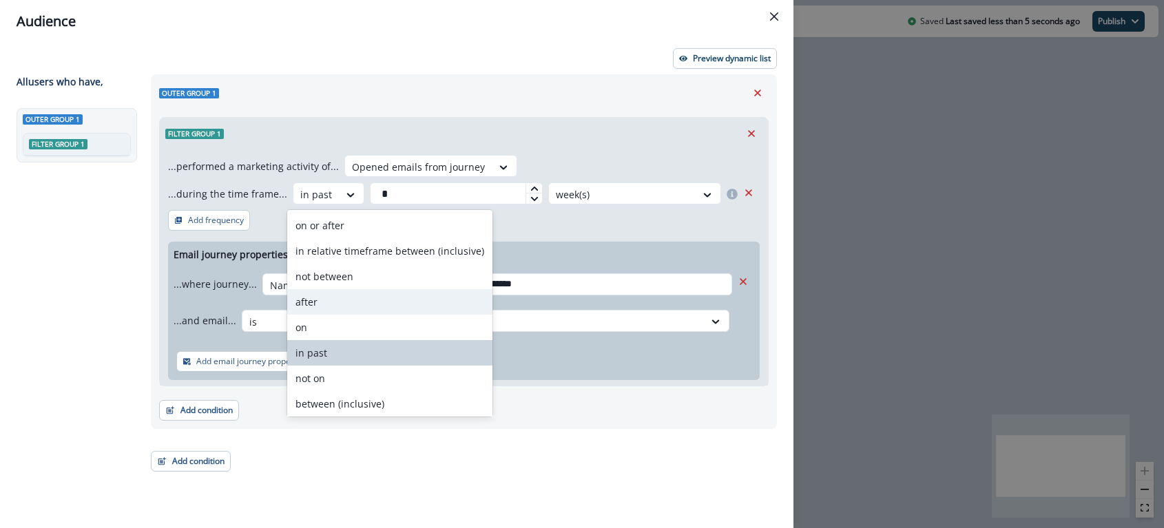
click at [357, 297] on div "after" at bounding box center [389, 301] width 205 height 25
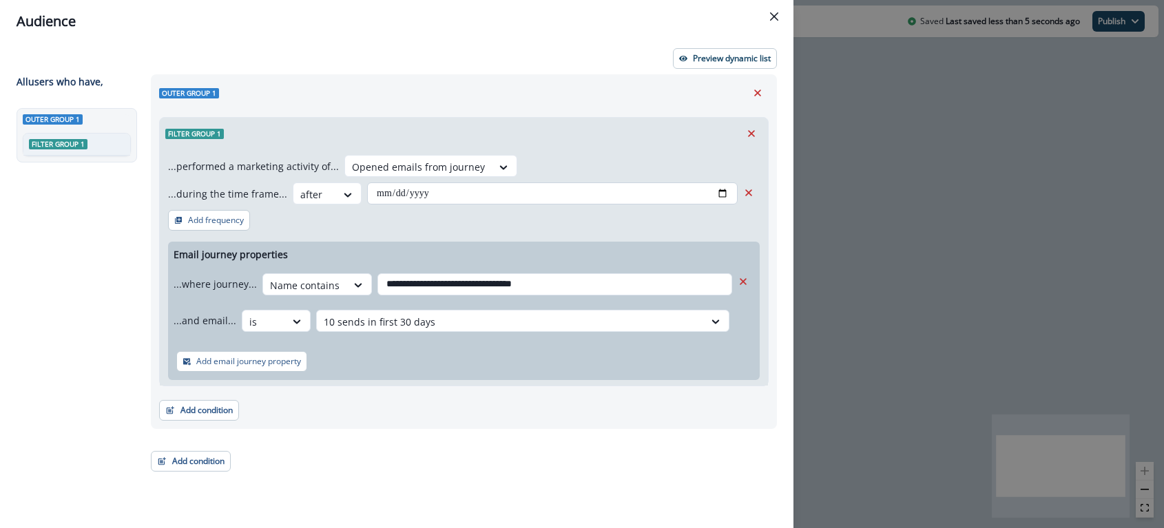
click at [425, 194] on input "date" at bounding box center [552, 194] width 371 height 22
click at [724, 196] on input "date" at bounding box center [552, 194] width 371 height 22
type input "**********"
click at [561, 222] on div "**********" at bounding box center [464, 267] width 608 height 236
click at [350, 459] on div "**********" at bounding box center [460, 276] width 634 height 404
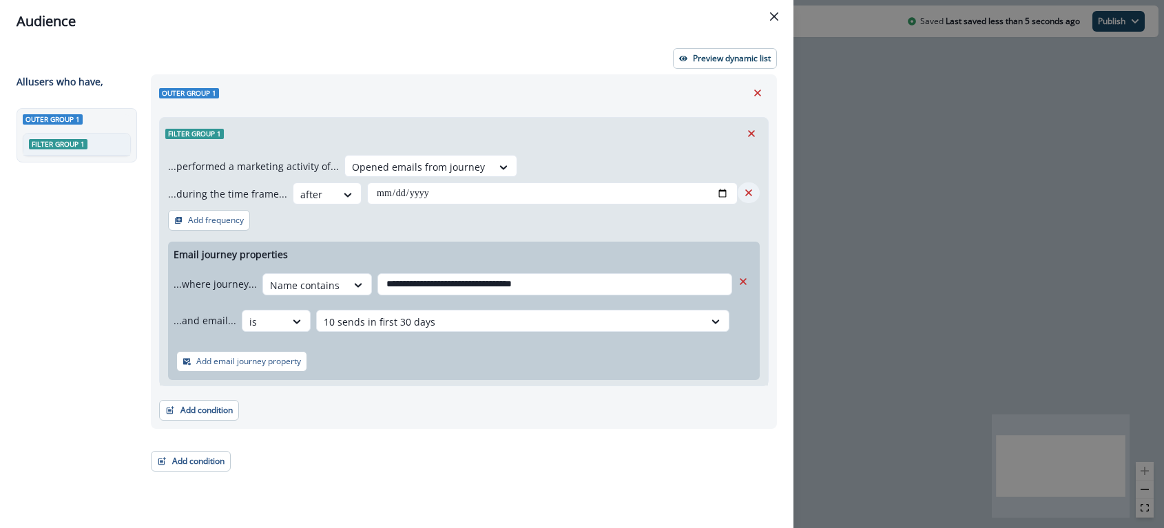
click at [747, 198] on button "Remove" at bounding box center [749, 193] width 22 height 21
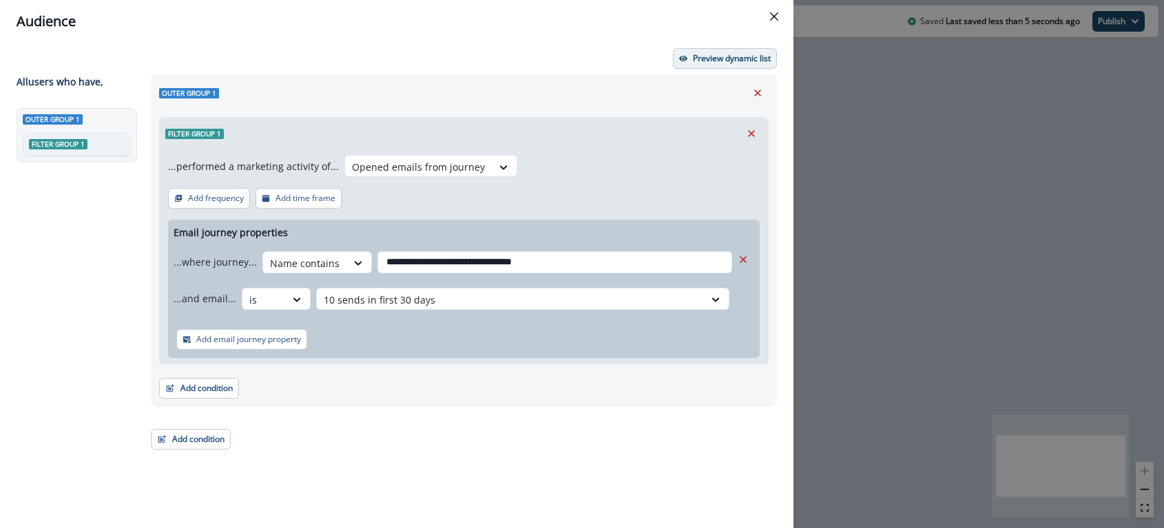
click at [720, 66] on button "Preview dynamic list" at bounding box center [725, 58] width 104 height 21
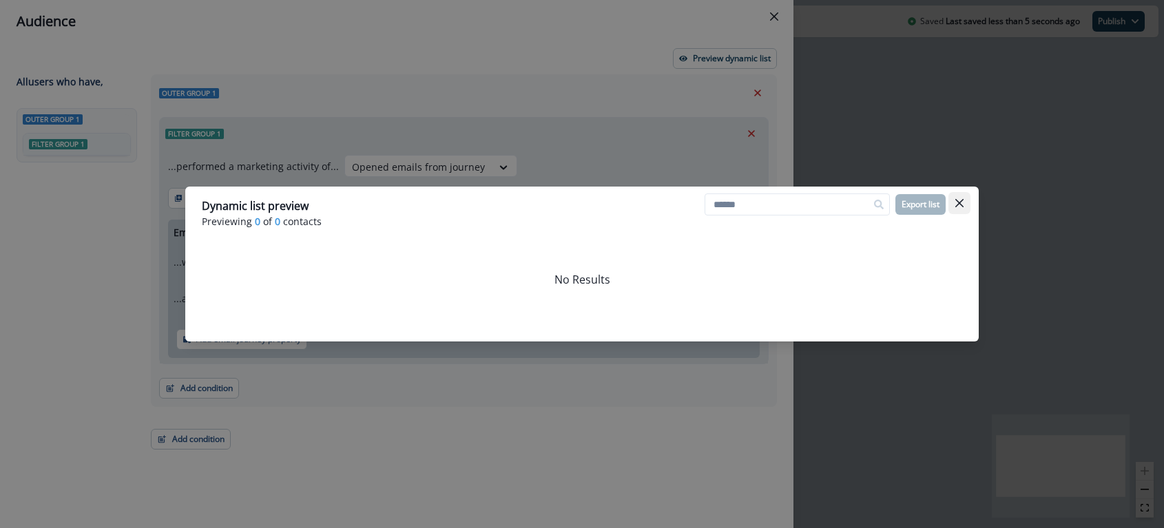
click at [955, 199] on button "Close" at bounding box center [959, 203] width 22 height 22
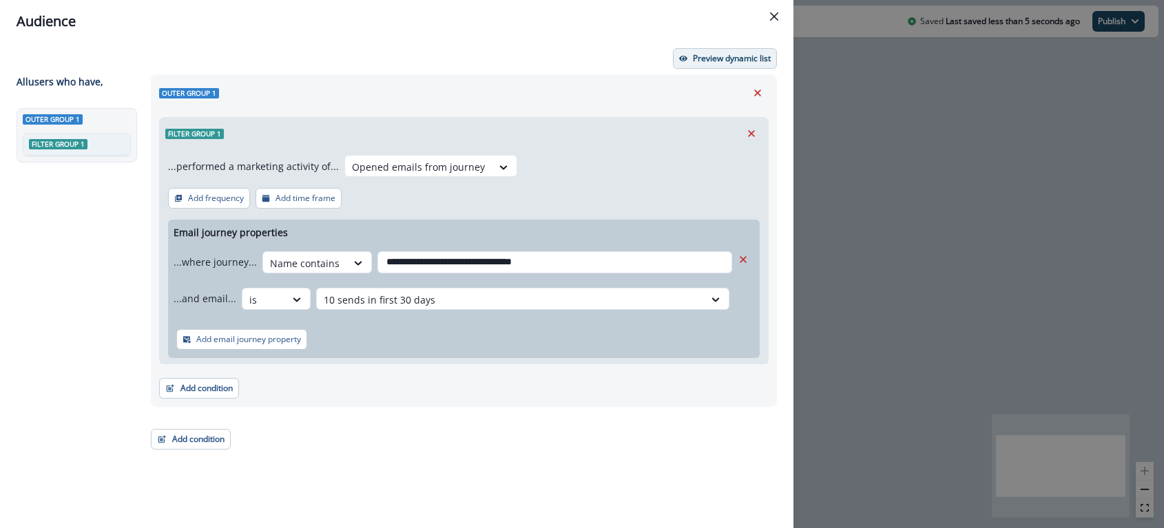
click at [756, 52] on button "Preview dynamic list" at bounding box center [725, 58] width 104 height 21
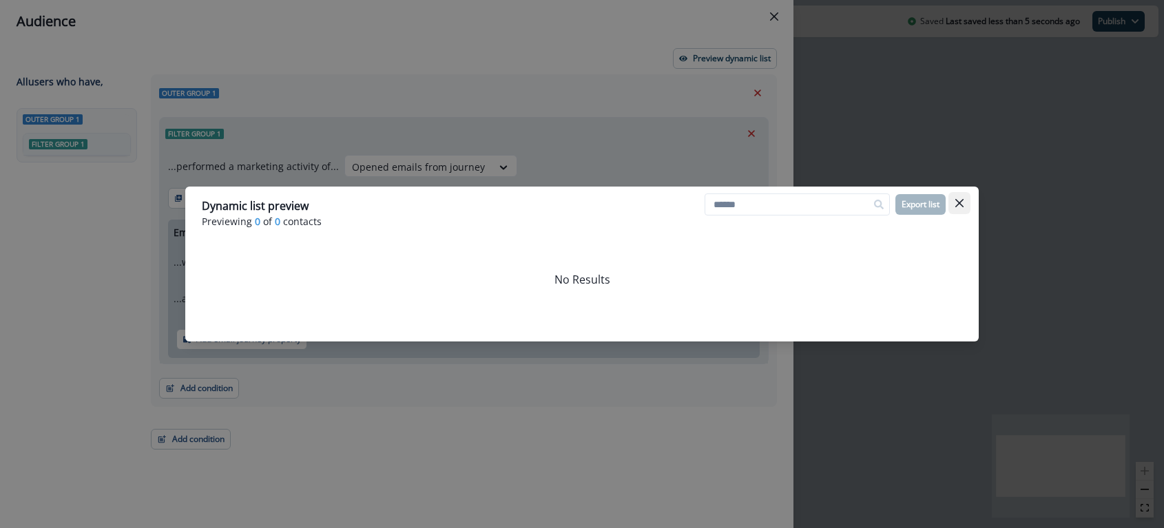
click at [961, 205] on icon "Close" at bounding box center [959, 203] width 8 height 8
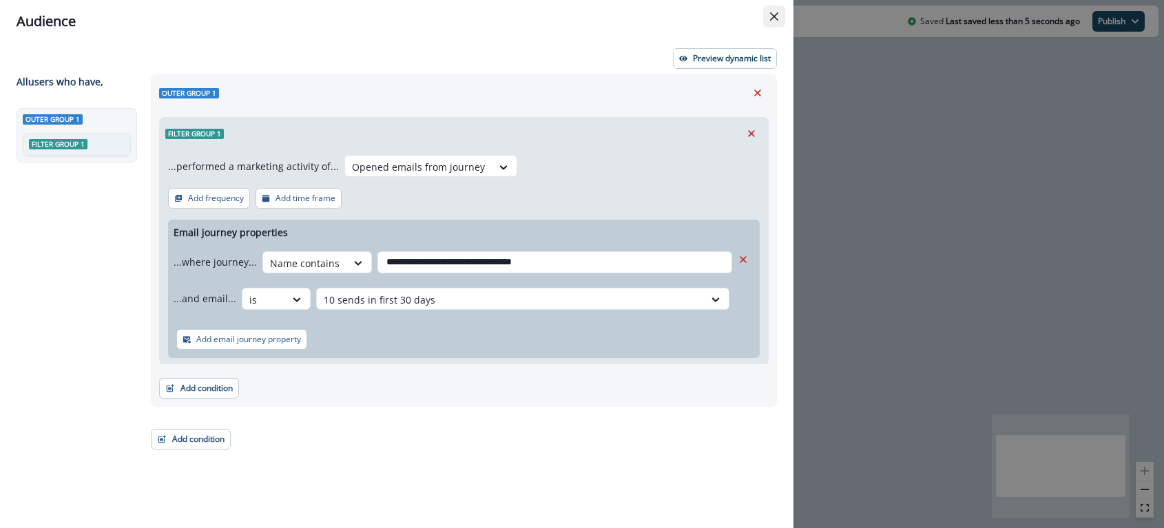
click at [775, 17] on icon "Close" at bounding box center [774, 16] width 8 height 8
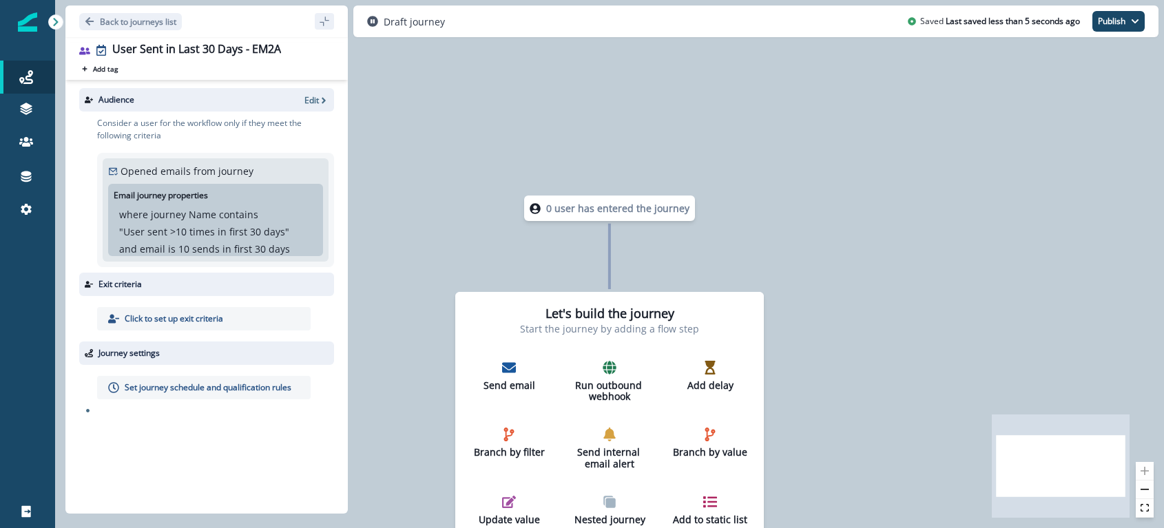
click at [899, 344] on div "0 user has entered the journey Let's build the journey Start the journey by add…" at bounding box center [609, 264] width 1109 height 528
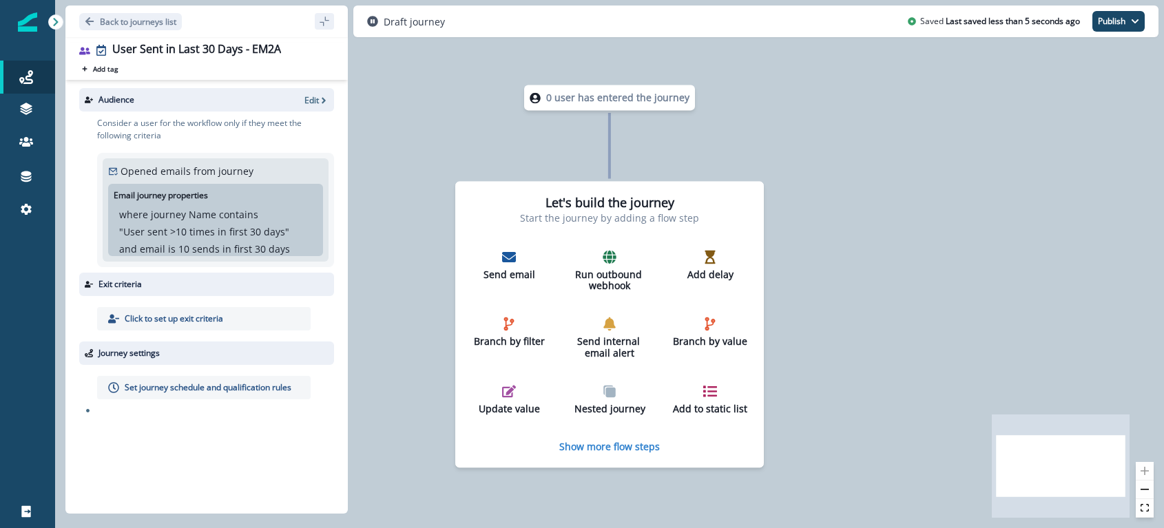
click at [230, 246] on p "10 sends in first 30 days" at bounding box center [234, 249] width 112 height 14
click at [143, 22] on p "Back to journeys list" at bounding box center [138, 22] width 76 height 12
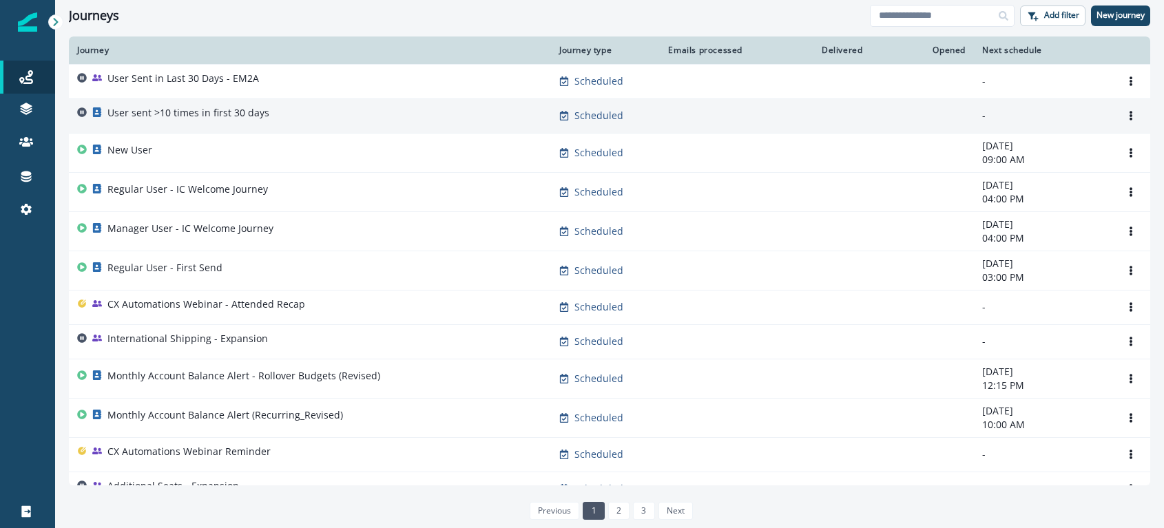
click at [216, 113] on p "User sent >10 times in first 30 days" at bounding box center [188, 113] width 162 height 14
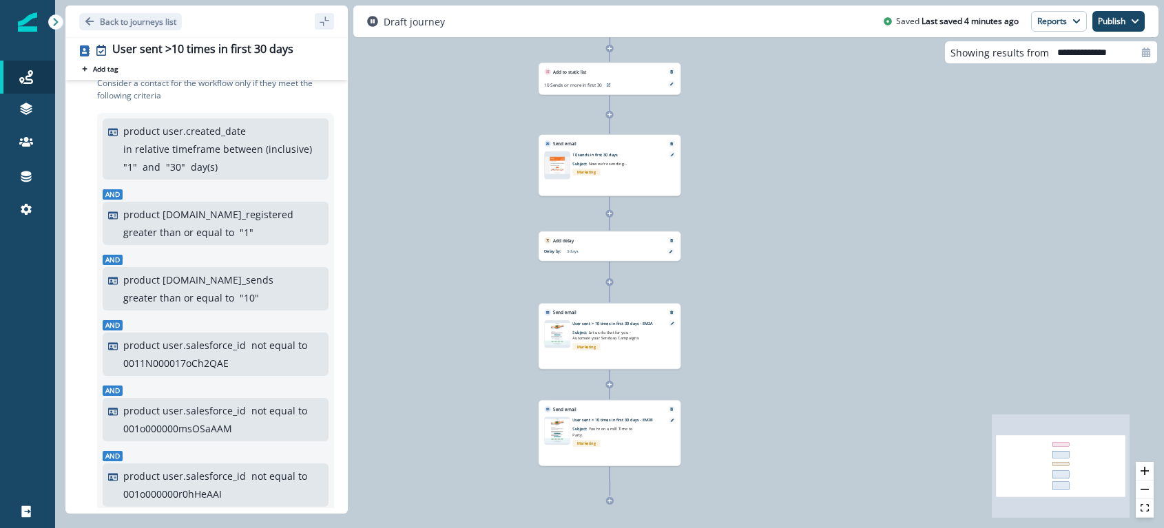
scroll to position [43, 0]
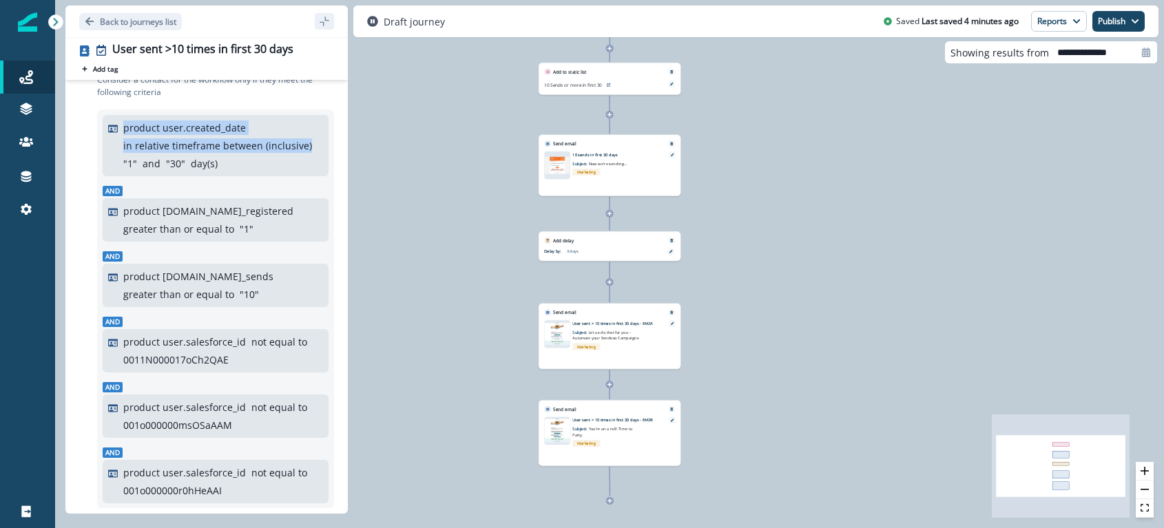
drag, startPoint x: 235, startPoint y: 165, endPoint x: 116, endPoint y: 132, distance: 123.2
click at [116, 132] on div "product user.created_date in relative timeframe between (inclusive) " 1 " and "…" at bounding box center [215, 146] width 215 height 50
click at [238, 160] on div "product user.created_date in relative timeframe between (inclusive) " 1 " and "…" at bounding box center [223, 146] width 200 height 50
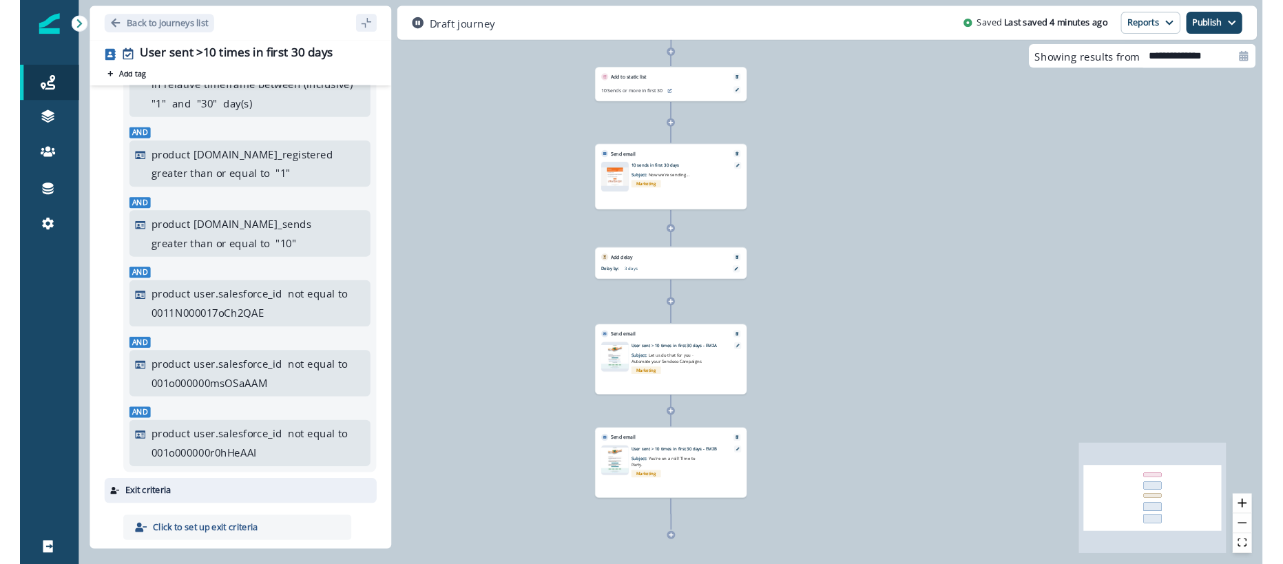
scroll to position [136, 0]
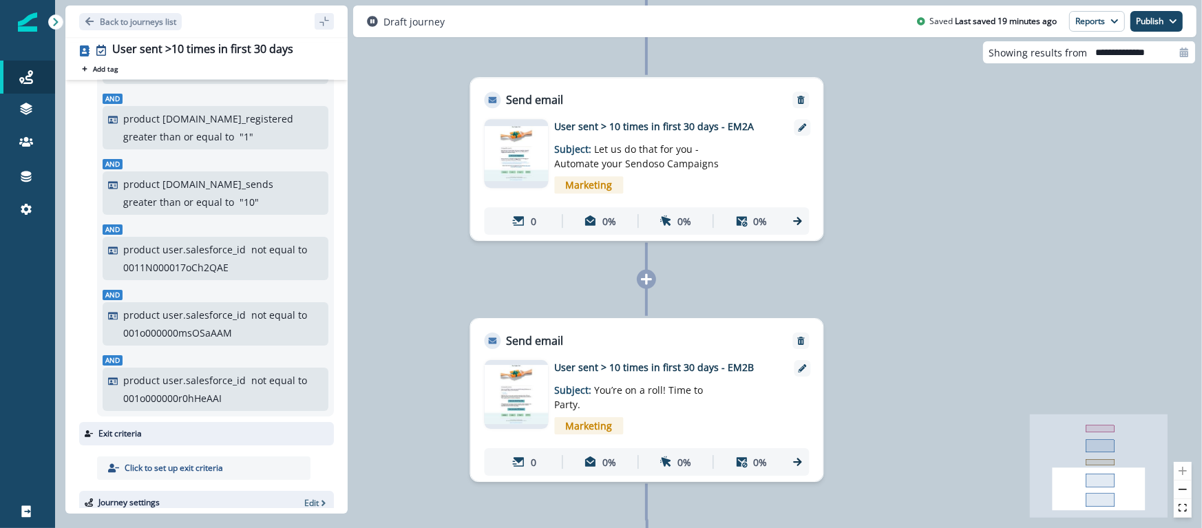
click at [428, 269] on div "70 contacts have entered the journey Add to static list 10 Sends or more in fir…" at bounding box center [628, 264] width 1147 height 528
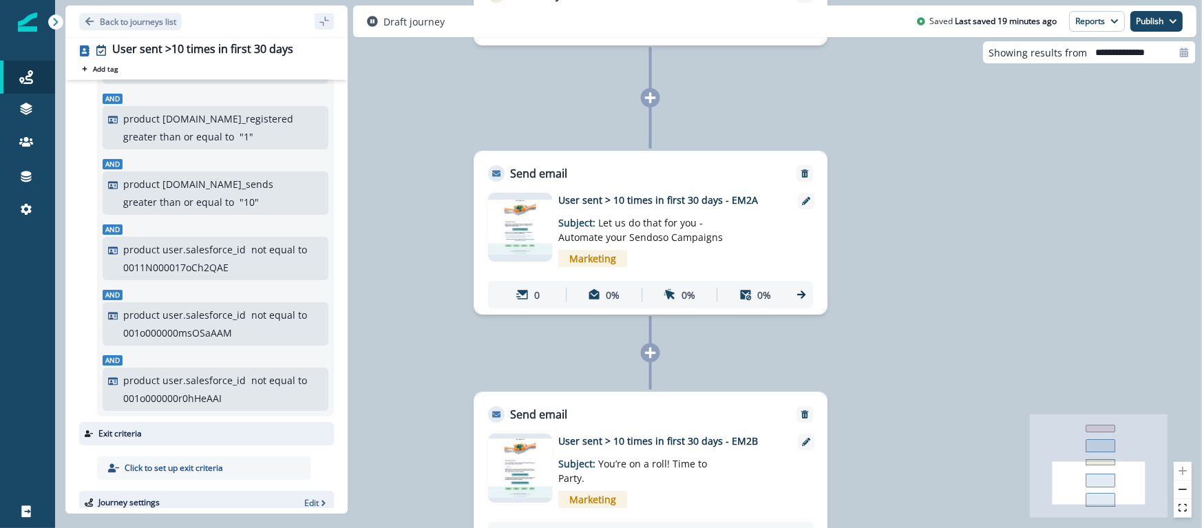
click at [653, 101] on icon at bounding box center [651, 98] width 12 height 12
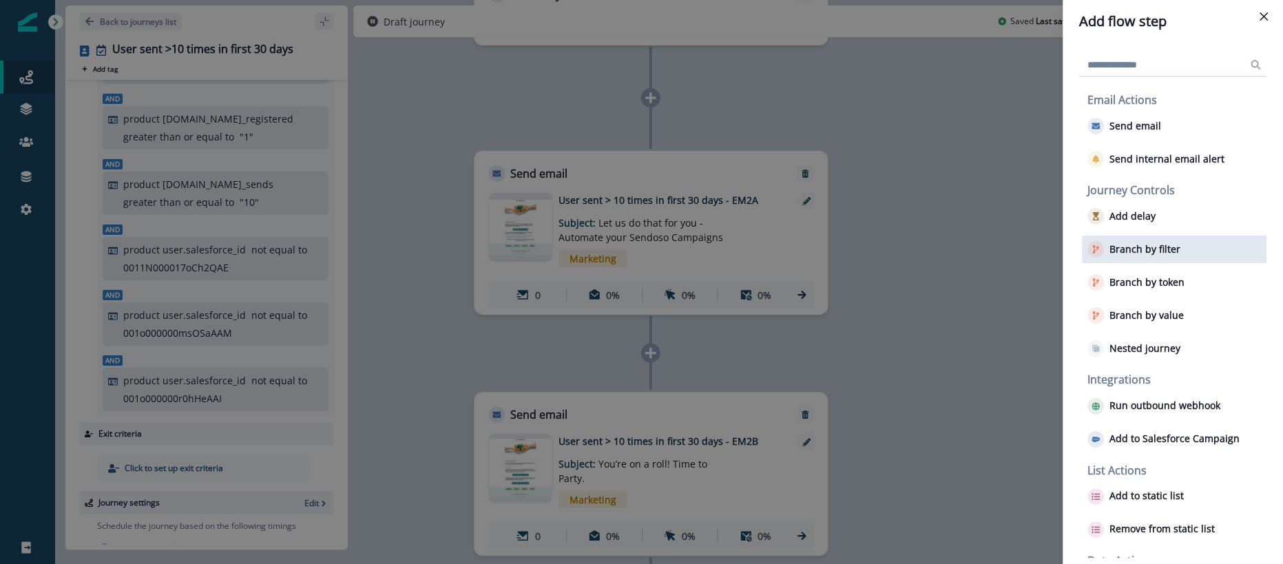
click at [1144, 252] on p "Branch by filter" at bounding box center [1145, 250] width 71 height 12
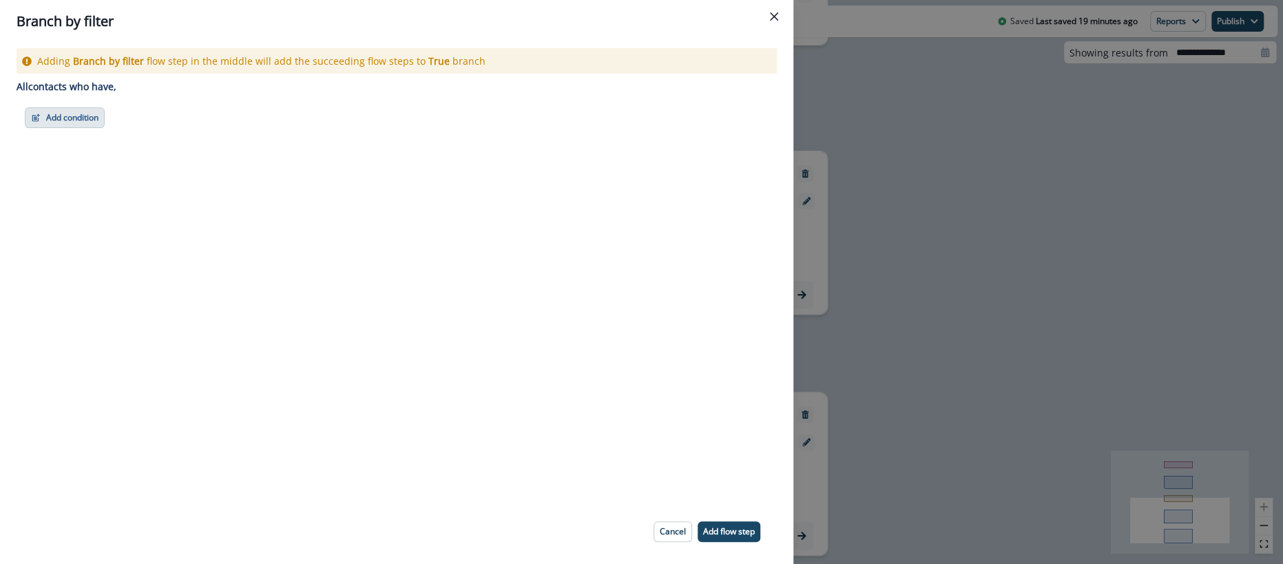
click at [76, 120] on button "Add condition" at bounding box center [65, 117] width 80 height 21
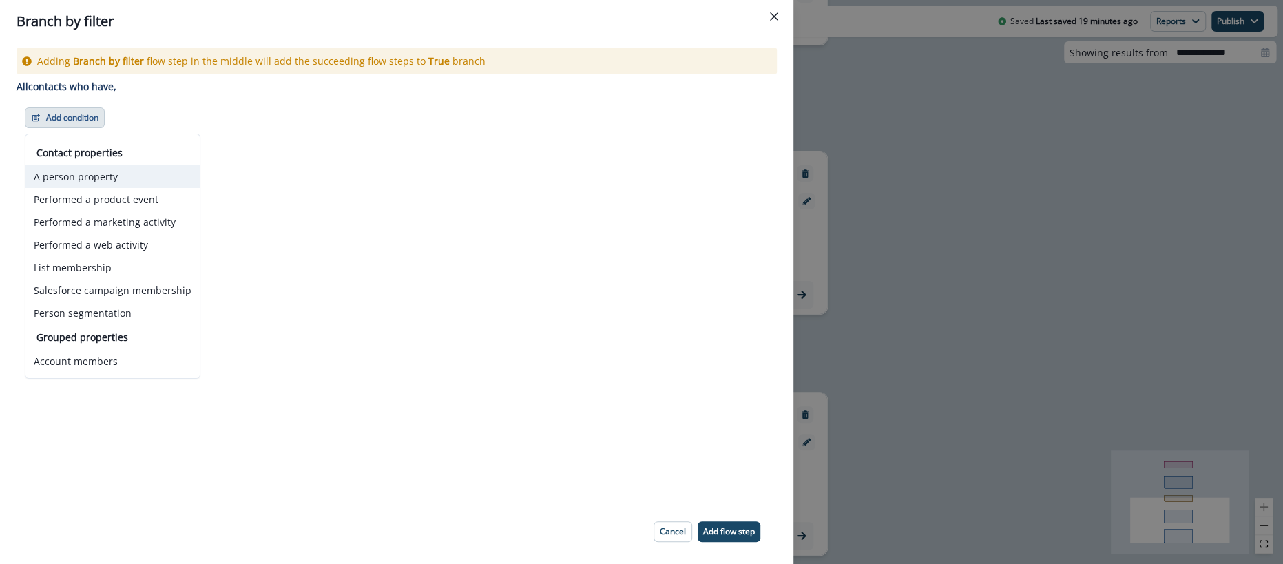
click at [88, 180] on button "A person property" at bounding box center [112, 176] width 174 height 23
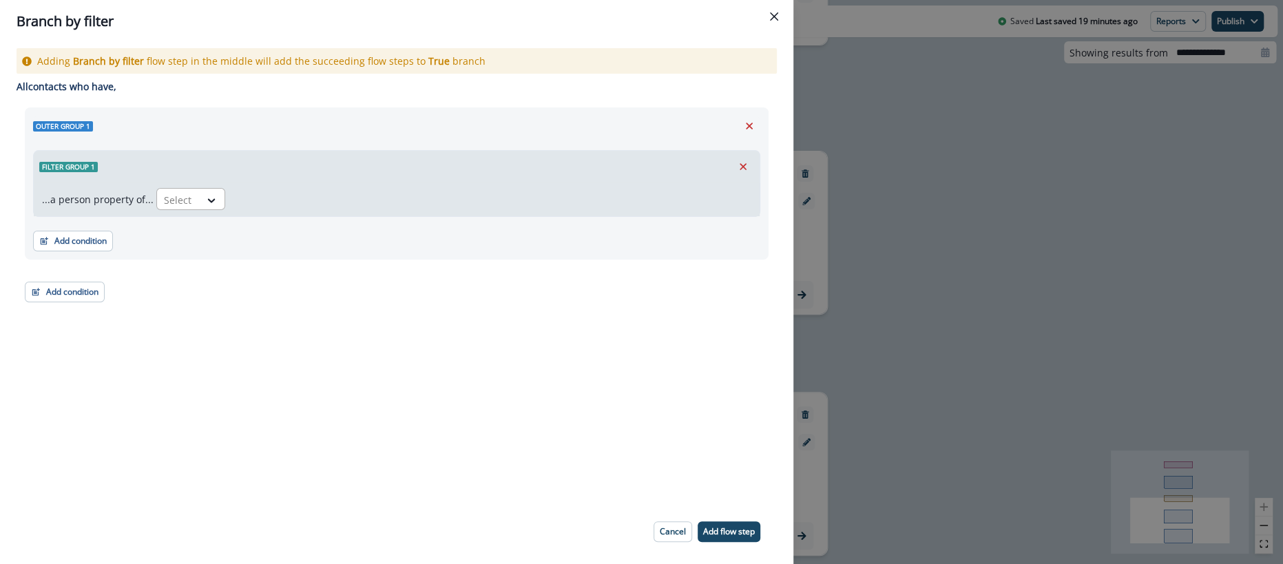
click at [207, 191] on div at bounding box center [212, 200] width 25 height 23
type input "****"
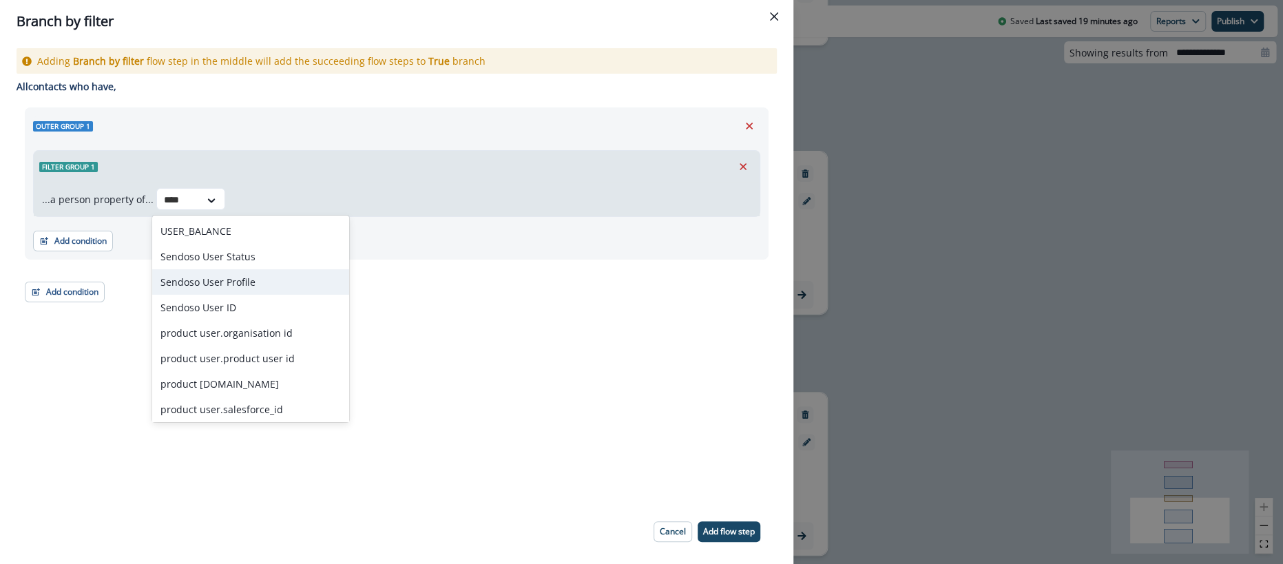
click at [255, 278] on div "Sendoso User Profile" at bounding box center [250, 281] width 197 height 25
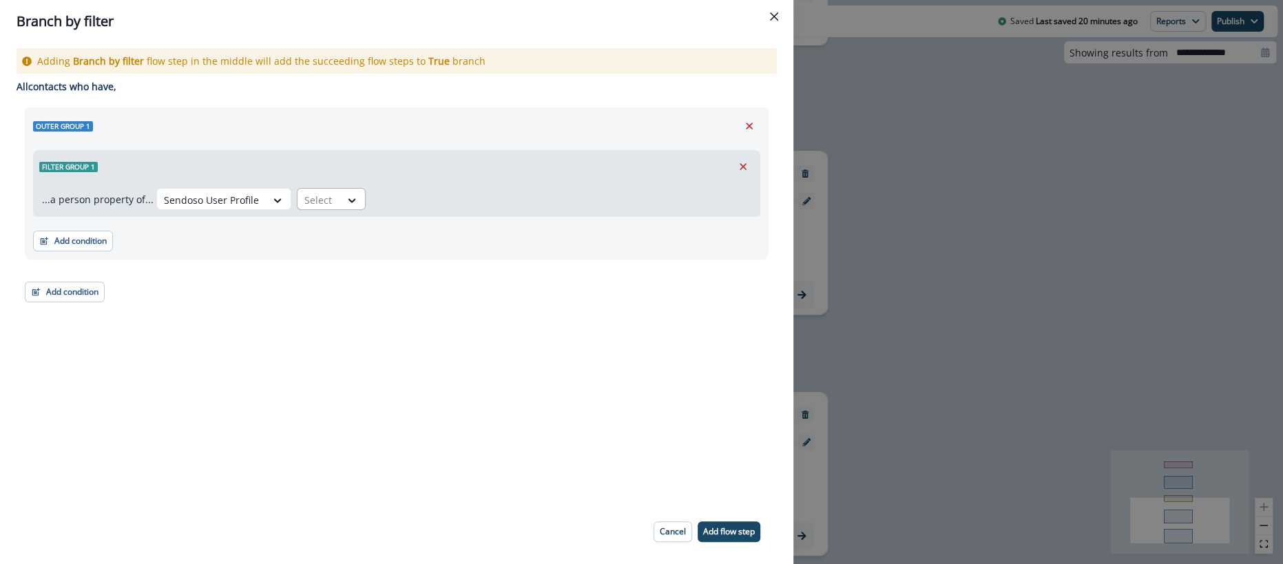
click at [340, 189] on div at bounding box center [352, 200] width 25 height 23
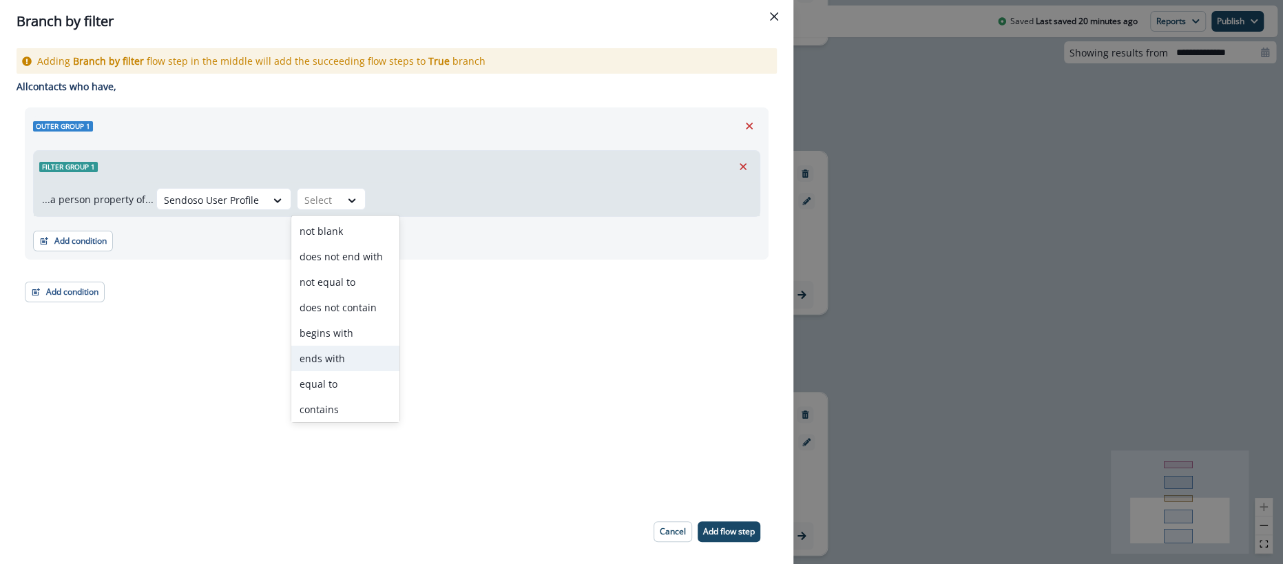
click at [474, 317] on div "Adding Branch by filter flow step in the middle will add the succeeding flow st…" at bounding box center [396, 271] width 793 height 457
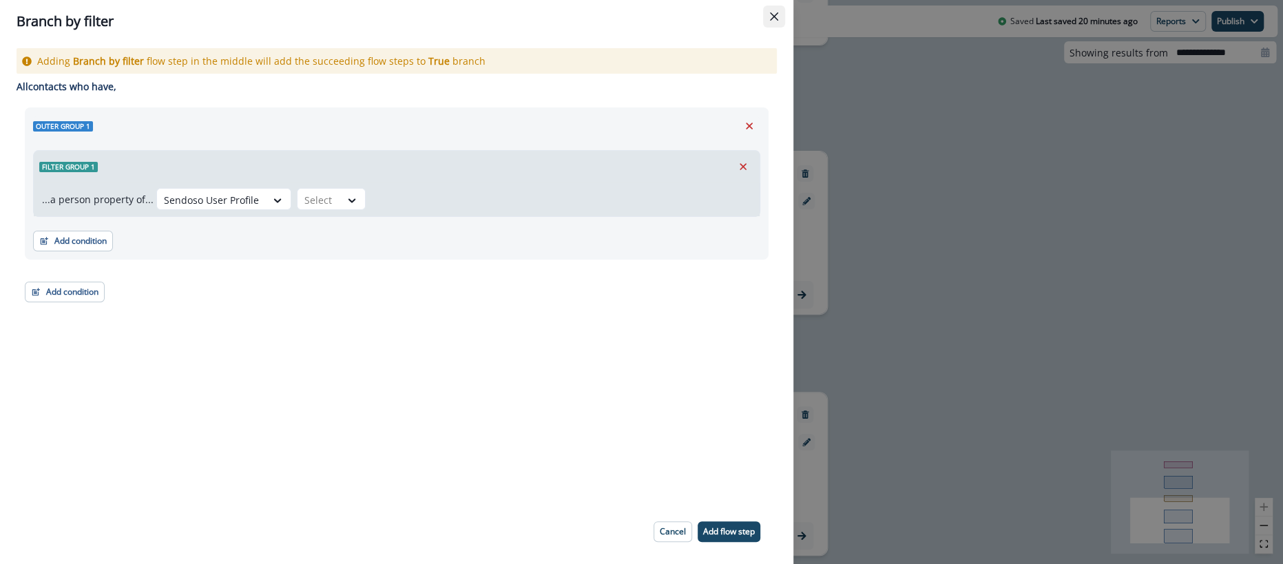
click at [773, 7] on button "Close" at bounding box center [774, 17] width 22 height 22
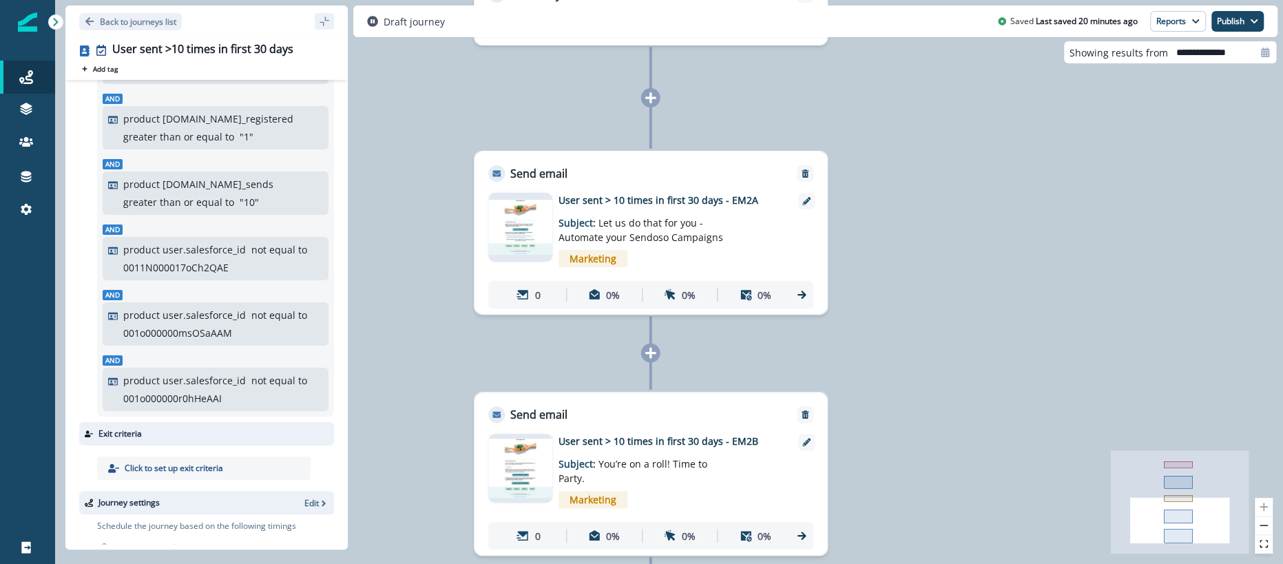
click at [943, 265] on div "70 contacts have entered the journey Add to static list 10 Sends or more in fir…" at bounding box center [669, 282] width 1228 height 564
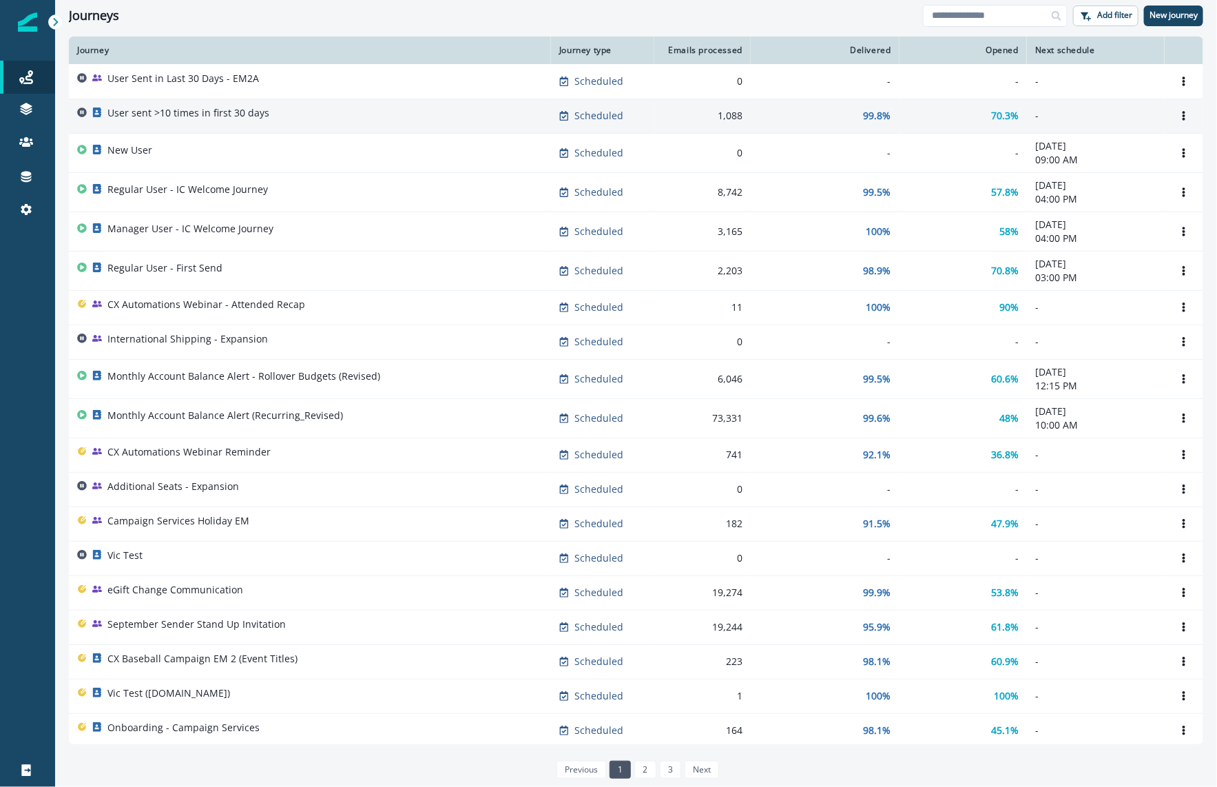
click at [267, 115] on div "User sent >10 times in first 30 days" at bounding box center [310, 115] width 466 height 19
